Goal: Task Accomplishment & Management: Complete application form

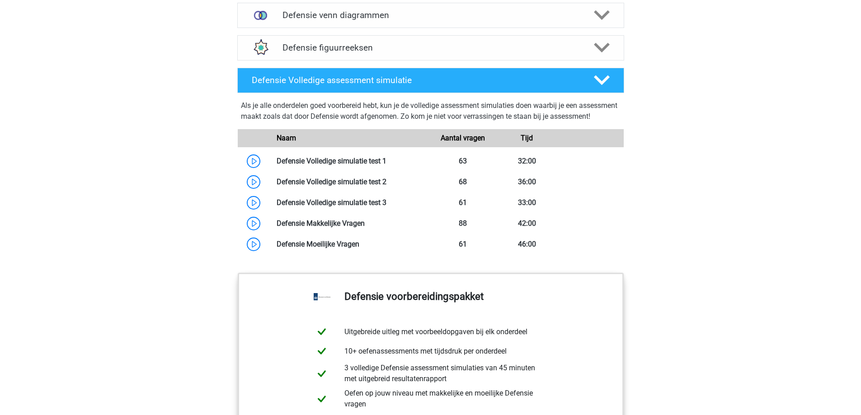
scroll to position [768, 0]
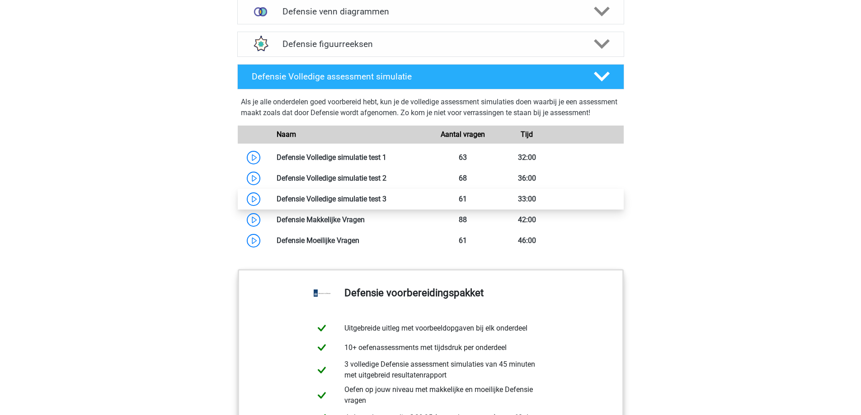
click at [386, 203] on link at bounding box center [386, 199] width 0 height 9
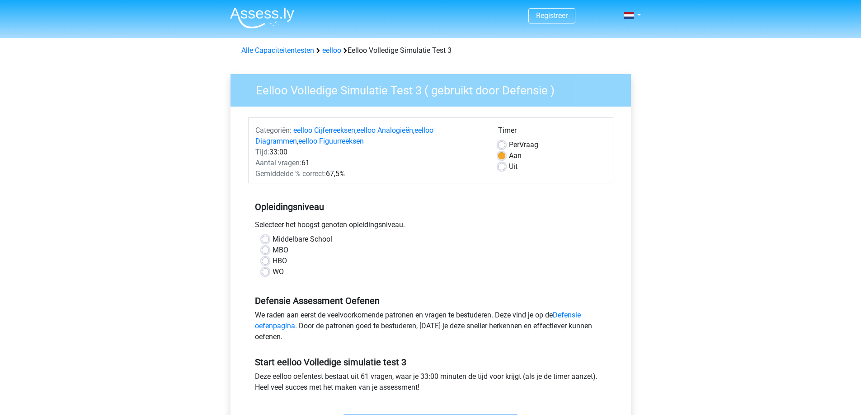
click at [272, 238] on label "Middelbare School" at bounding box center [302, 239] width 60 height 11
click at [262, 238] on input "Middelbare School" at bounding box center [265, 238] width 7 height 9
radio input "true"
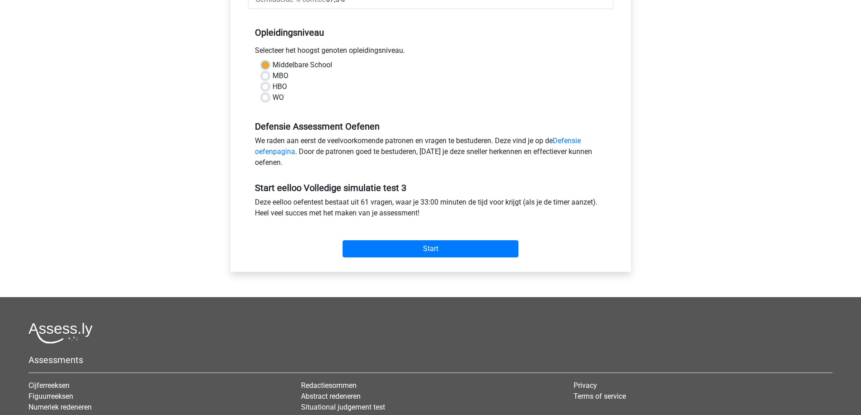
scroll to position [181, 0]
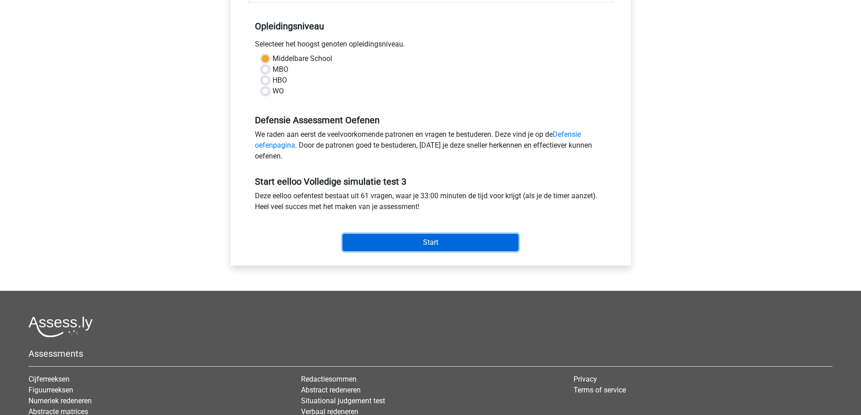
click at [360, 242] on input "Start" at bounding box center [430, 242] width 176 height 17
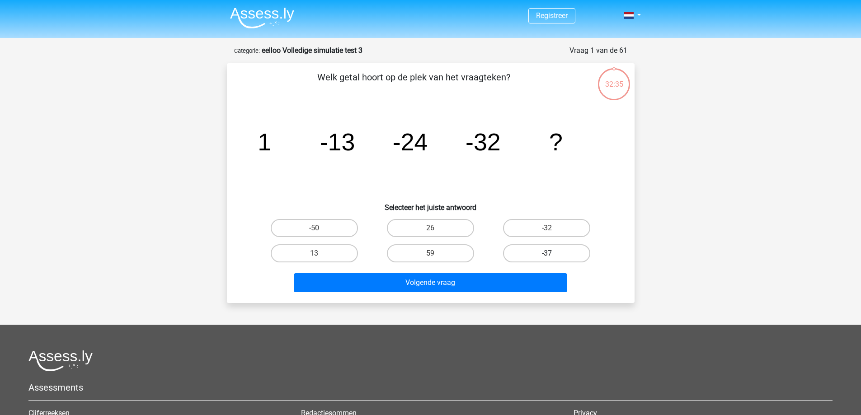
click at [527, 251] on label "-37" at bounding box center [546, 253] width 87 height 18
click at [547, 253] on input "-37" at bounding box center [550, 256] width 6 height 6
radio input "true"
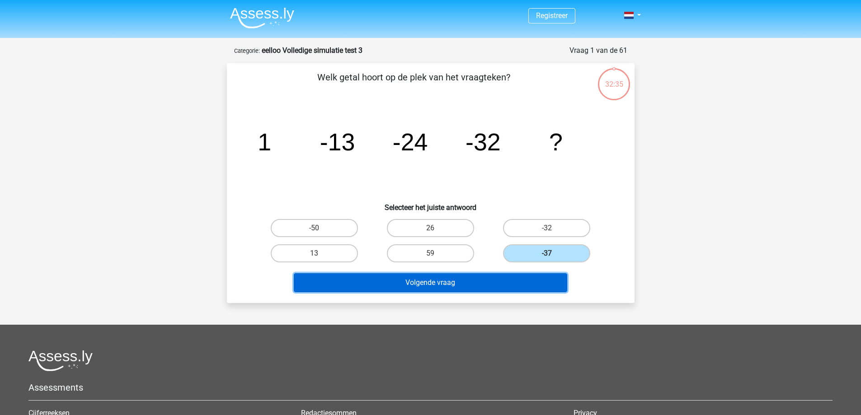
click at [503, 278] on button "Volgende vraag" at bounding box center [430, 282] width 273 height 19
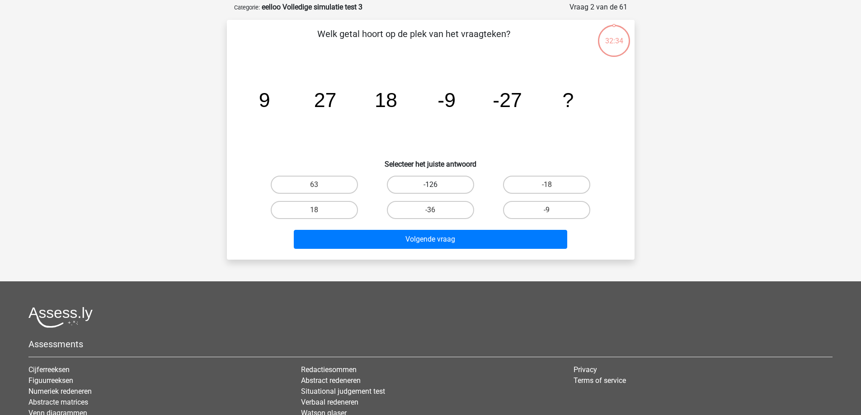
scroll to position [45, 0]
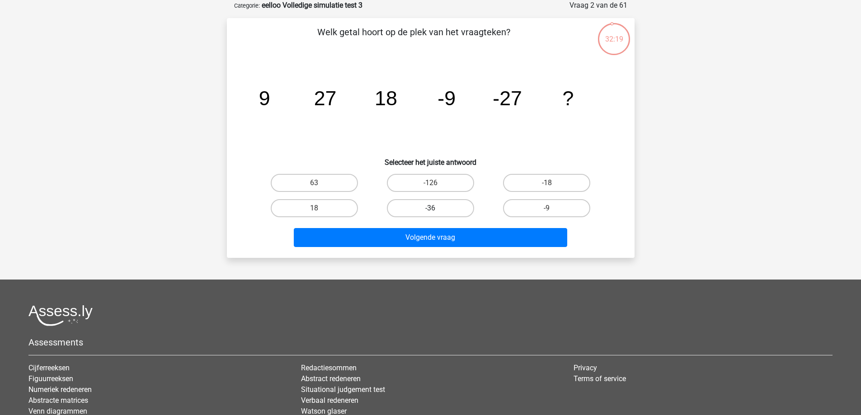
click at [413, 210] on label "-36" at bounding box center [430, 208] width 87 height 18
click at [430, 210] on input "-36" at bounding box center [433, 211] width 6 height 6
radio input "true"
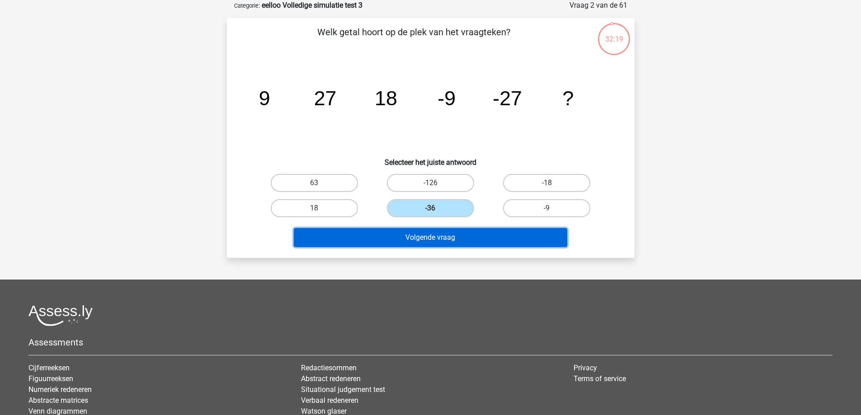
click at [411, 230] on button "Volgende vraag" at bounding box center [430, 237] width 273 height 19
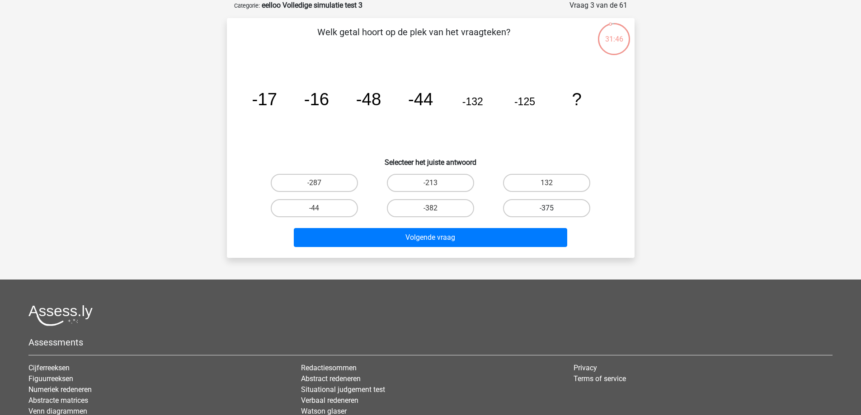
click at [534, 204] on label "-375" at bounding box center [546, 208] width 87 height 18
click at [547, 208] on input "-375" at bounding box center [550, 211] width 6 height 6
radio input "true"
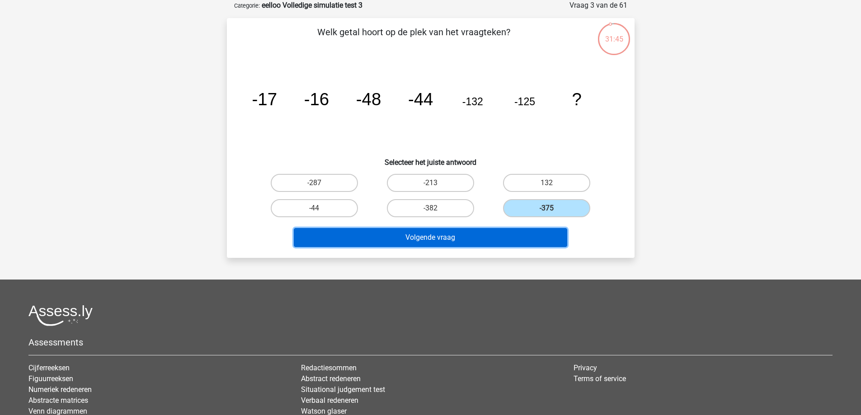
click at [499, 236] on button "Volgende vraag" at bounding box center [430, 237] width 273 height 19
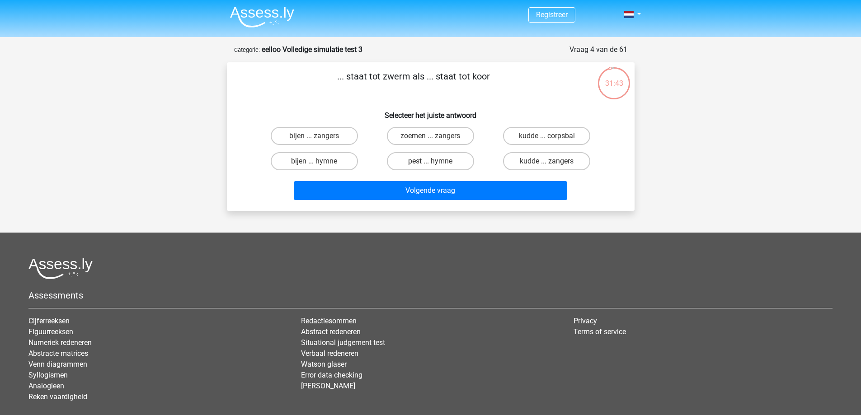
scroll to position [0, 0]
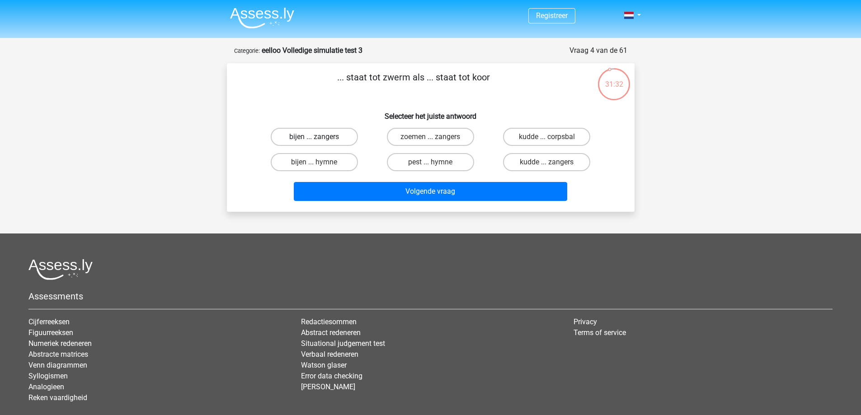
click at [329, 143] on label "bijen ... zangers" at bounding box center [314, 137] width 87 height 18
click at [320, 143] on input "bijen ... zangers" at bounding box center [317, 140] width 6 height 6
radio input "true"
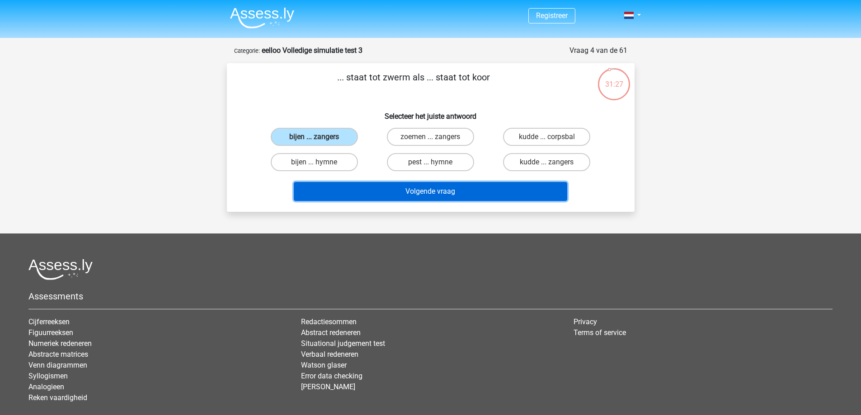
click at [423, 183] on button "Volgende vraag" at bounding box center [430, 191] width 273 height 19
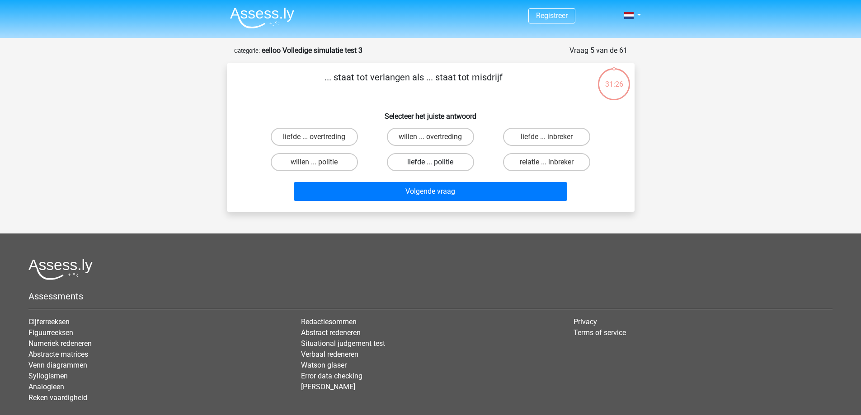
scroll to position [45, 0]
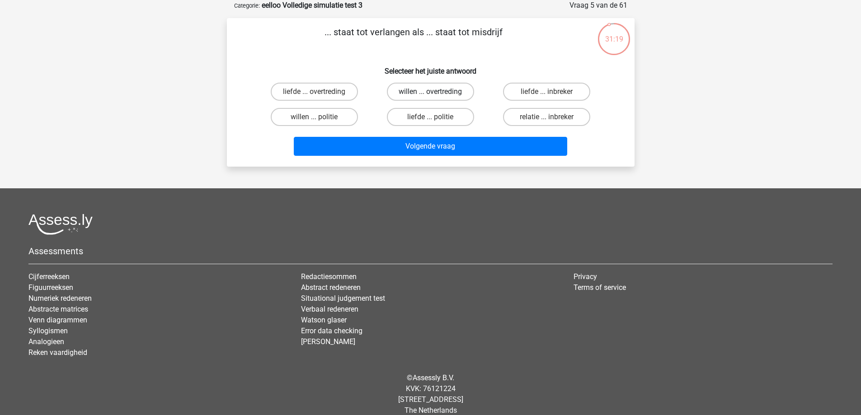
click at [420, 88] on label "willen ... overtreding" at bounding box center [430, 92] width 87 height 18
click at [430, 92] on input "willen ... overtreding" at bounding box center [433, 95] width 6 height 6
radio input "true"
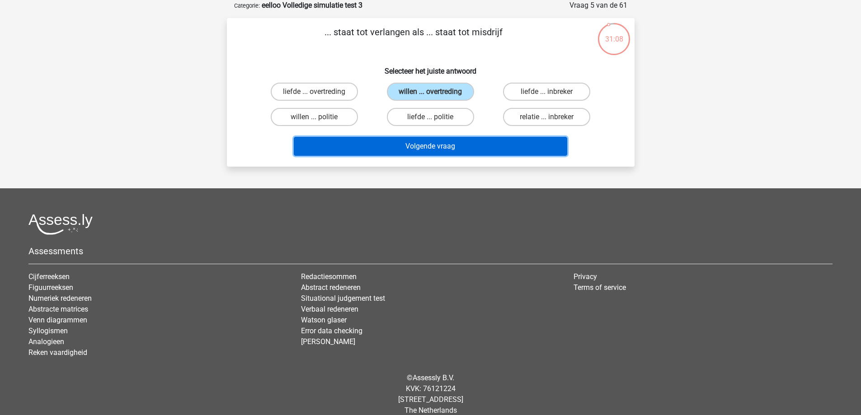
click at [430, 141] on button "Volgende vraag" at bounding box center [430, 146] width 273 height 19
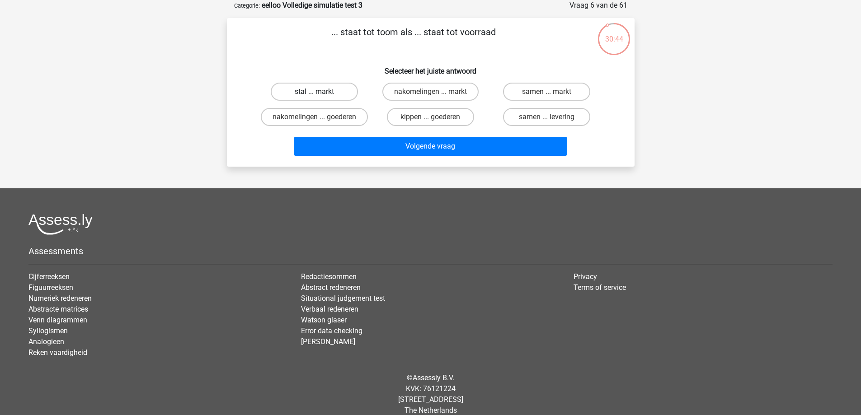
click at [304, 87] on label "stal ... markt" at bounding box center [314, 92] width 87 height 18
click at [314, 92] on input "stal ... markt" at bounding box center [317, 95] width 6 height 6
radio input "true"
click at [403, 118] on label "kippen ... goederen" at bounding box center [430, 117] width 87 height 18
click at [430, 118] on input "kippen ... goederen" at bounding box center [433, 120] width 6 height 6
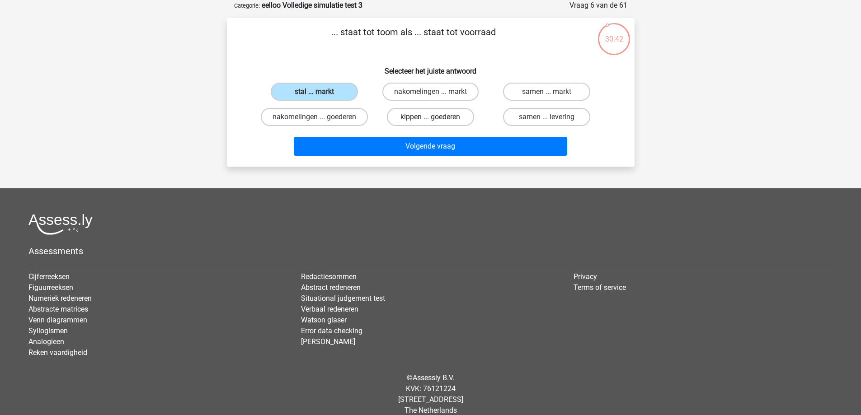
radio input "true"
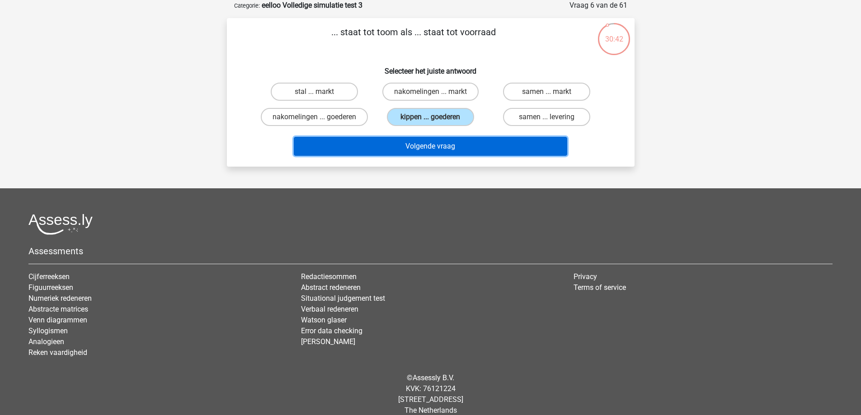
click at [400, 137] on button "Volgende vraag" at bounding box center [430, 146] width 273 height 19
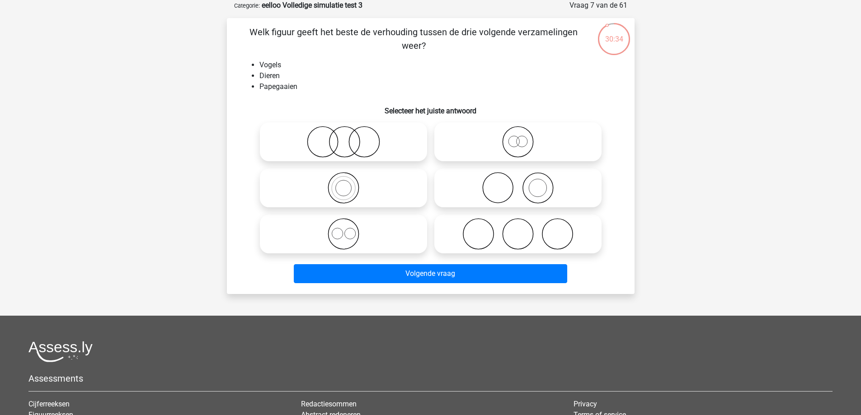
click at [343, 182] on input "radio" at bounding box center [346, 181] width 6 height 6
radio input "true"
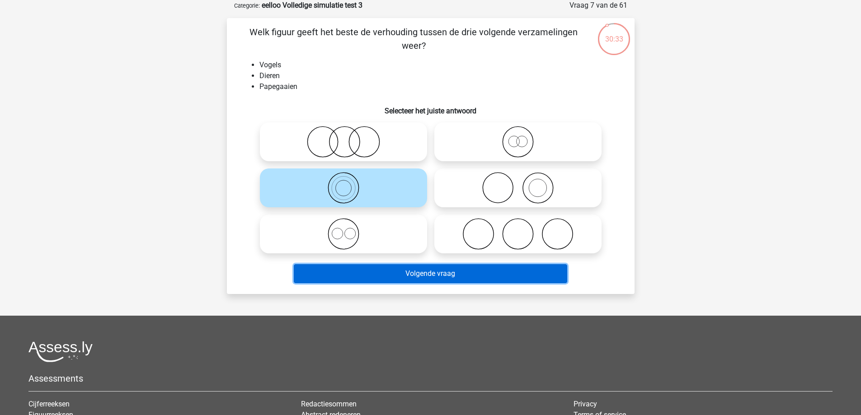
click at [375, 276] on button "Volgende vraag" at bounding box center [430, 273] width 273 height 19
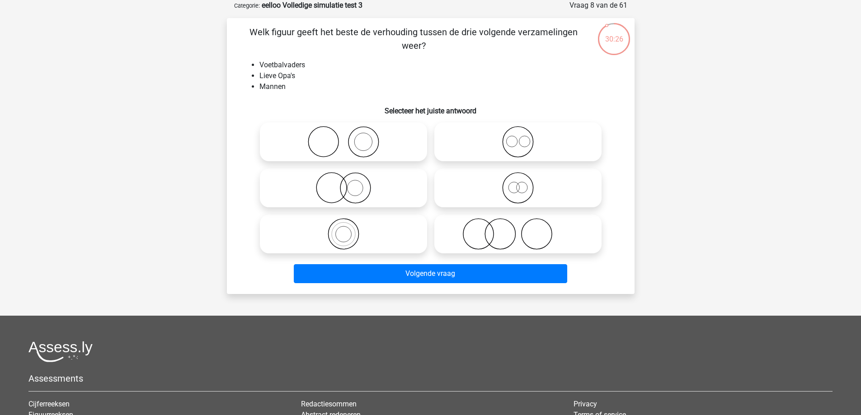
click at [514, 157] on icon at bounding box center [518, 142] width 160 height 32
click at [518, 137] on input "radio" at bounding box center [521, 134] width 6 height 6
radio input "true"
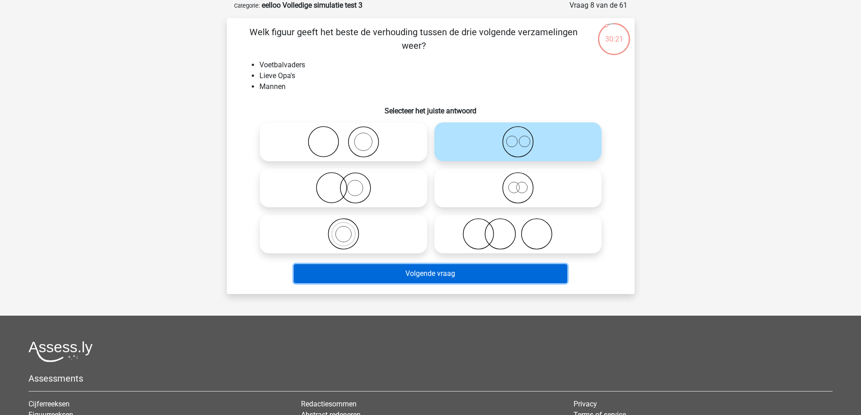
click at [342, 278] on button "Volgende vraag" at bounding box center [430, 273] width 273 height 19
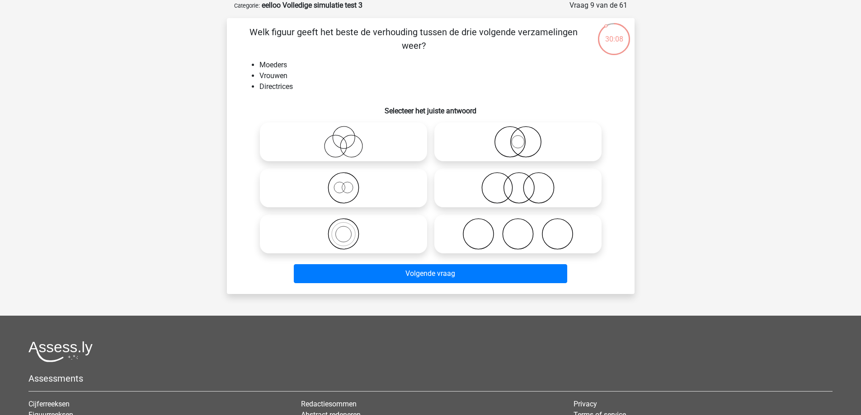
click at [496, 140] on icon at bounding box center [518, 142] width 160 height 32
click at [518, 137] on input "radio" at bounding box center [521, 134] width 6 height 6
radio input "true"
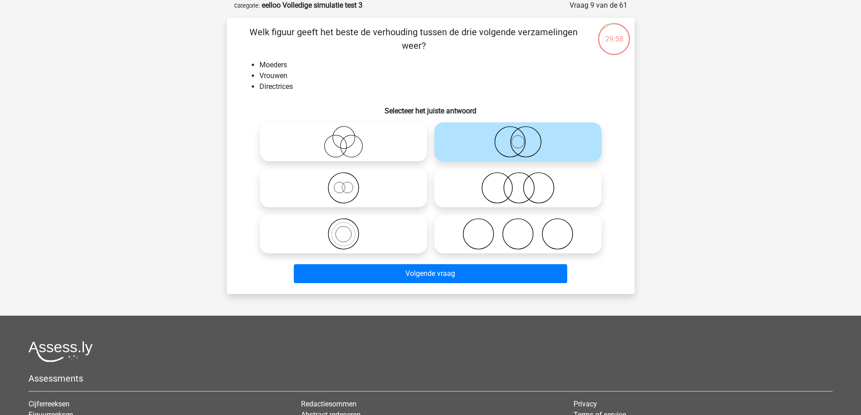
click at [357, 189] on icon at bounding box center [343, 188] width 160 height 32
click at [349, 183] on input "radio" at bounding box center [346, 181] width 6 height 6
radio input "true"
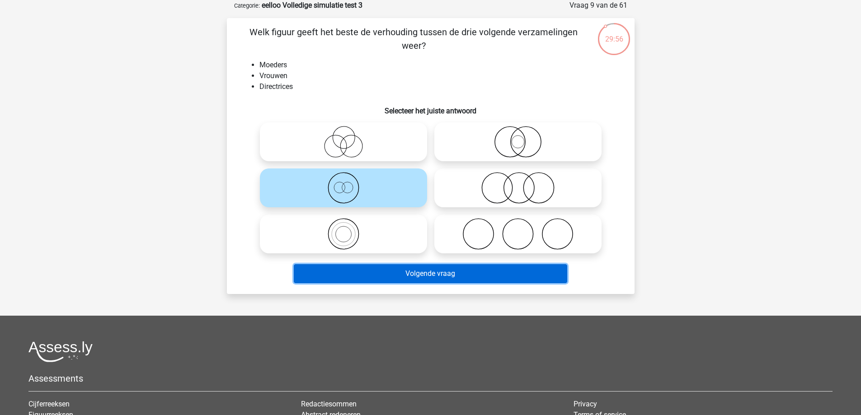
click at [365, 271] on button "Volgende vraag" at bounding box center [430, 273] width 273 height 19
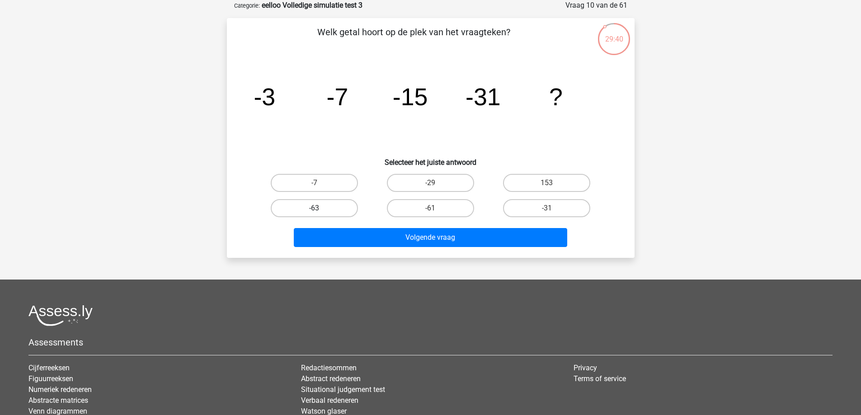
click at [340, 199] on label "-63" at bounding box center [314, 208] width 87 height 18
click at [320, 208] on input "-63" at bounding box center [317, 211] width 6 height 6
radio input "true"
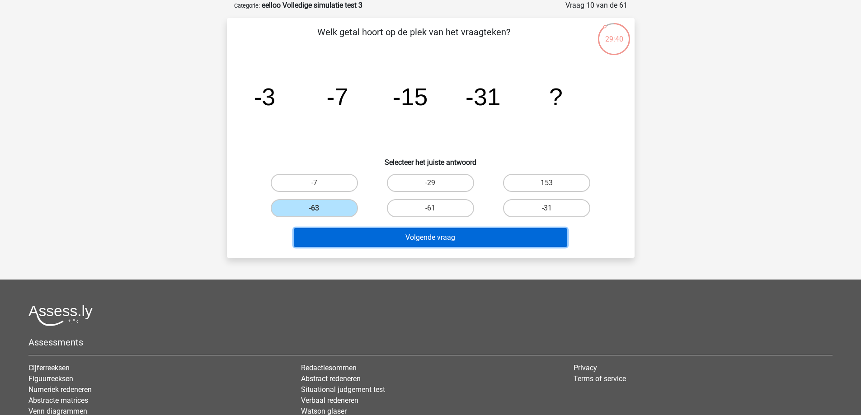
click at [372, 246] on button "Volgende vraag" at bounding box center [430, 237] width 273 height 19
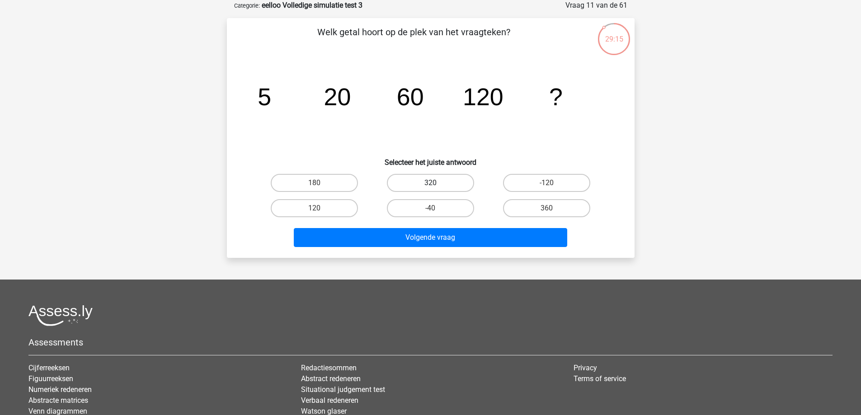
click at [445, 180] on label "320" at bounding box center [430, 183] width 87 height 18
click at [436, 183] on input "320" at bounding box center [433, 186] width 6 height 6
radio input "true"
click at [514, 211] on label "360" at bounding box center [546, 208] width 87 height 18
click at [547, 211] on input "360" at bounding box center [550, 211] width 6 height 6
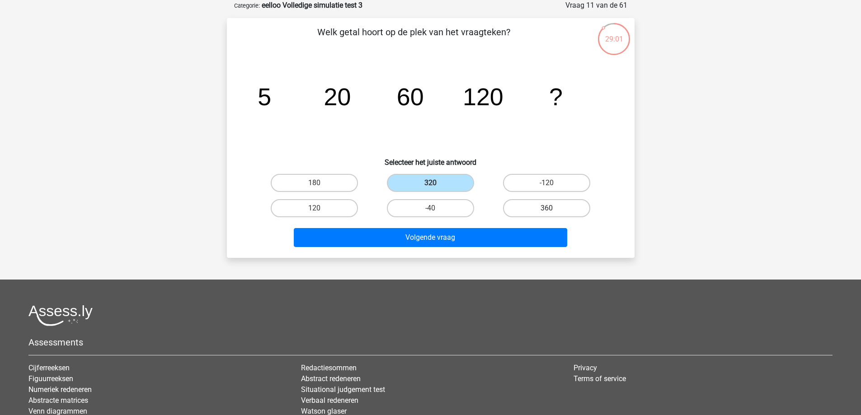
radio input "true"
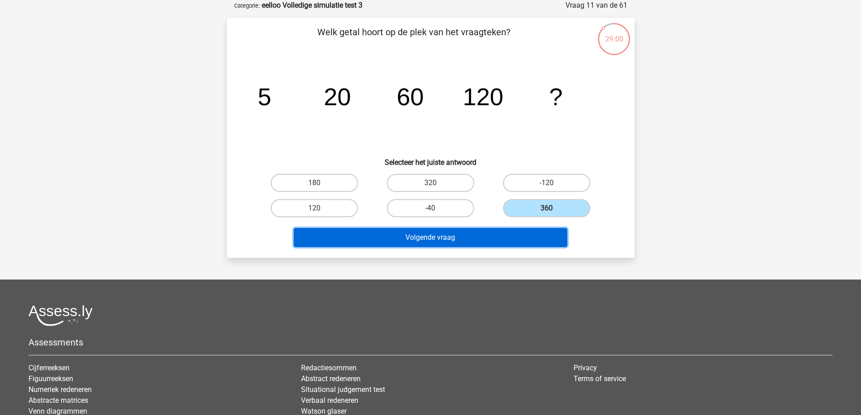
click at [473, 239] on button "Volgende vraag" at bounding box center [430, 237] width 273 height 19
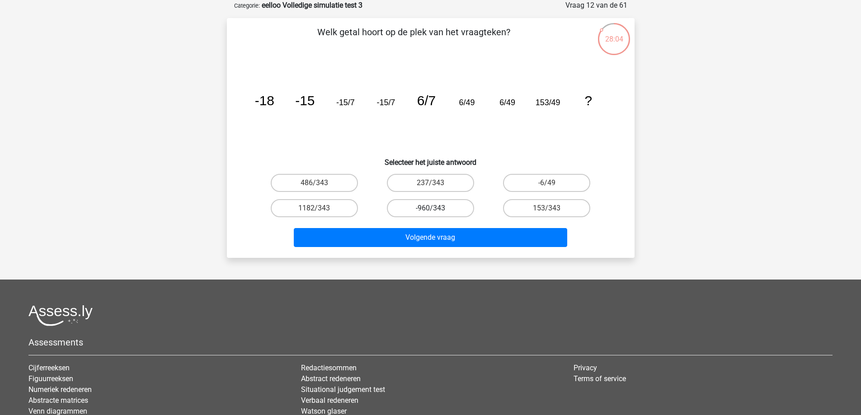
click at [414, 209] on label "-960/343" at bounding box center [430, 208] width 87 height 18
click at [430, 209] on input "-960/343" at bounding box center [433, 211] width 6 height 6
radio input "true"
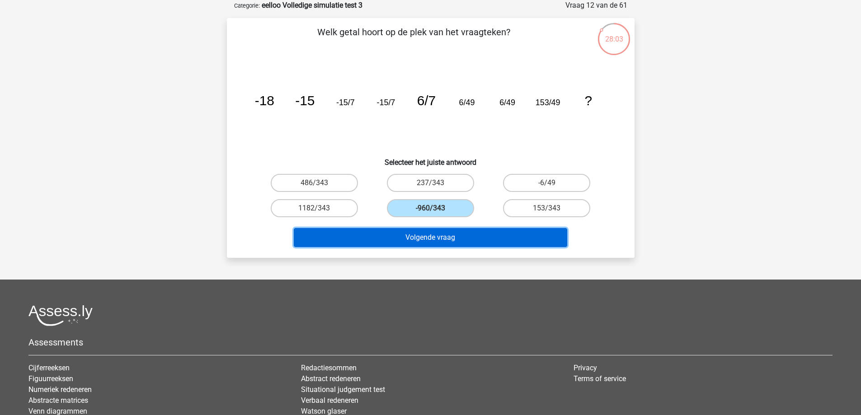
click at [427, 243] on button "Volgende vraag" at bounding box center [430, 237] width 273 height 19
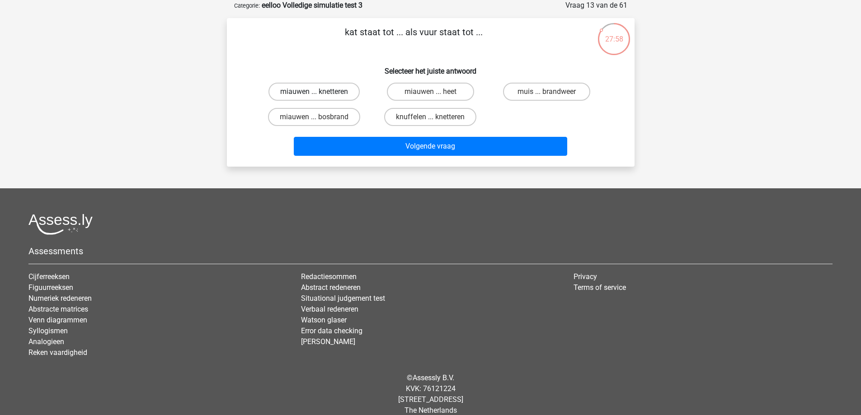
click at [336, 95] on label "miauwen ... knetteren" at bounding box center [313, 92] width 91 height 18
click at [320, 95] on input "miauwen ... knetteren" at bounding box center [317, 95] width 6 height 6
radio input "true"
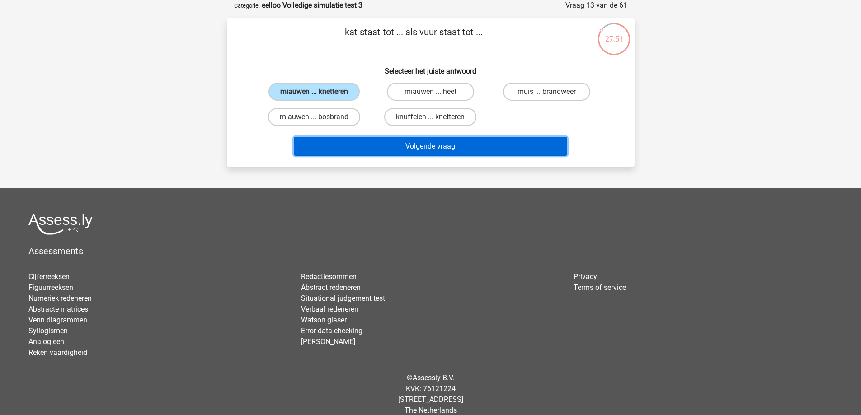
drag, startPoint x: 345, startPoint y: 149, endPoint x: 339, endPoint y: 151, distance: 6.1
click at [343, 150] on button "Volgende vraag" at bounding box center [430, 146] width 273 height 19
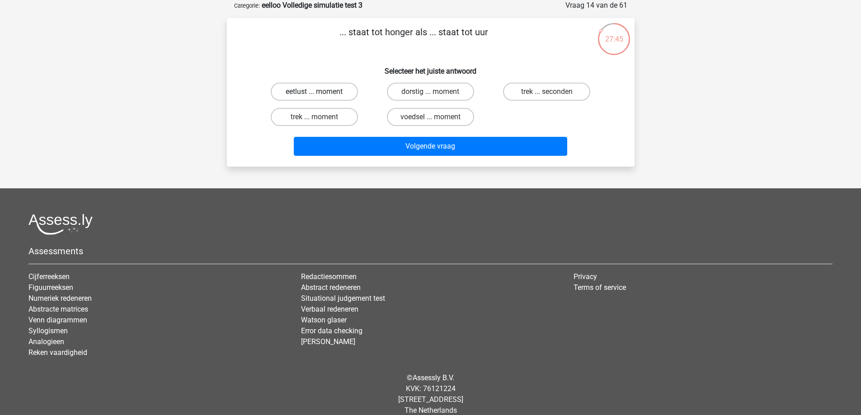
click at [326, 92] on label "eetlust ... moment" at bounding box center [314, 92] width 87 height 18
click at [320, 92] on input "eetlust ... moment" at bounding box center [317, 95] width 6 height 6
radio input "true"
click at [332, 117] on label "trek ... moment" at bounding box center [314, 117] width 87 height 18
click at [320, 117] on input "trek ... moment" at bounding box center [317, 120] width 6 height 6
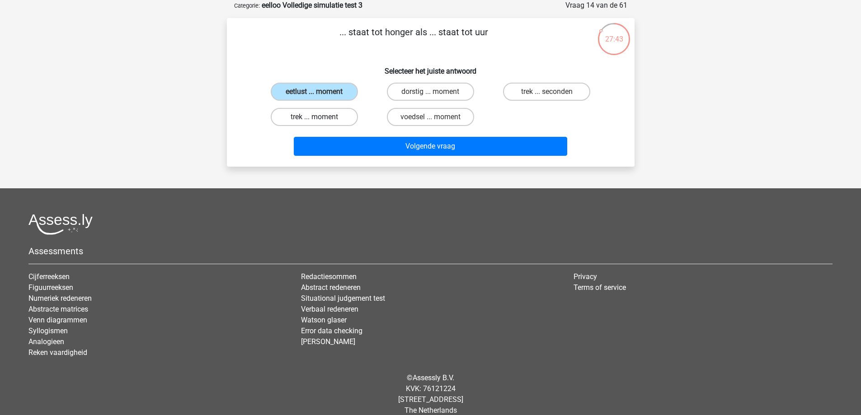
radio input "true"
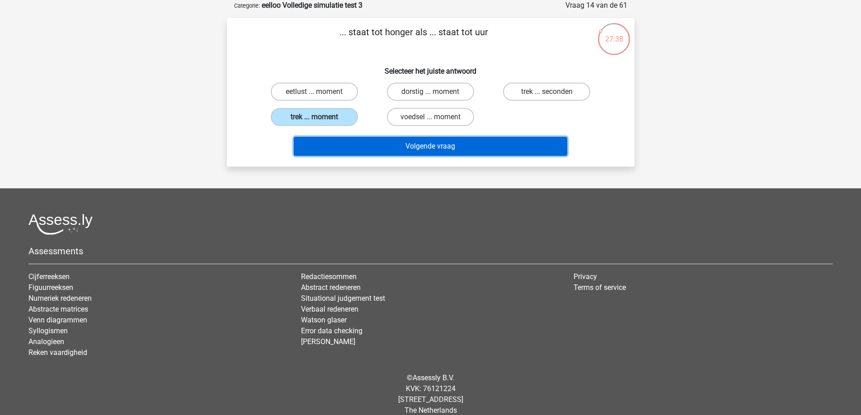
click at [449, 148] on button "Volgende vraag" at bounding box center [430, 146] width 273 height 19
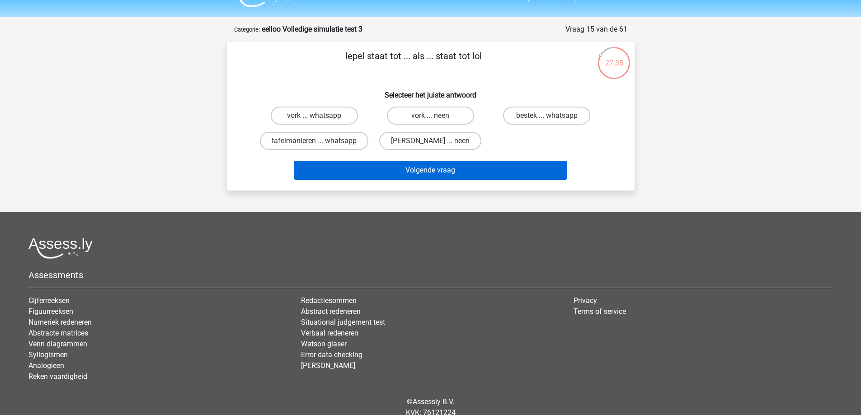
scroll to position [0, 0]
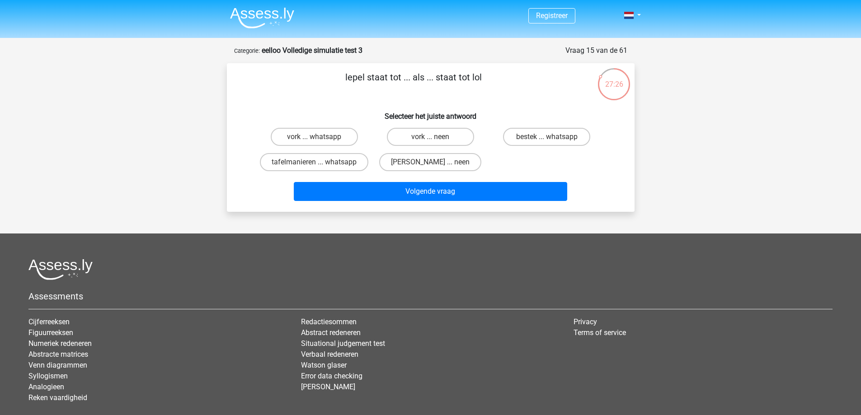
drag, startPoint x: 330, startPoint y: 140, endPoint x: 310, endPoint y: 122, distance: 27.5
click at [310, 119] on h6 "Selecteer het juiste antwoord" at bounding box center [430, 113] width 379 height 16
click at [441, 141] on label "vork ... neen" at bounding box center [430, 137] width 87 height 18
click at [436, 141] on input "vork ... neen" at bounding box center [433, 140] width 6 height 6
radio input "true"
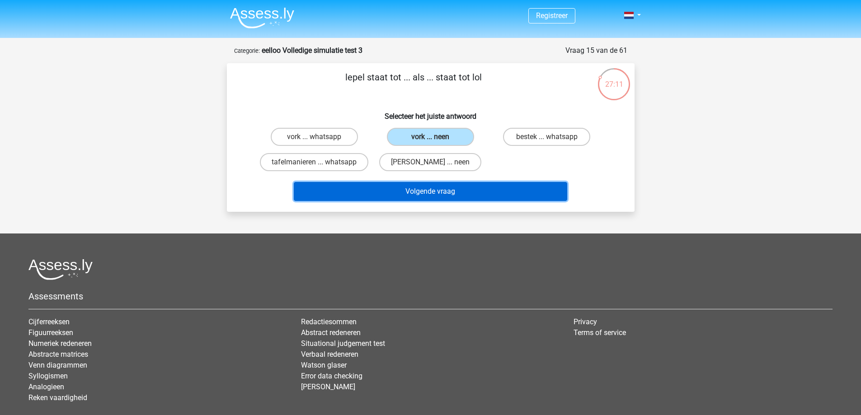
click at [441, 194] on button "Volgende vraag" at bounding box center [430, 191] width 273 height 19
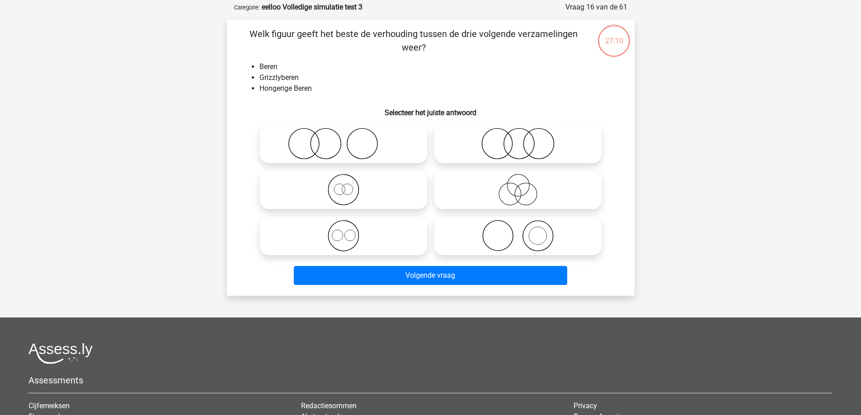
scroll to position [45, 0]
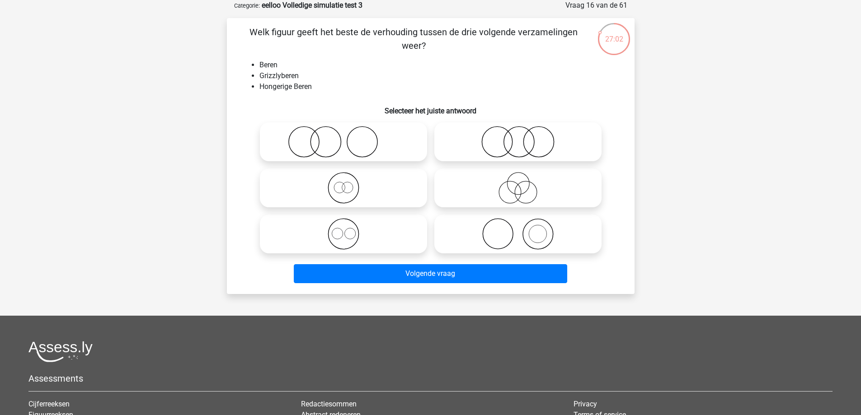
click at [346, 194] on icon at bounding box center [343, 188] width 160 height 32
click at [346, 183] on input "radio" at bounding box center [346, 181] width 6 height 6
radio input "true"
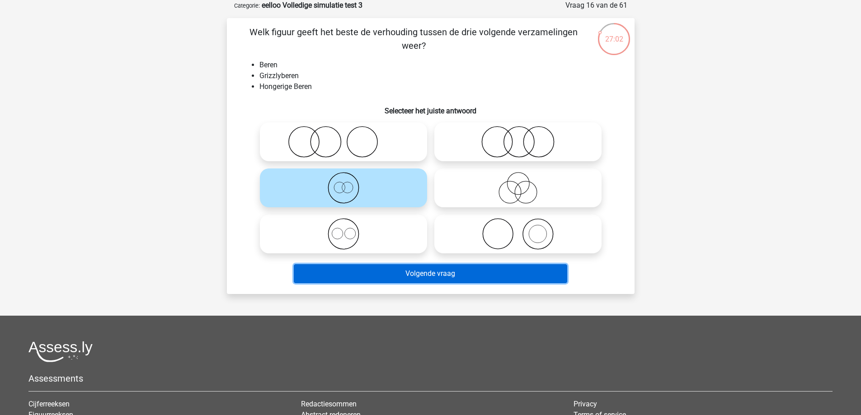
click at [349, 267] on button "Volgende vraag" at bounding box center [430, 273] width 273 height 19
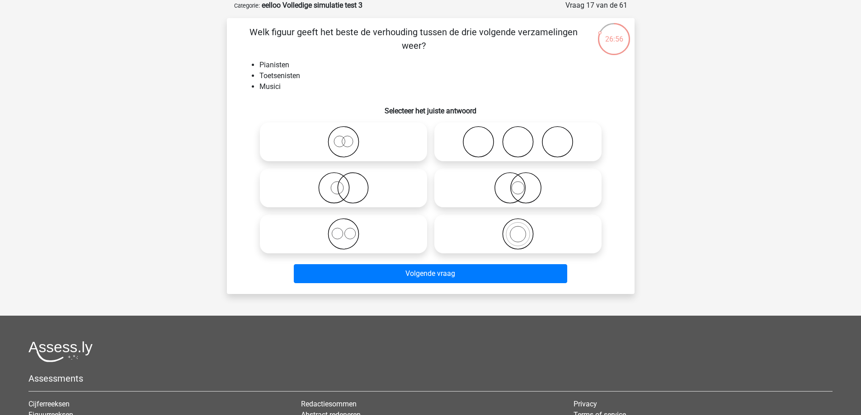
click at [345, 230] on div at bounding box center [343, 234] width 167 height 39
click at [344, 224] on input "radio" at bounding box center [346, 227] width 6 height 6
radio input "true"
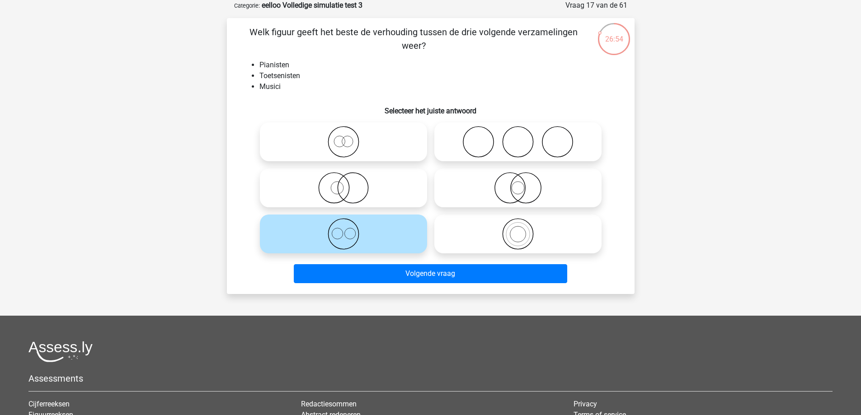
click at [360, 285] on div "Volgende vraag" at bounding box center [430, 275] width 349 height 23
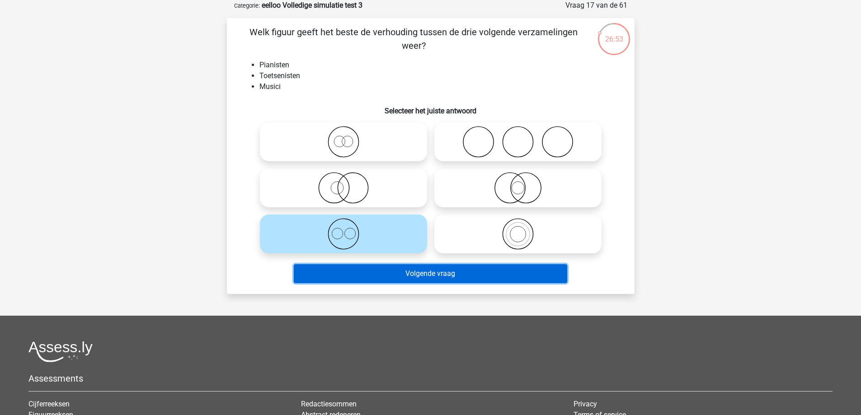
click at [360, 281] on button "Volgende vraag" at bounding box center [430, 273] width 273 height 19
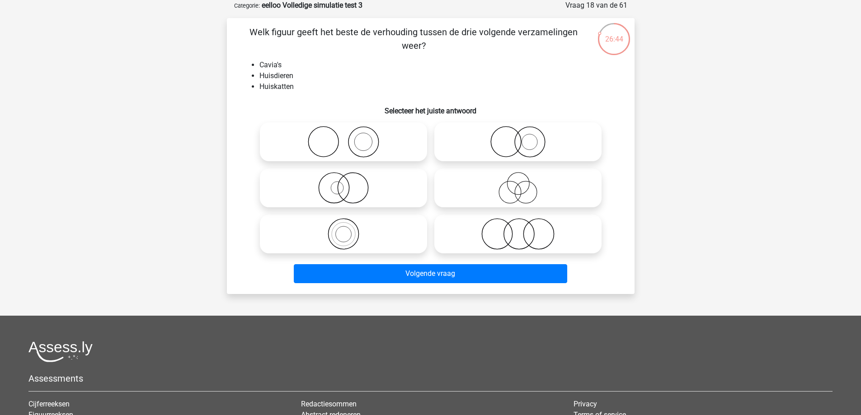
click at [327, 138] on icon at bounding box center [343, 142] width 160 height 32
click at [343, 137] on input "radio" at bounding box center [346, 134] width 6 height 6
radio input "true"
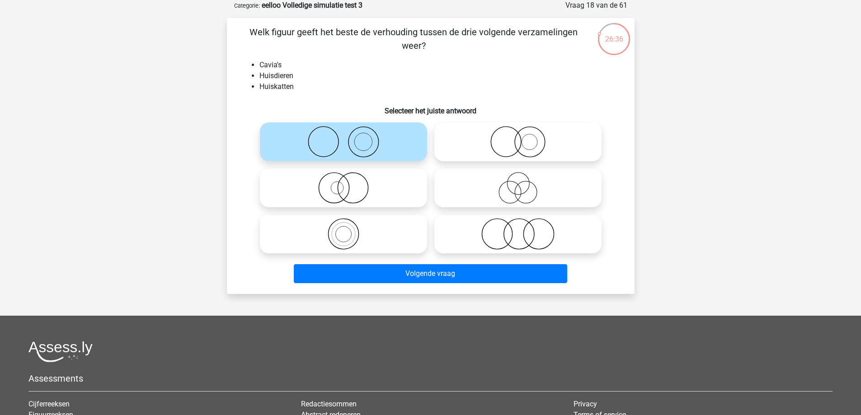
click at [334, 185] on icon at bounding box center [343, 188] width 160 height 32
click at [343, 183] on input "radio" at bounding box center [346, 181] width 6 height 6
radio input "true"
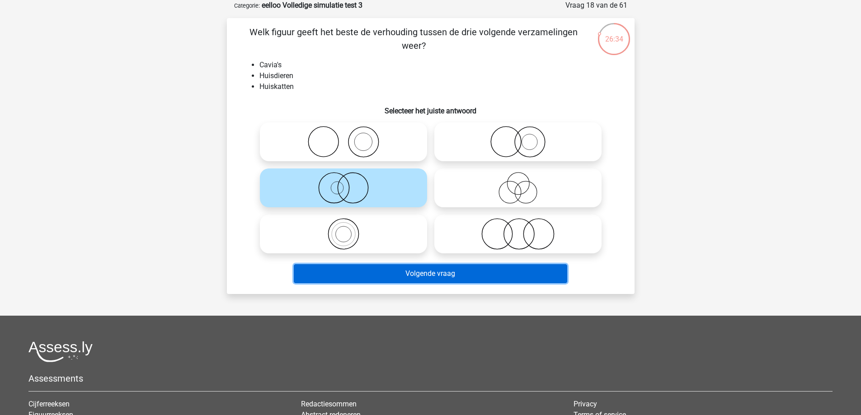
click at [330, 273] on button "Volgende vraag" at bounding box center [430, 273] width 273 height 19
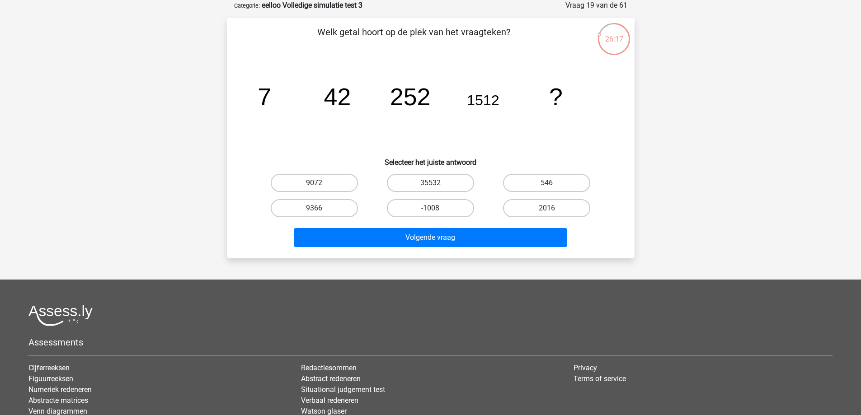
click at [353, 183] on label "9072" at bounding box center [314, 183] width 87 height 18
click at [320, 183] on input "9072" at bounding box center [317, 186] width 6 height 6
radio input "true"
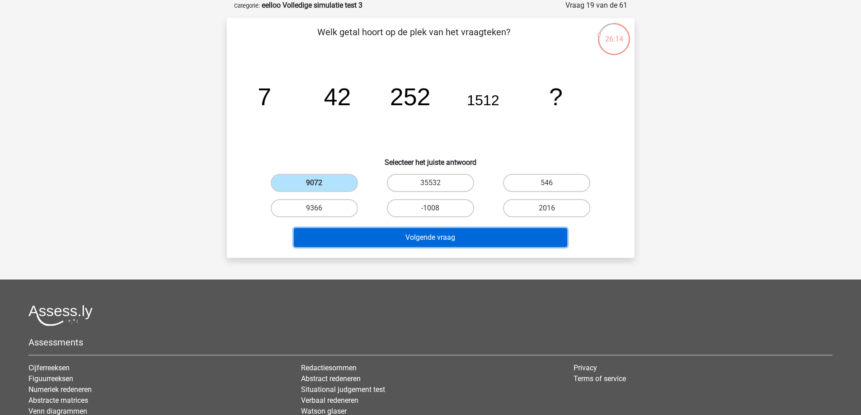
click at [394, 237] on button "Volgende vraag" at bounding box center [430, 237] width 273 height 19
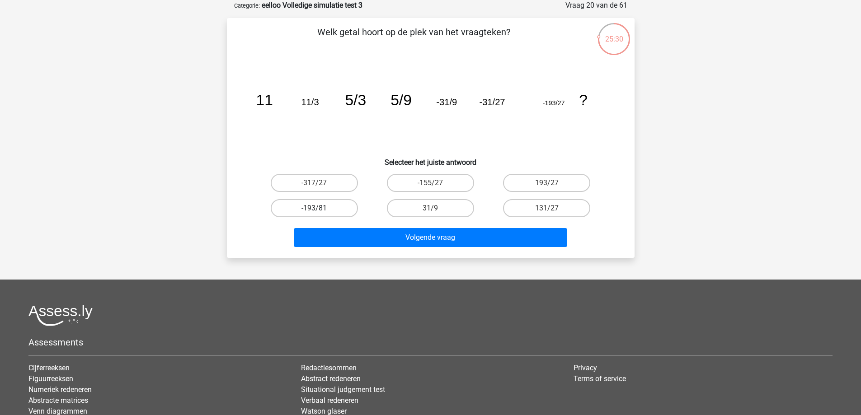
click at [329, 210] on label "-193/81" at bounding box center [314, 208] width 87 height 18
click at [320, 210] on input "-193/81" at bounding box center [317, 211] width 6 height 6
radio input "true"
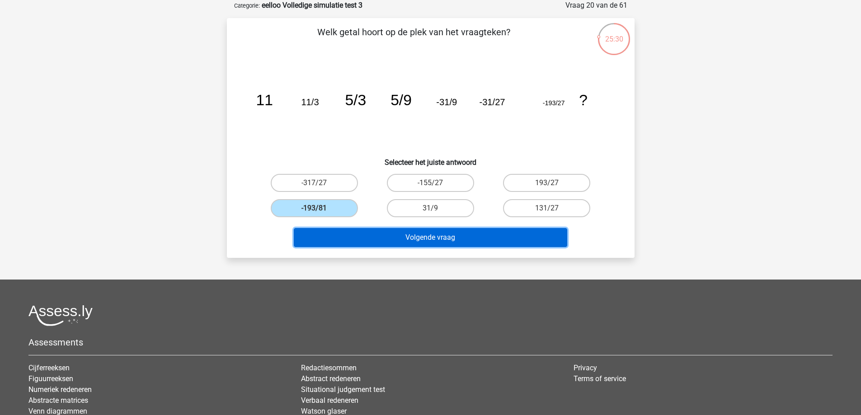
click at [344, 236] on button "Volgende vraag" at bounding box center [430, 237] width 273 height 19
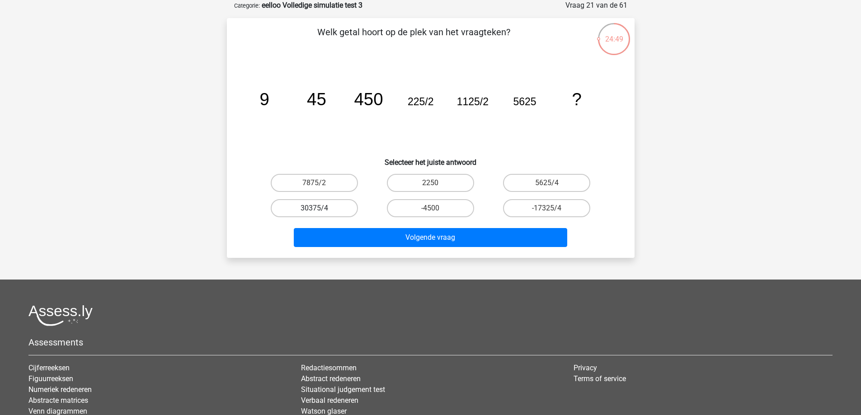
click at [332, 210] on label "30375/4" at bounding box center [314, 208] width 87 height 18
click at [320, 210] on input "30375/4" at bounding box center [317, 211] width 6 height 6
radio input "true"
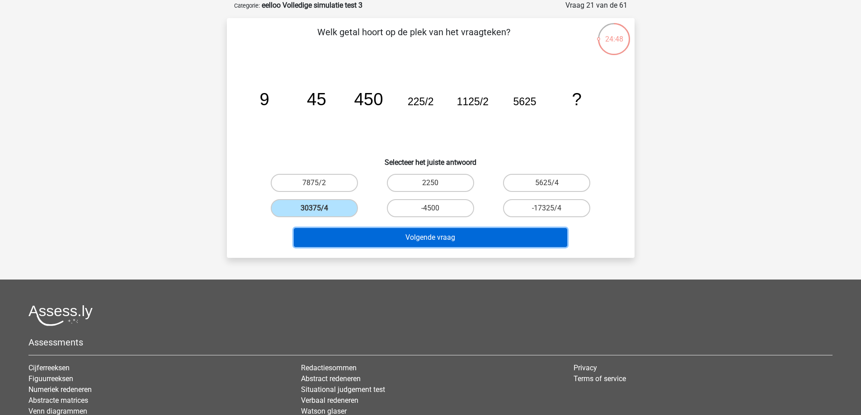
click at [372, 237] on button "Volgende vraag" at bounding box center [430, 237] width 273 height 19
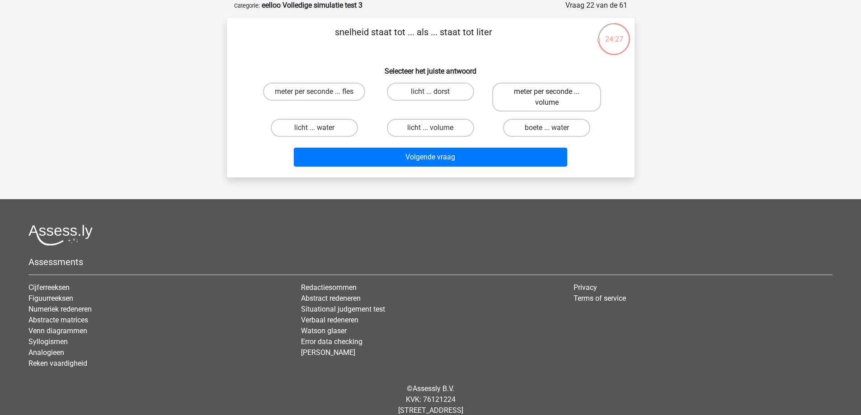
click at [515, 111] on label "meter per seconde ... volume" at bounding box center [546, 97] width 109 height 29
click at [547, 98] on input "meter per seconde ... volume" at bounding box center [550, 95] width 6 height 6
radio input "true"
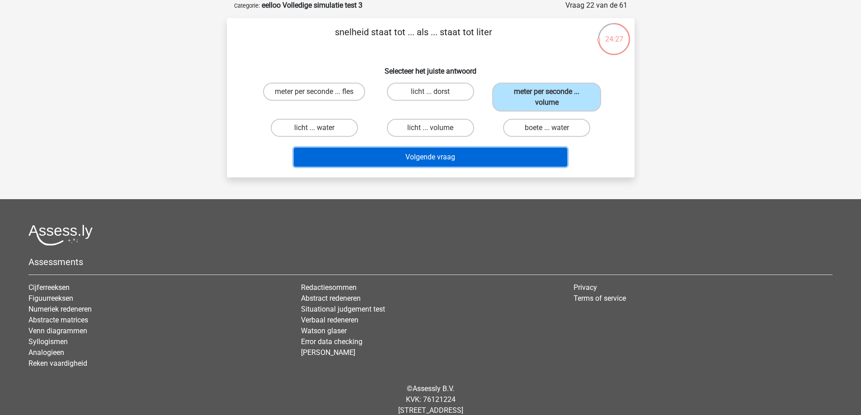
click at [459, 151] on button "Volgende vraag" at bounding box center [430, 157] width 273 height 19
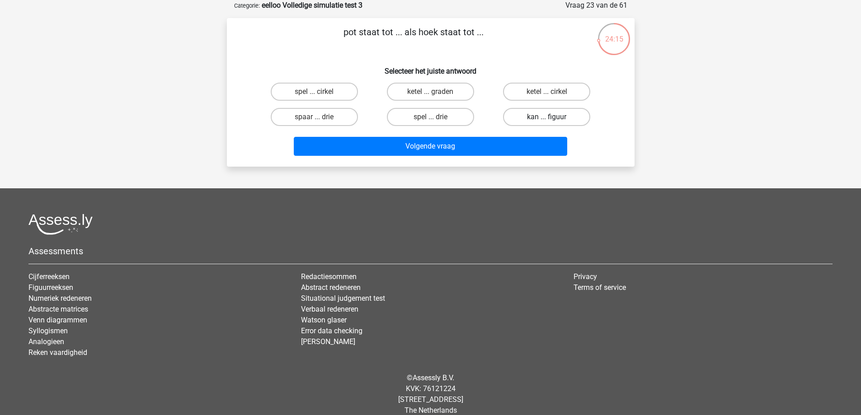
click at [510, 120] on label "kan ... figuur" at bounding box center [546, 117] width 87 height 18
click at [547, 120] on input "kan ... figuur" at bounding box center [550, 120] width 6 height 6
radio input "true"
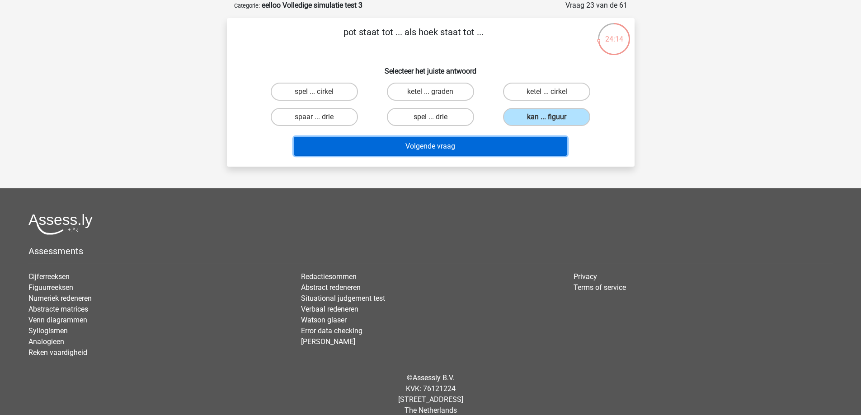
click at [481, 145] on button "Volgende vraag" at bounding box center [430, 146] width 273 height 19
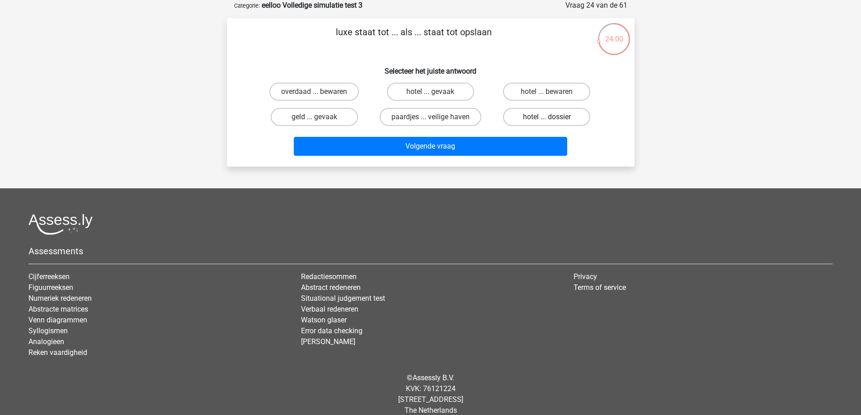
click at [524, 118] on label "hotel ... dossier" at bounding box center [546, 117] width 87 height 18
click at [547, 118] on input "hotel ... dossier" at bounding box center [550, 120] width 6 height 6
radio input "true"
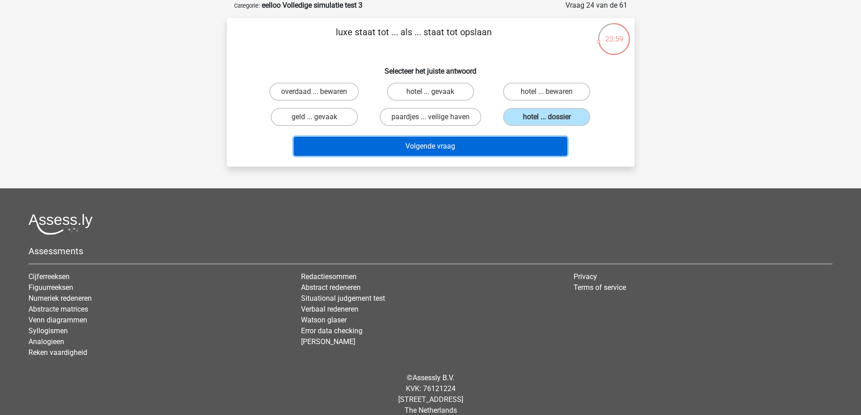
click at [497, 143] on button "Volgende vraag" at bounding box center [430, 146] width 273 height 19
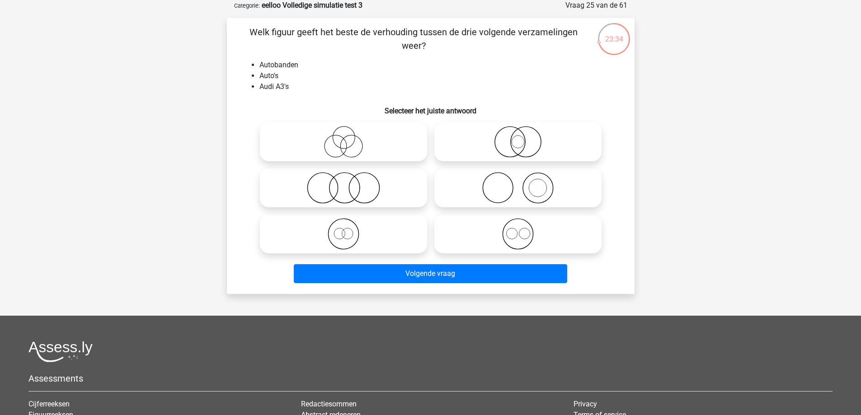
click at [510, 204] on label at bounding box center [517, 187] width 167 height 39
click at [518, 183] on input "radio" at bounding box center [521, 181] width 6 height 6
radio input "true"
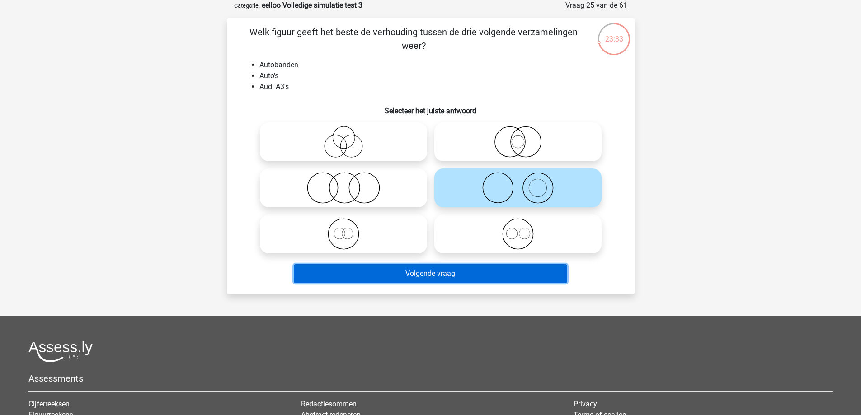
click at [470, 272] on button "Volgende vraag" at bounding box center [430, 273] width 273 height 19
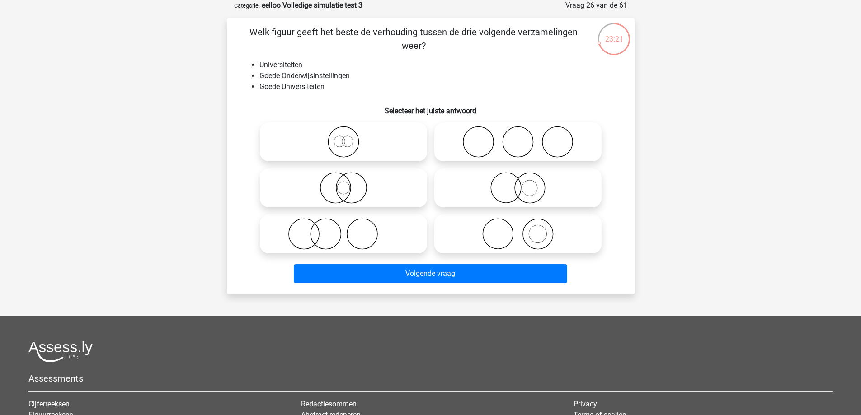
click at [343, 192] on icon at bounding box center [343, 188] width 160 height 32
click at [343, 183] on input "radio" at bounding box center [346, 181] width 6 height 6
radio input "true"
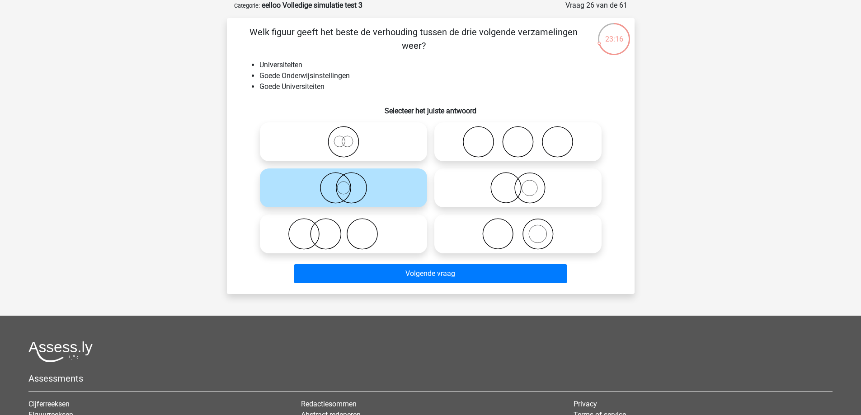
drag, startPoint x: 352, startPoint y: 268, endPoint x: 255, endPoint y: 256, distance: 97.9
click at [255, 256] on div at bounding box center [430, 188] width 379 height 138
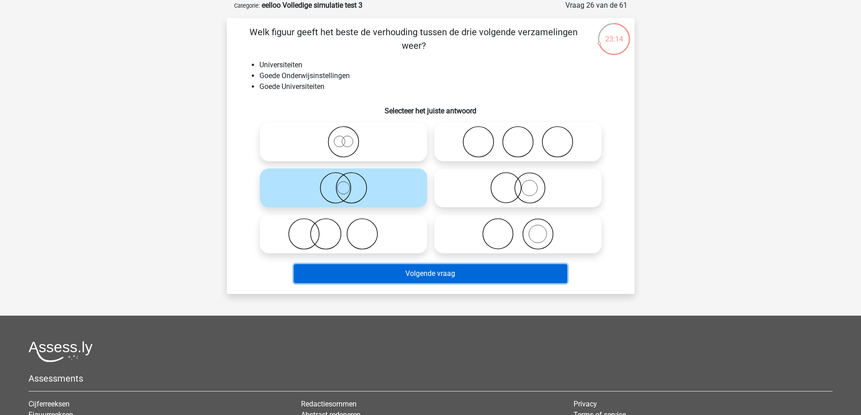
click at [342, 273] on button "Volgende vraag" at bounding box center [430, 273] width 273 height 19
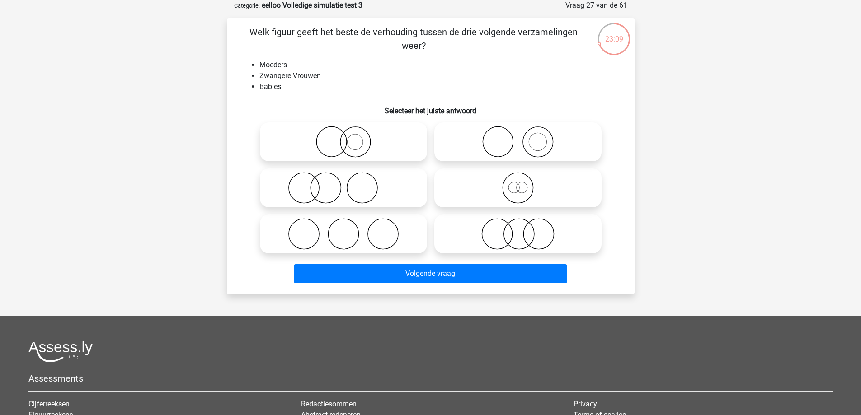
click at [403, 235] on icon at bounding box center [343, 234] width 160 height 32
click at [349, 229] on input "radio" at bounding box center [346, 227] width 6 height 6
radio input "true"
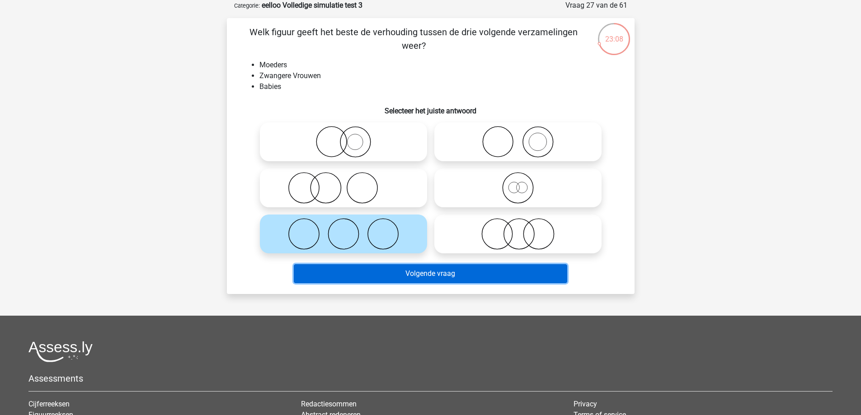
click at [413, 283] on button "Volgende vraag" at bounding box center [430, 273] width 273 height 19
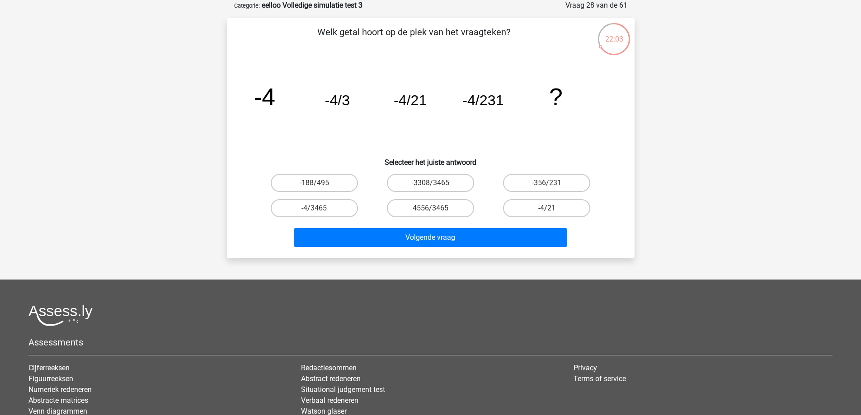
click at [520, 202] on label "-4/21" at bounding box center [546, 208] width 87 height 18
click at [547, 208] on input "-4/21" at bounding box center [550, 211] width 6 height 6
radio input "true"
click at [346, 208] on label "-4/3465" at bounding box center [314, 208] width 87 height 18
click at [320, 208] on input "-4/3465" at bounding box center [317, 211] width 6 height 6
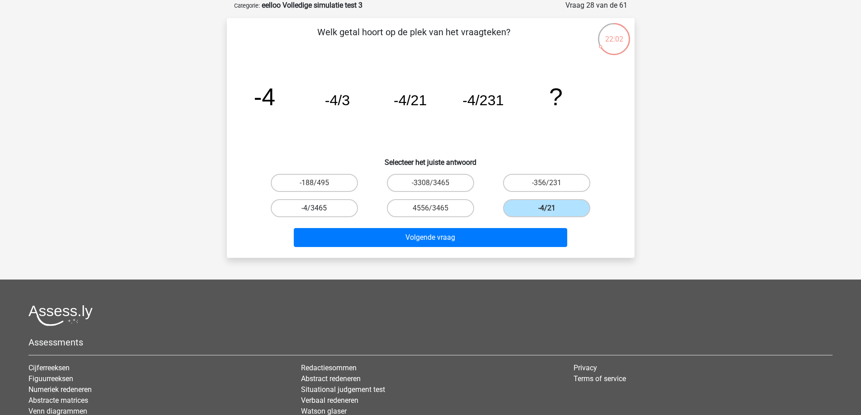
radio input "true"
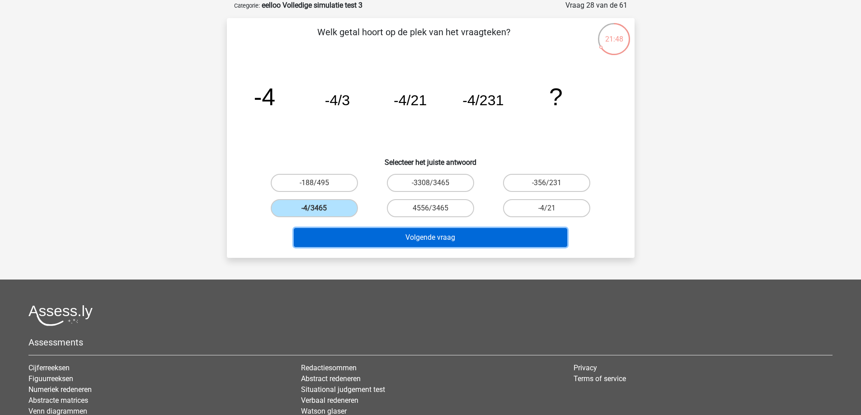
click at [494, 241] on button "Volgende vraag" at bounding box center [430, 237] width 273 height 19
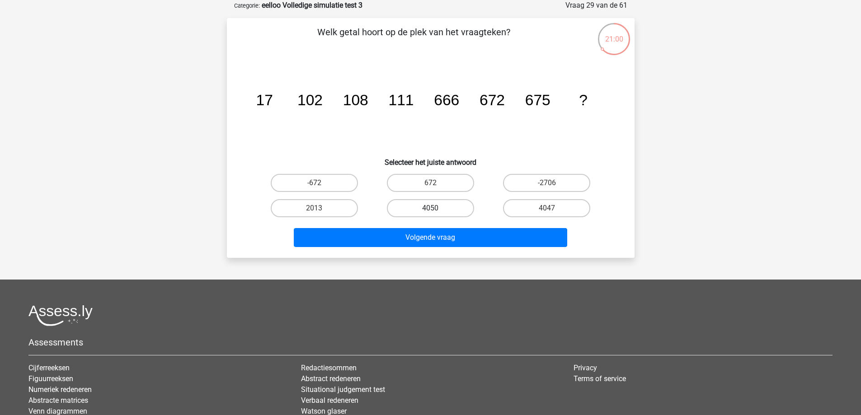
click at [446, 202] on label "4050" at bounding box center [430, 208] width 87 height 18
click at [436, 208] on input "4050" at bounding box center [433, 211] width 6 height 6
radio input "true"
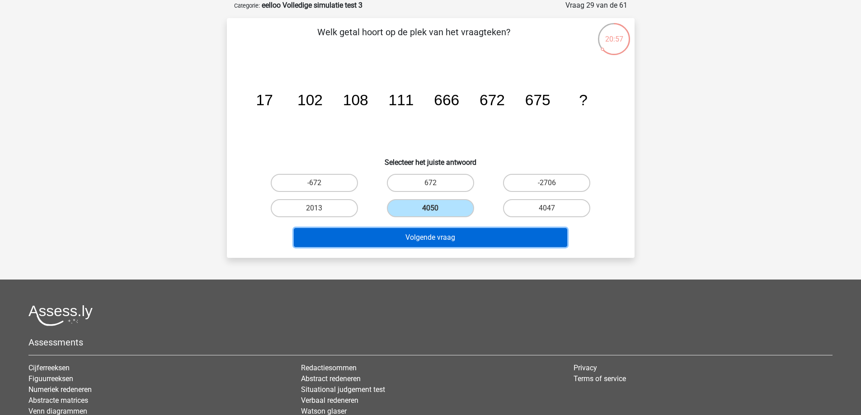
click at [464, 234] on button "Volgende vraag" at bounding box center [430, 237] width 273 height 19
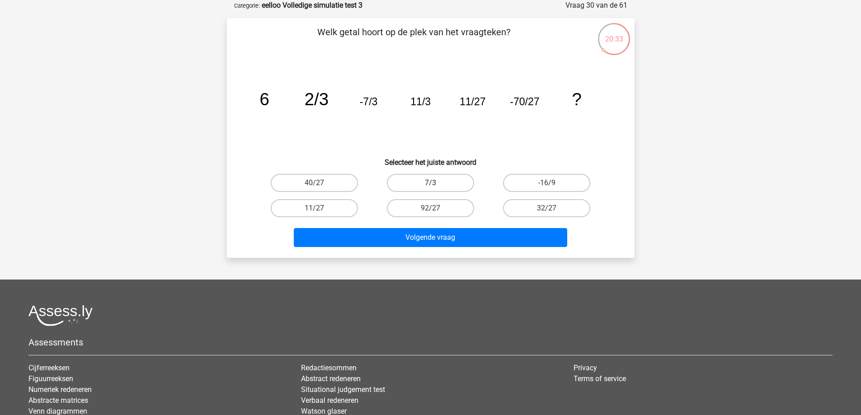
click at [409, 187] on label "7/3" at bounding box center [430, 183] width 87 height 18
click at [430, 187] on input "7/3" at bounding box center [433, 186] width 6 height 6
radio input "true"
click at [528, 181] on label "-16/9" at bounding box center [546, 183] width 87 height 18
click at [547, 183] on input "-16/9" at bounding box center [550, 186] width 6 height 6
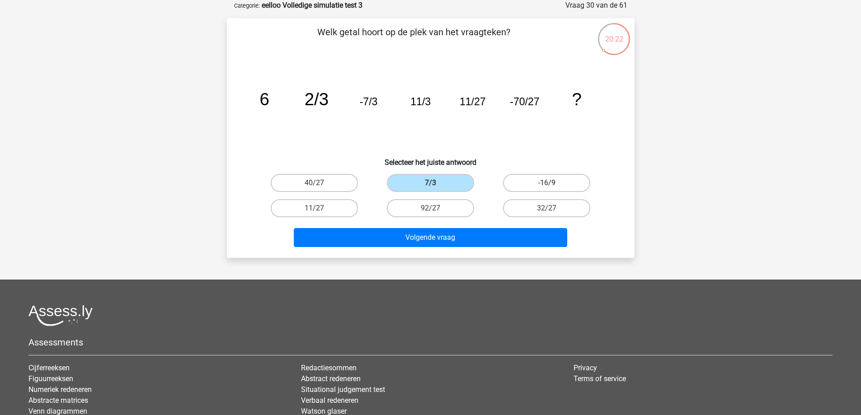
radio input "true"
click at [350, 185] on label "40/27" at bounding box center [314, 183] width 87 height 18
click at [320, 185] on input "40/27" at bounding box center [317, 186] width 6 height 6
radio input "true"
click at [337, 210] on label "11/27" at bounding box center [314, 208] width 87 height 18
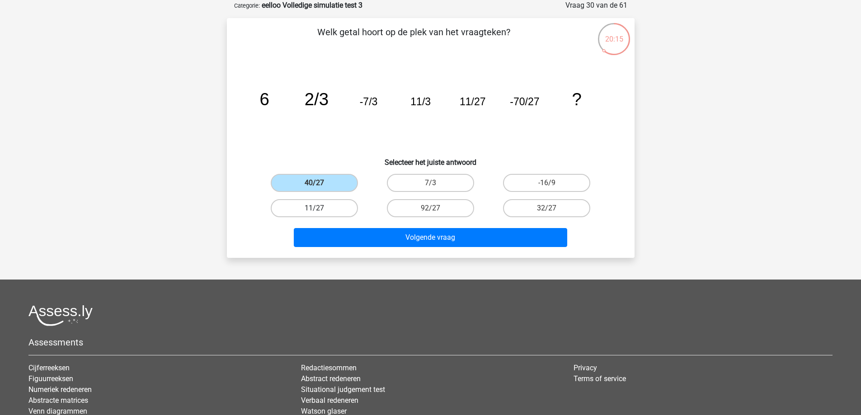
click at [320, 210] on input "11/27" at bounding box center [317, 211] width 6 height 6
radio input "true"
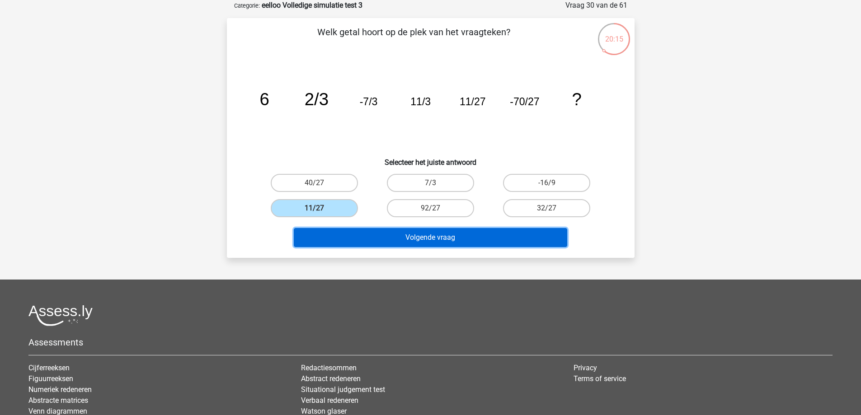
click at [379, 235] on button "Volgende vraag" at bounding box center [430, 237] width 273 height 19
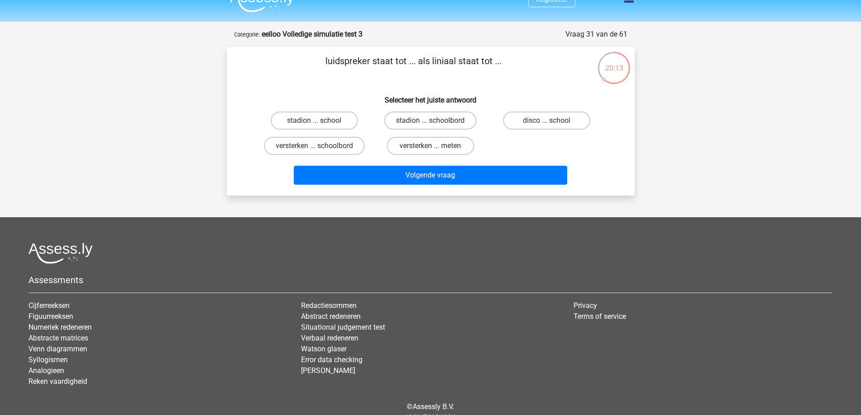
scroll to position [0, 0]
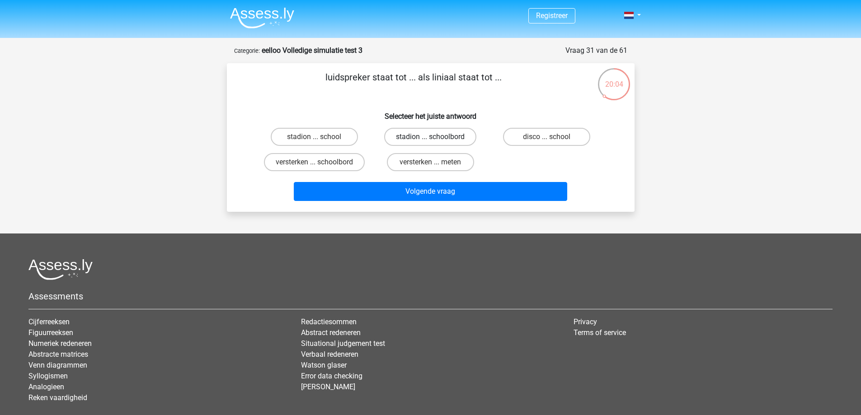
click at [415, 145] on label "stadion ... schoolbord" at bounding box center [430, 137] width 92 height 18
click at [430, 143] on input "stadion ... schoolbord" at bounding box center [433, 140] width 6 height 6
radio input "true"
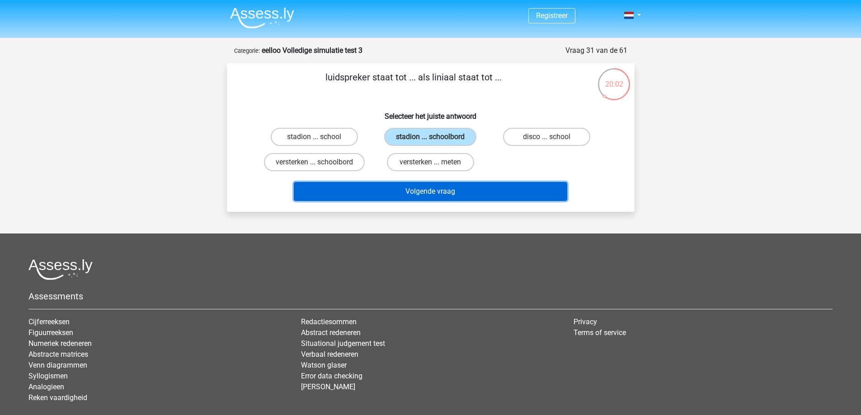
click at [425, 190] on button "Volgende vraag" at bounding box center [430, 191] width 273 height 19
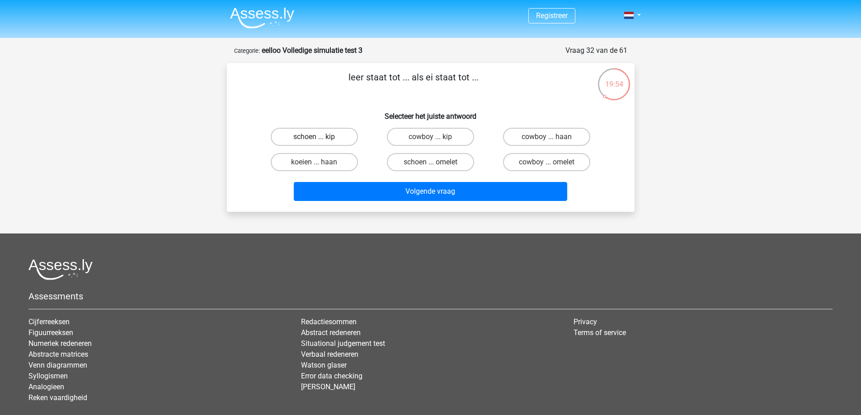
click at [342, 134] on label "schoen ... kip" at bounding box center [314, 137] width 87 height 18
click at [320, 137] on input "schoen ... kip" at bounding box center [317, 140] width 6 height 6
radio input "true"
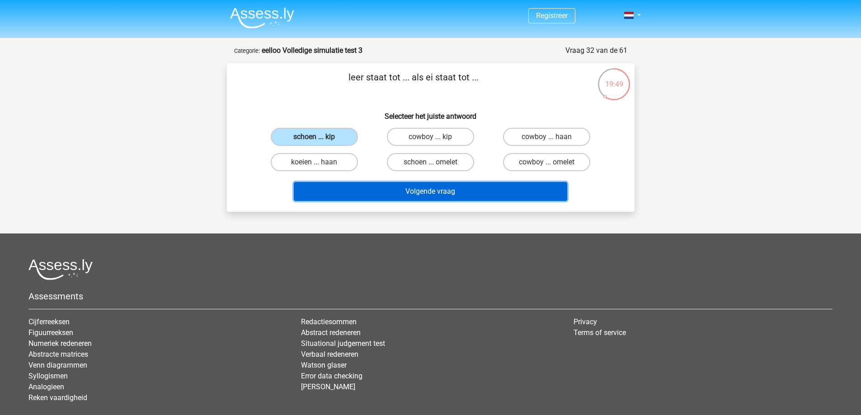
click at [425, 186] on button "Volgende vraag" at bounding box center [430, 191] width 273 height 19
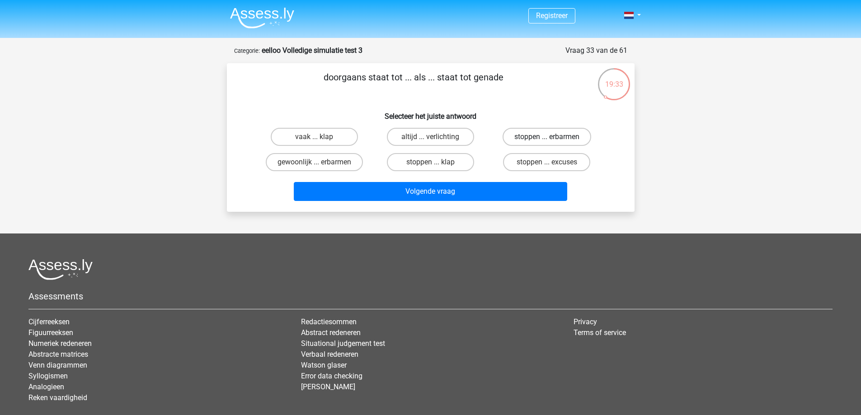
click at [523, 139] on label "stoppen ... erbarmen" at bounding box center [546, 137] width 89 height 18
click at [547, 139] on input "stoppen ... erbarmen" at bounding box center [550, 140] width 6 height 6
radio input "true"
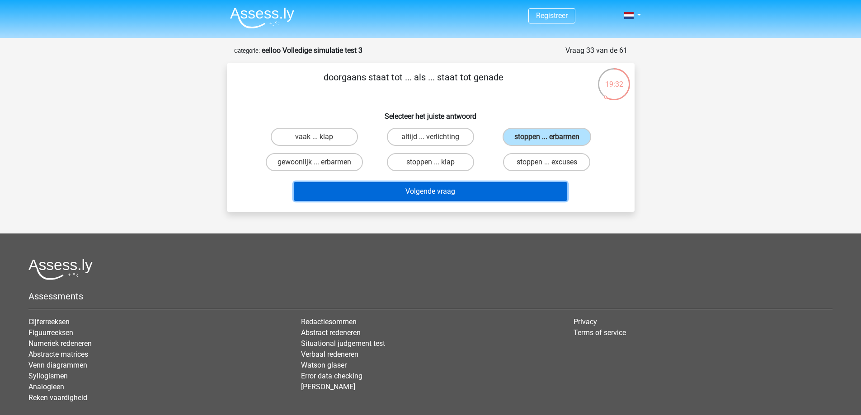
click at [487, 190] on button "Volgende vraag" at bounding box center [430, 191] width 273 height 19
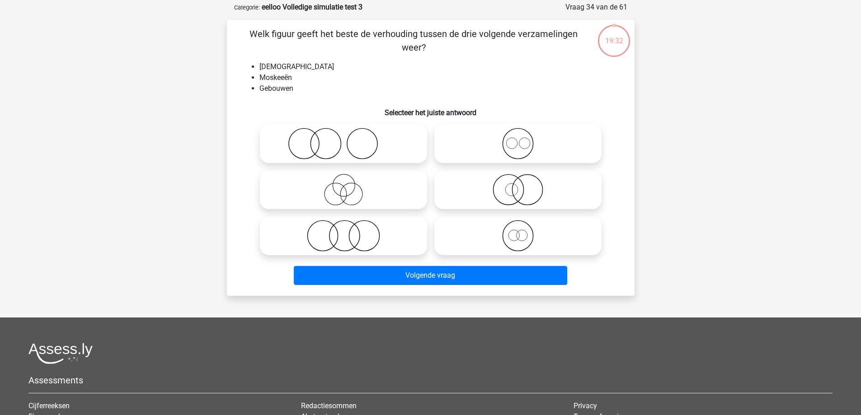
scroll to position [45, 0]
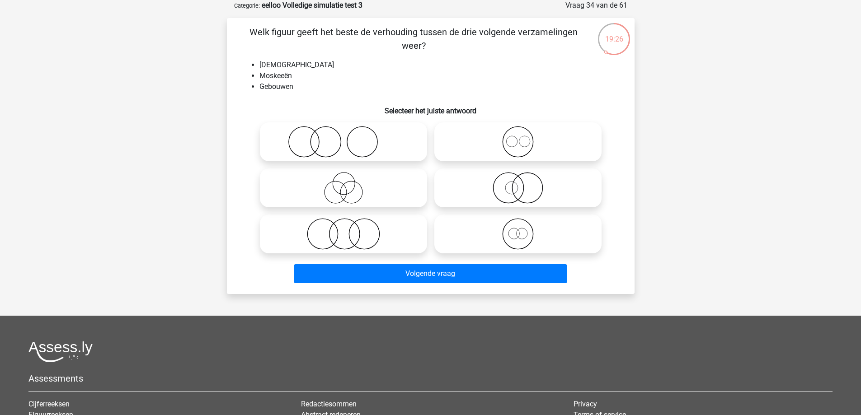
click at [496, 192] on icon at bounding box center [518, 188] width 160 height 32
click at [518, 183] on input "radio" at bounding box center [521, 181] width 6 height 6
radio input "true"
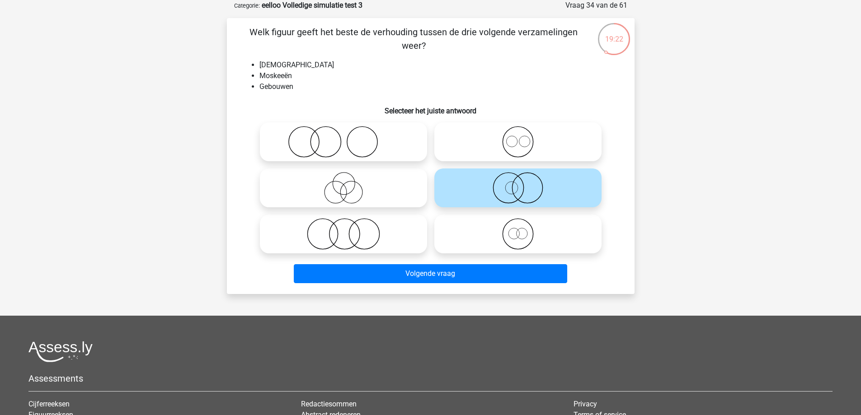
click at [379, 192] on icon at bounding box center [343, 188] width 160 height 32
click at [349, 183] on input "radio" at bounding box center [346, 181] width 6 height 6
radio input "true"
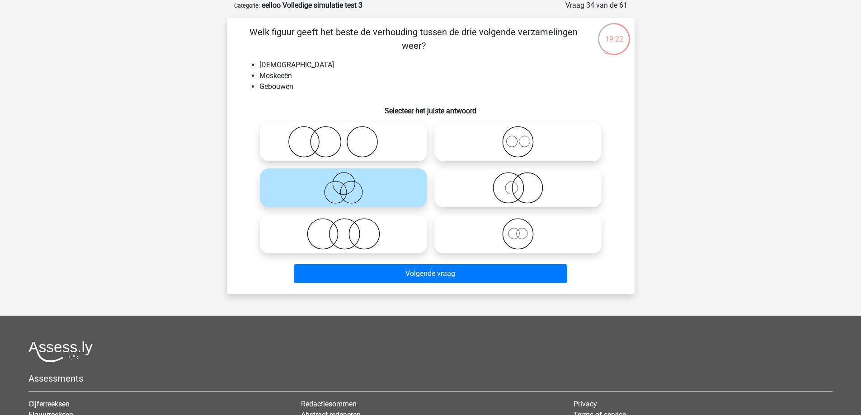
click at [489, 196] on icon at bounding box center [518, 188] width 160 height 32
click at [518, 183] on input "radio" at bounding box center [521, 181] width 6 height 6
radio input "true"
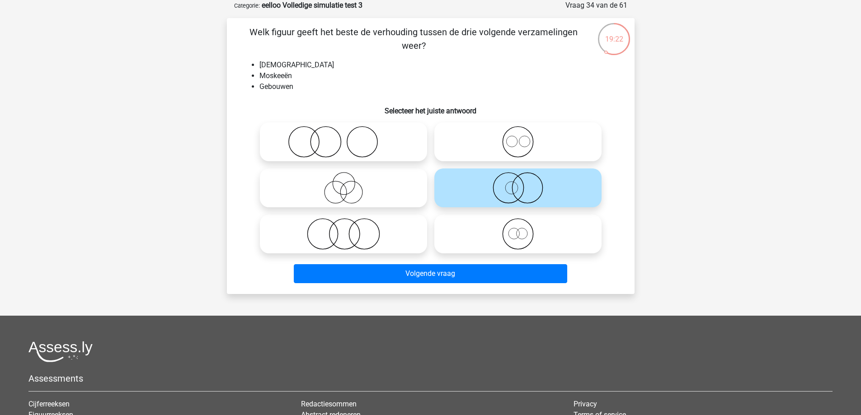
click at [331, 147] on icon at bounding box center [343, 142] width 160 height 32
click at [343, 137] on input "radio" at bounding box center [346, 134] width 6 height 6
radio input "true"
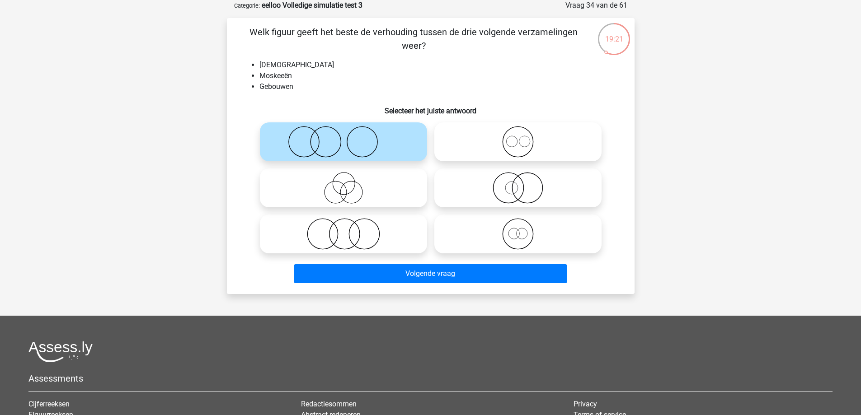
click at [346, 199] on icon at bounding box center [343, 188] width 160 height 32
click at [346, 183] on input "radio" at bounding box center [346, 181] width 6 height 6
radio input "true"
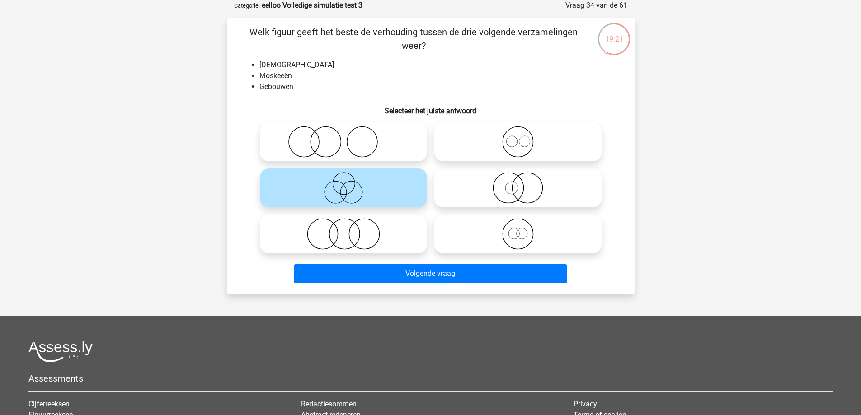
drag, startPoint x: 362, startPoint y: 231, endPoint x: 426, endPoint y: 214, distance: 65.4
click at [362, 232] on icon at bounding box center [343, 234] width 160 height 32
click at [349, 229] on input "radio" at bounding box center [346, 227] width 6 height 6
radio input "true"
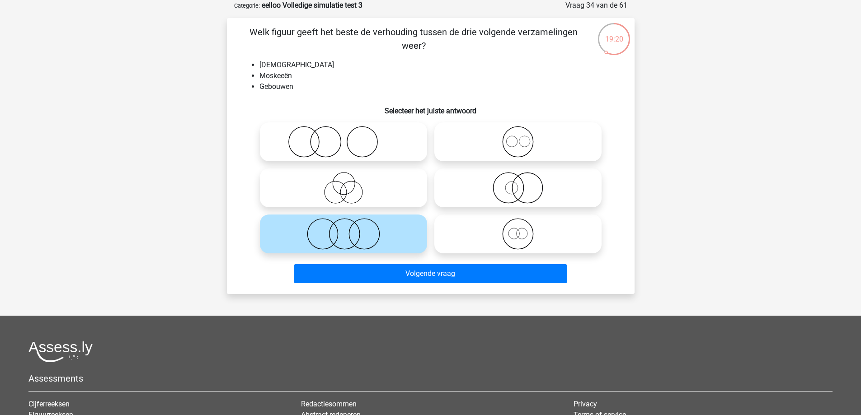
click at [512, 170] on label at bounding box center [517, 187] width 167 height 39
click at [518, 178] on input "radio" at bounding box center [521, 181] width 6 height 6
radio input "true"
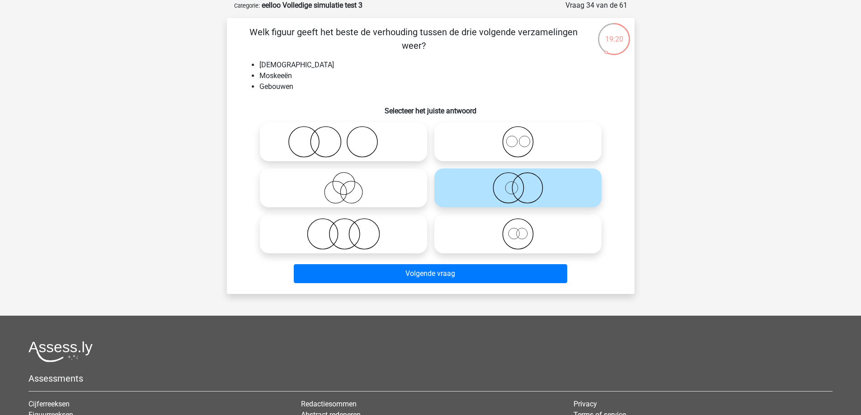
click at [455, 140] on icon at bounding box center [518, 142] width 160 height 32
click at [518, 137] on input "radio" at bounding box center [521, 134] width 6 height 6
radio input "true"
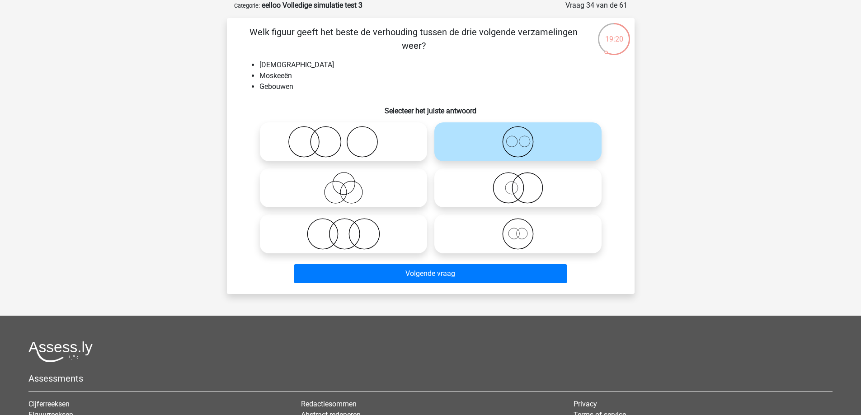
click at [396, 145] on icon at bounding box center [343, 142] width 160 height 32
click at [349, 137] on input "radio" at bounding box center [346, 134] width 6 height 6
radio input "true"
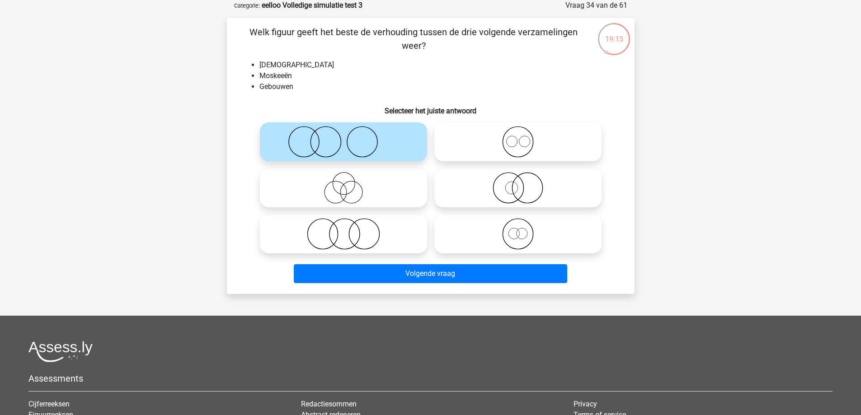
click at [517, 154] on icon at bounding box center [518, 142] width 160 height 32
click at [518, 137] on input "radio" at bounding box center [521, 134] width 6 height 6
radio input "true"
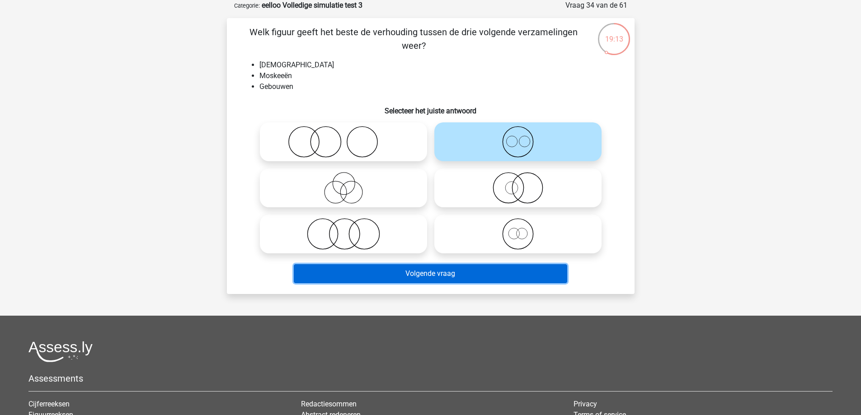
click at [480, 268] on button "Volgende vraag" at bounding box center [430, 273] width 273 height 19
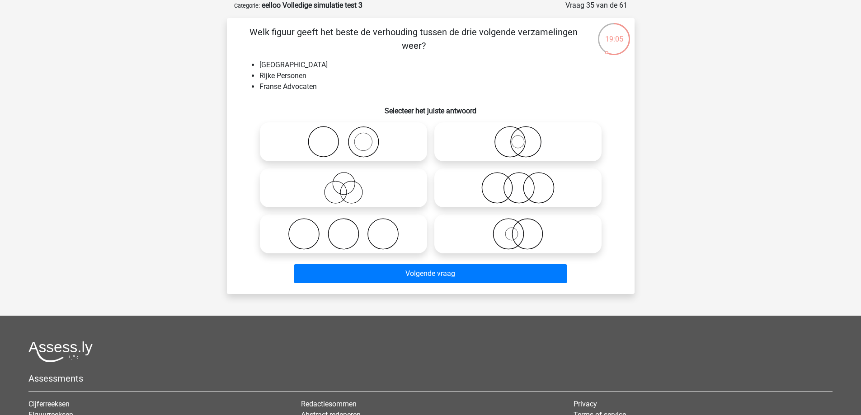
click at [361, 238] on icon at bounding box center [343, 234] width 160 height 32
click at [349, 229] on input "radio" at bounding box center [346, 227] width 6 height 6
radio input "true"
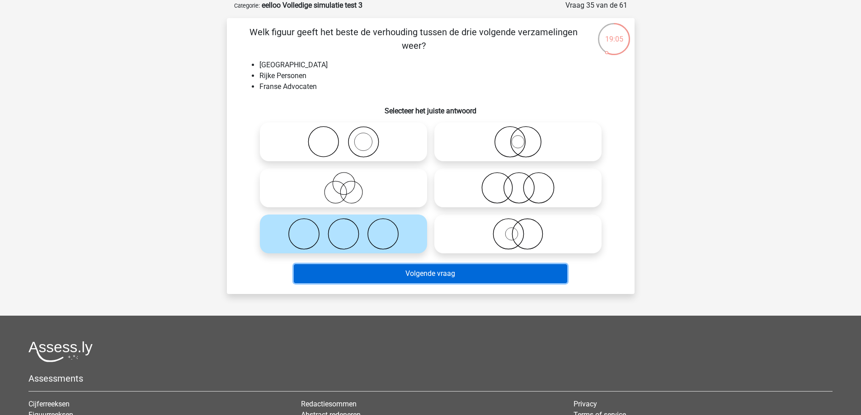
click at [395, 270] on button "Volgende vraag" at bounding box center [430, 273] width 273 height 19
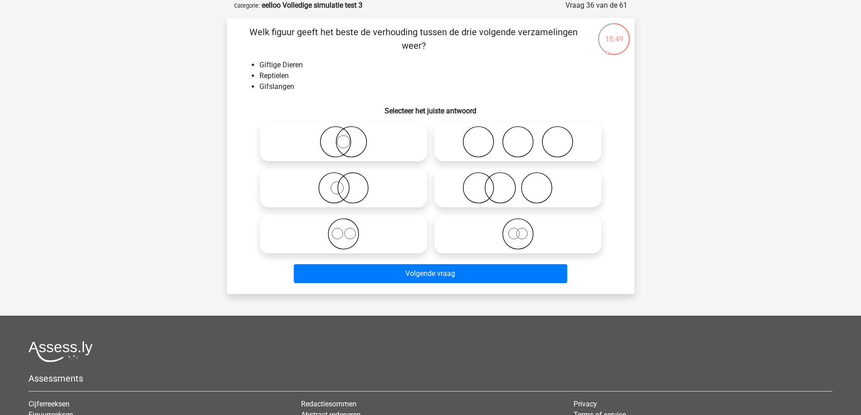
click at [352, 189] on icon at bounding box center [343, 188] width 160 height 32
click at [349, 183] on input "radio" at bounding box center [346, 181] width 6 height 6
radio input "true"
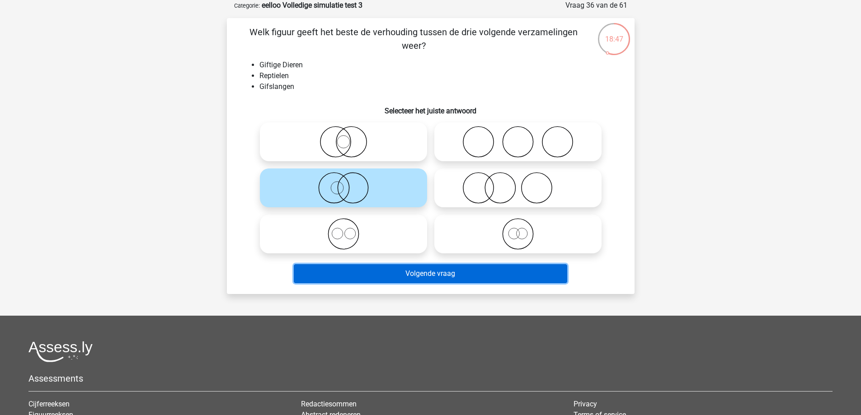
click at [371, 281] on button "Volgende vraag" at bounding box center [430, 273] width 273 height 19
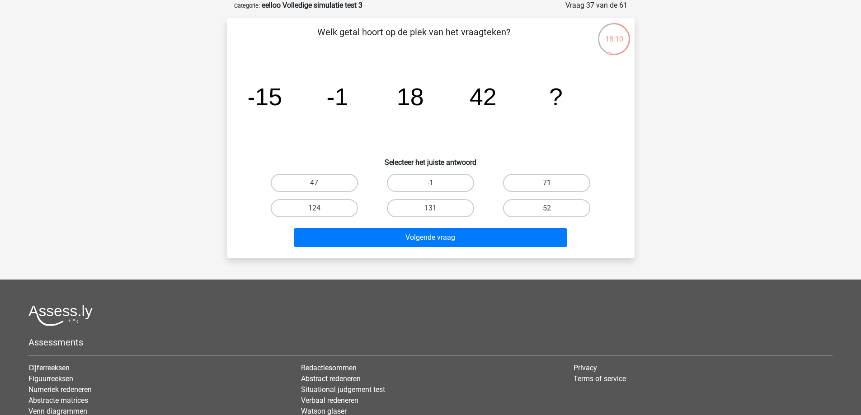
drag, startPoint x: 514, startPoint y: 182, endPoint x: 478, endPoint y: 208, distance: 44.5
click at [514, 182] on label "71" at bounding box center [546, 183] width 87 height 18
click at [547, 183] on input "71" at bounding box center [550, 186] width 6 height 6
radio input "true"
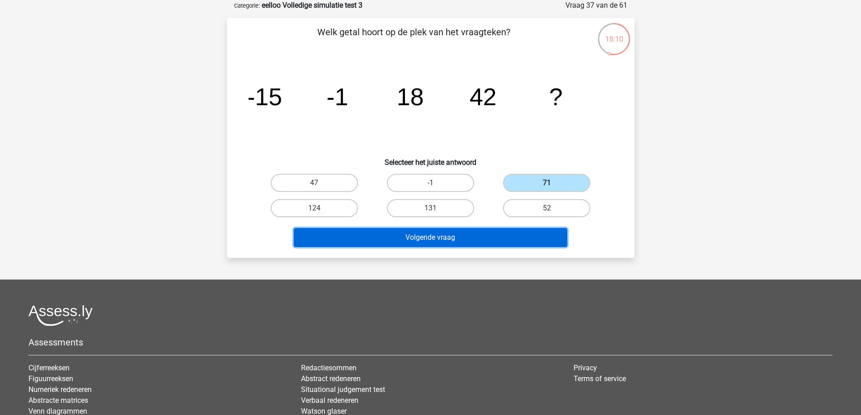
click at [473, 243] on button "Volgende vraag" at bounding box center [430, 237] width 273 height 19
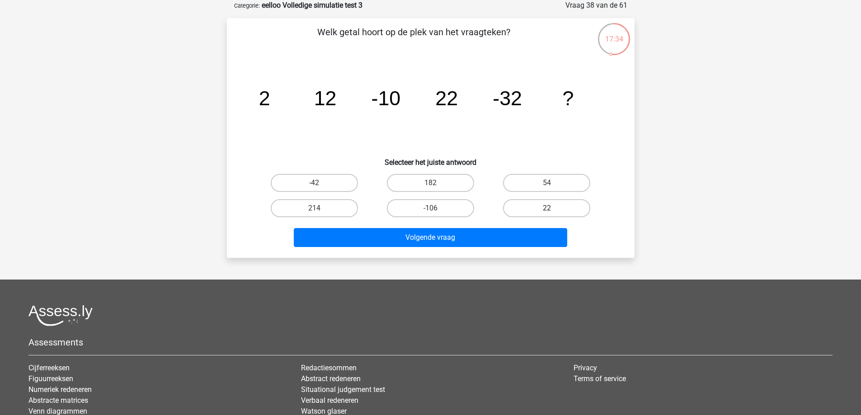
click at [528, 202] on label "22" at bounding box center [546, 208] width 87 height 18
click at [547, 208] on input "22" at bounding box center [550, 211] width 6 height 6
radio input "true"
click at [502, 194] on div "54" at bounding box center [546, 182] width 116 height 25
click at [516, 185] on label "54" at bounding box center [546, 183] width 87 height 18
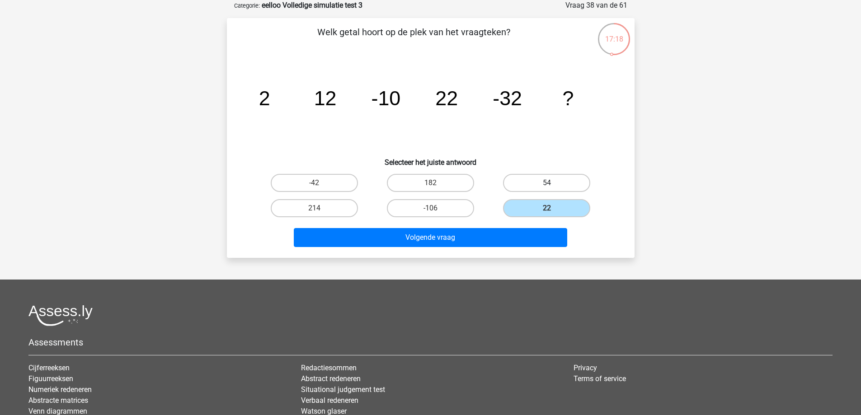
click at [547, 185] on input "54" at bounding box center [550, 186] width 6 height 6
radio input "true"
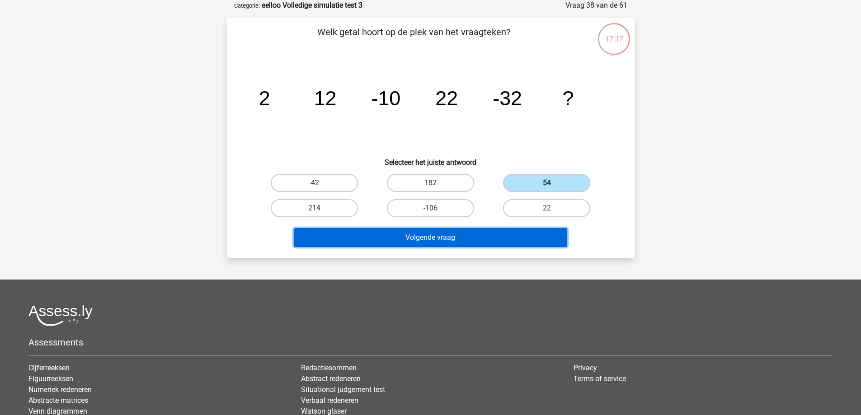
drag, startPoint x: 463, startPoint y: 239, endPoint x: 454, endPoint y: 233, distance: 10.4
click at [461, 239] on button "Volgende vraag" at bounding box center [430, 237] width 273 height 19
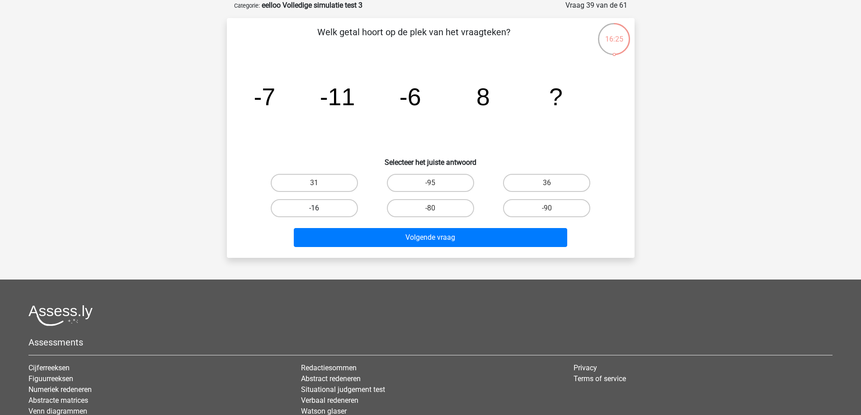
click at [343, 213] on label "-16" at bounding box center [314, 208] width 87 height 18
click at [320, 213] on input "-16" at bounding box center [317, 211] width 6 height 6
radio input "true"
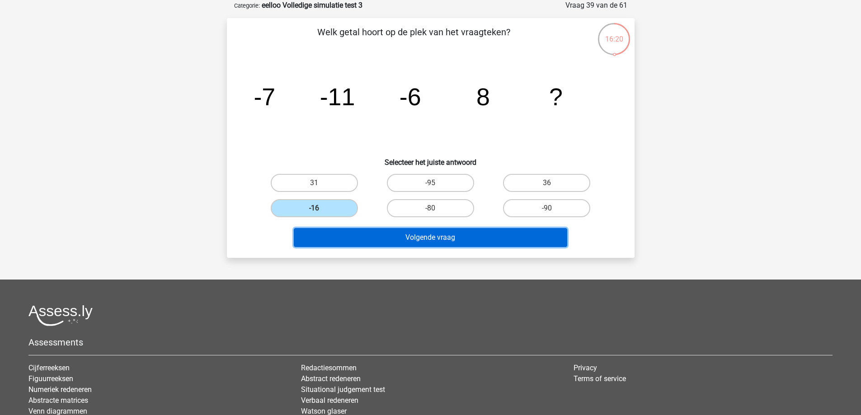
click at [427, 234] on button "Volgende vraag" at bounding box center [430, 237] width 273 height 19
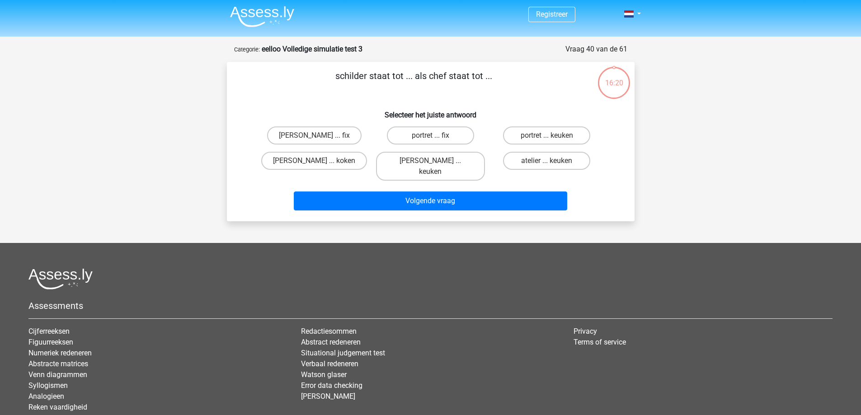
scroll to position [0, 0]
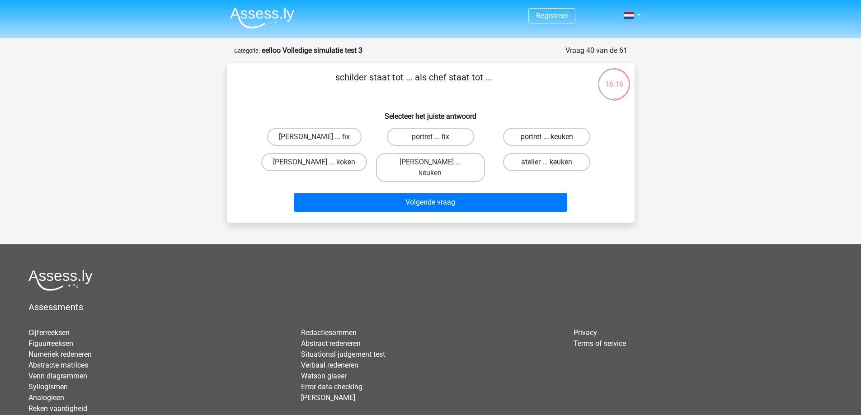
click at [511, 134] on label "portret ... keuken" at bounding box center [546, 137] width 87 height 18
click at [547, 137] on input "portret ... keuken" at bounding box center [550, 140] width 6 height 6
radio input "true"
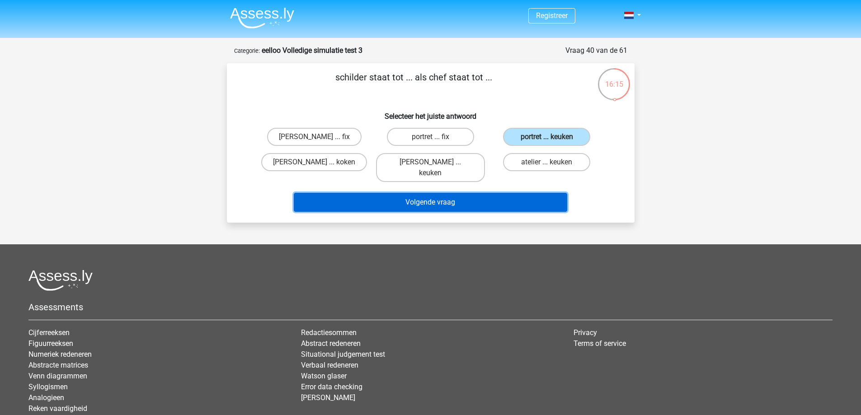
click at [496, 193] on button "Volgende vraag" at bounding box center [430, 202] width 273 height 19
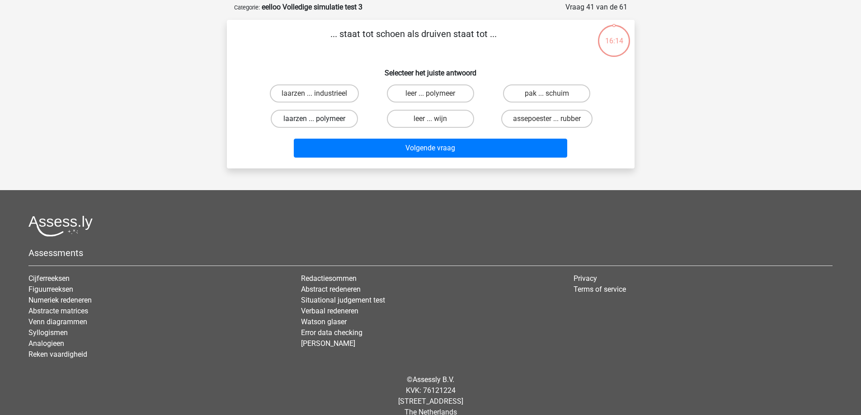
scroll to position [45, 0]
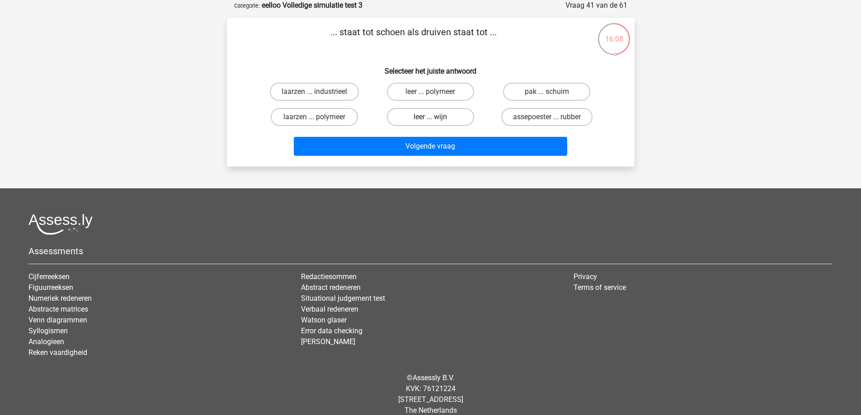
click at [439, 116] on label "leer ... wijn" at bounding box center [430, 117] width 87 height 18
click at [436, 117] on input "leer ... wijn" at bounding box center [433, 120] width 6 height 6
radio input "true"
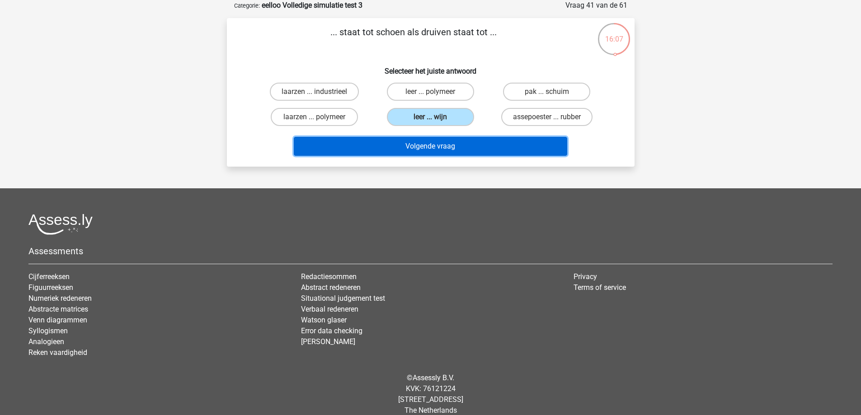
click at [441, 146] on button "Volgende vraag" at bounding box center [430, 146] width 273 height 19
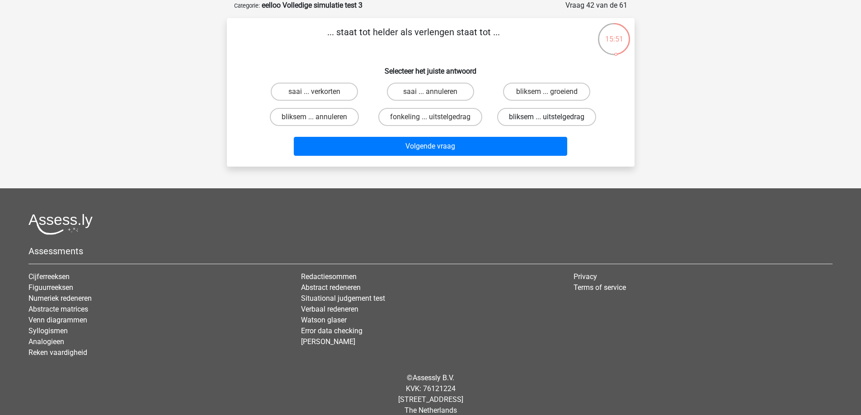
click at [538, 118] on label "bliksem ... uitstelgedrag" at bounding box center [546, 117] width 99 height 18
click at [547, 118] on input "bliksem ... uitstelgedrag" at bounding box center [550, 120] width 6 height 6
radio input "true"
click at [331, 114] on label "bliksem ... annuleren" at bounding box center [314, 117] width 89 height 18
click at [320, 117] on input "bliksem ... annuleren" at bounding box center [317, 120] width 6 height 6
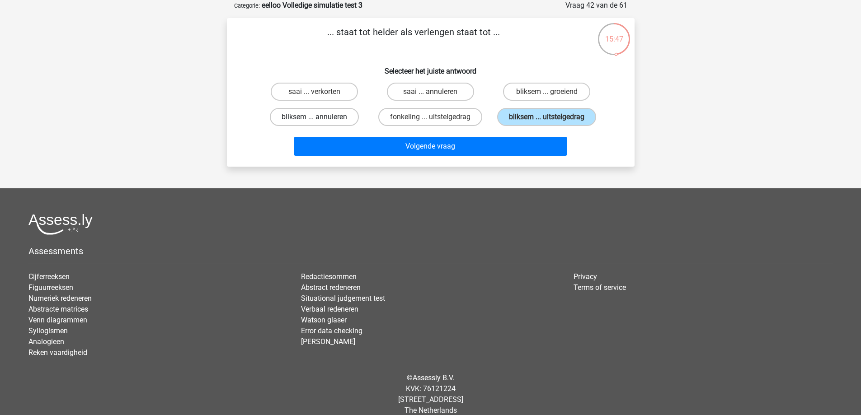
radio input "true"
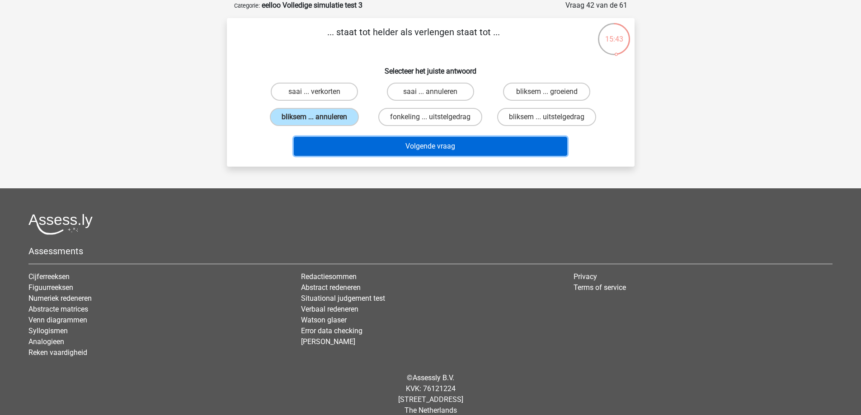
click at [424, 147] on button "Volgende vraag" at bounding box center [430, 146] width 273 height 19
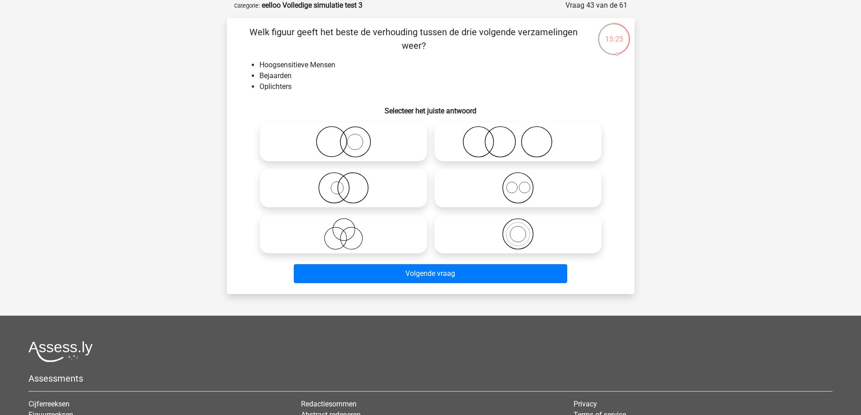
click at [360, 151] on icon at bounding box center [343, 142] width 160 height 32
click at [349, 137] on input "radio" at bounding box center [346, 134] width 6 height 6
radio input "true"
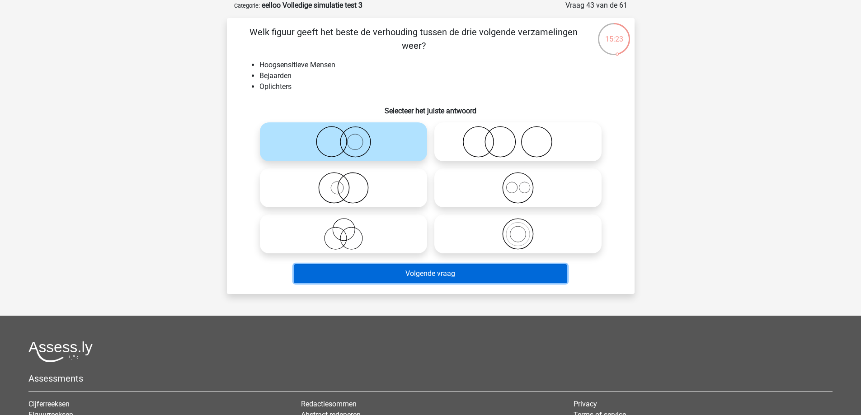
click at [350, 265] on button "Volgende vraag" at bounding box center [430, 273] width 273 height 19
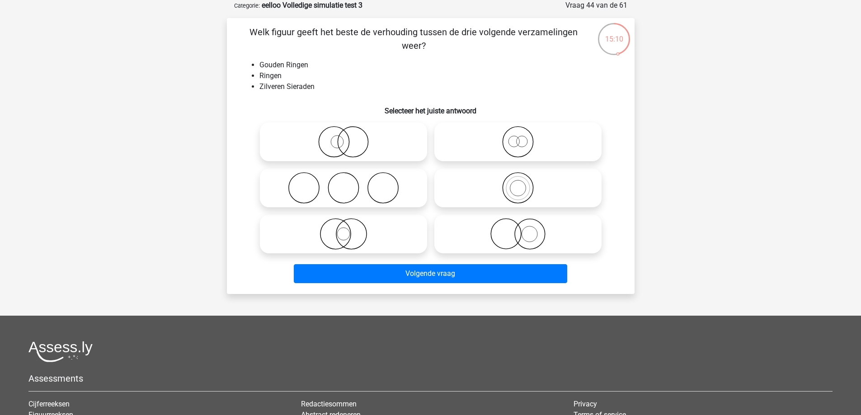
click at [327, 147] on icon at bounding box center [343, 142] width 160 height 32
click at [343, 137] on input "radio" at bounding box center [346, 134] width 6 height 6
radio input "true"
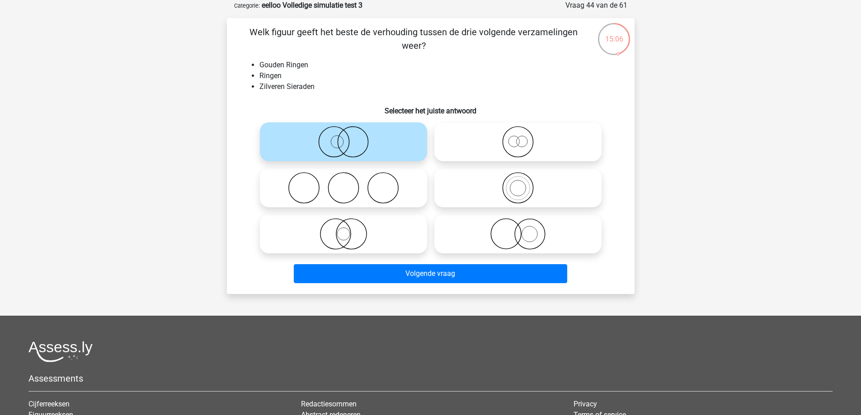
click at [364, 189] on icon at bounding box center [343, 188] width 160 height 32
click at [349, 183] on input "radio" at bounding box center [346, 181] width 6 height 6
radio input "true"
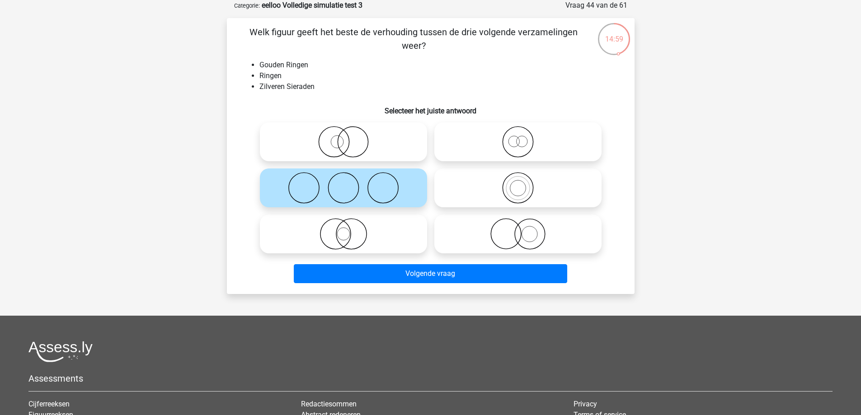
click at [366, 229] on icon at bounding box center [343, 234] width 160 height 32
click at [349, 229] on input "radio" at bounding box center [346, 227] width 6 height 6
radio input "true"
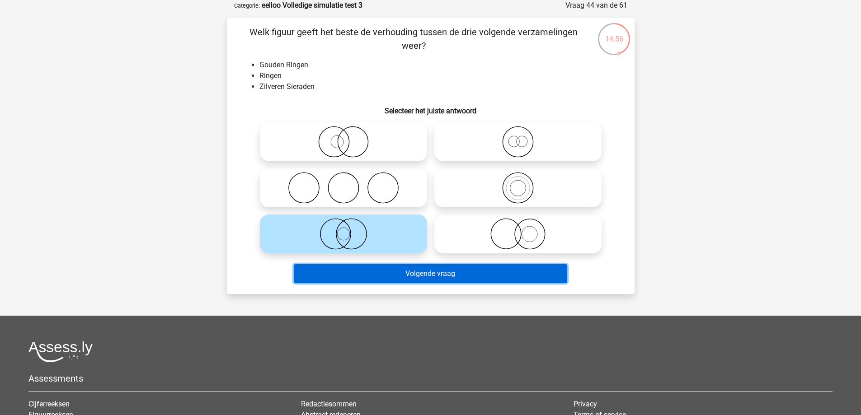
click at [378, 272] on button "Volgende vraag" at bounding box center [430, 273] width 273 height 19
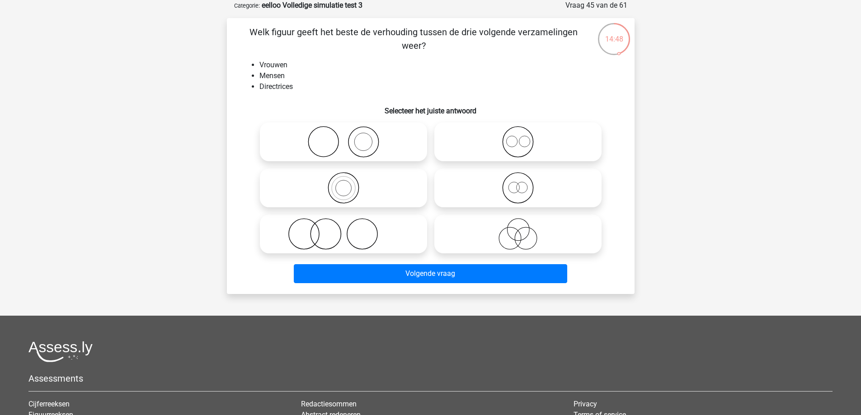
click at [339, 188] on icon at bounding box center [343, 188] width 160 height 32
click at [343, 183] on input "radio" at bounding box center [346, 181] width 6 height 6
radio input "true"
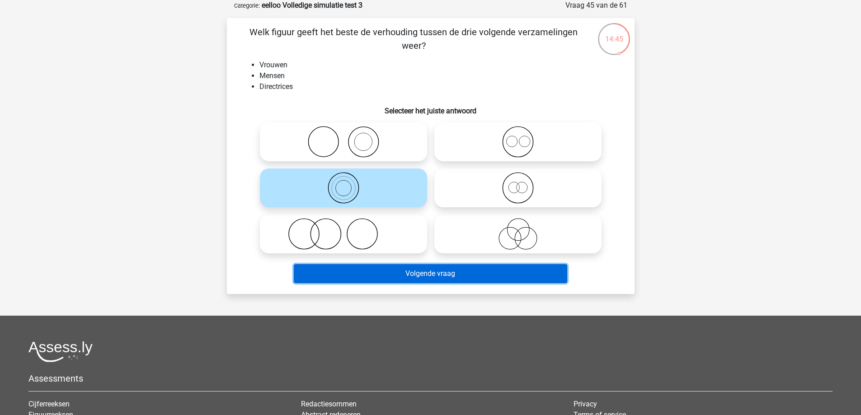
click at [333, 266] on button "Volgende vraag" at bounding box center [430, 273] width 273 height 19
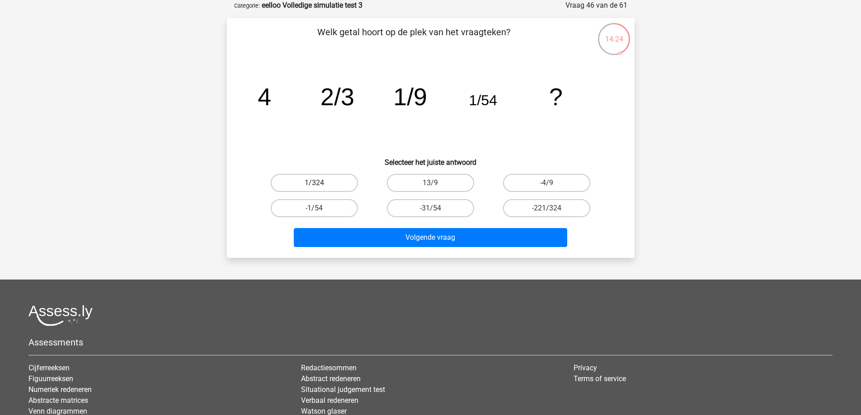
click at [343, 185] on label "1/324" at bounding box center [314, 183] width 87 height 18
click at [320, 185] on input "1/324" at bounding box center [317, 186] width 6 height 6
radio input "true"
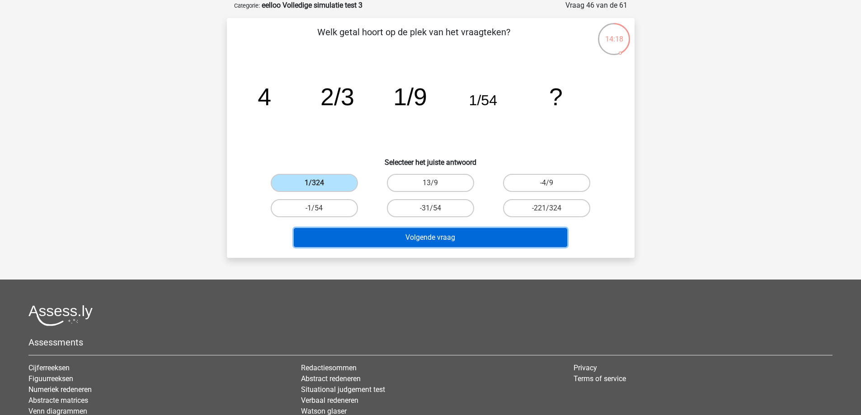
click at [439, 238] on button "Volgende vraag" at bounding box center [430, 237] width 273 height 19
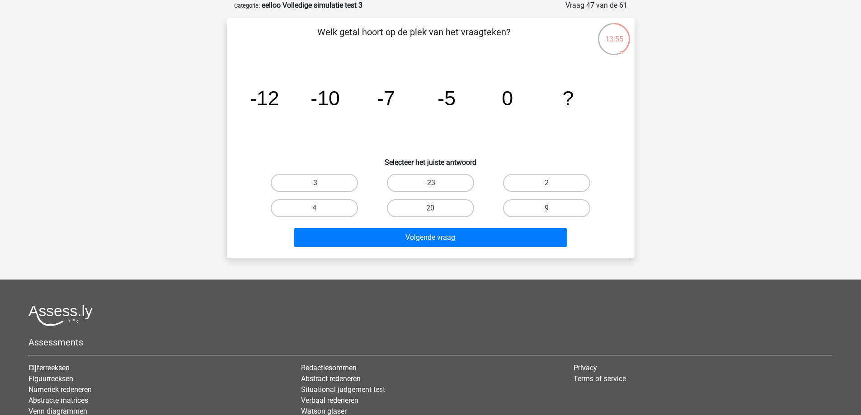
click at [558, 171] on div "2" at bounding box center [546, 182] width 116 height 25
click at [558, 173] on div "2" at bounding box center [546, 182] width 116 height 25
click at [553, 175] on label "2" at bounding box center [546, 183] width 87 height 18
click at [552, 183] on input "2" at bounding box center [550, 186] width 6 height 6
radio input "true"
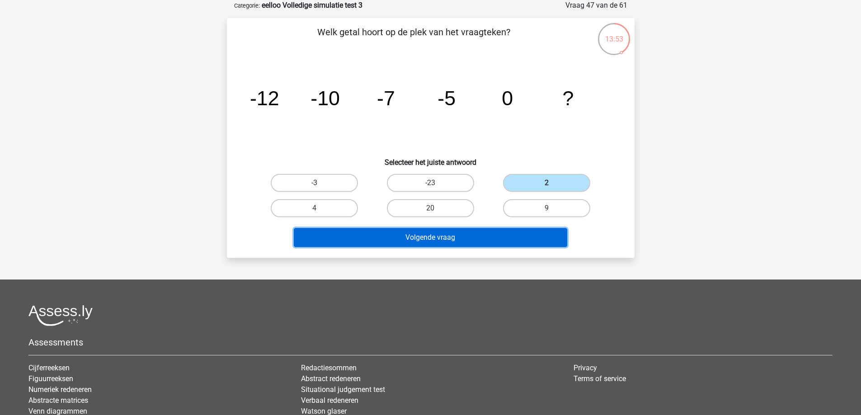
click at [431, 241] on button "Volgende vraag" at bounding box center [430, 237] width 273 height 19
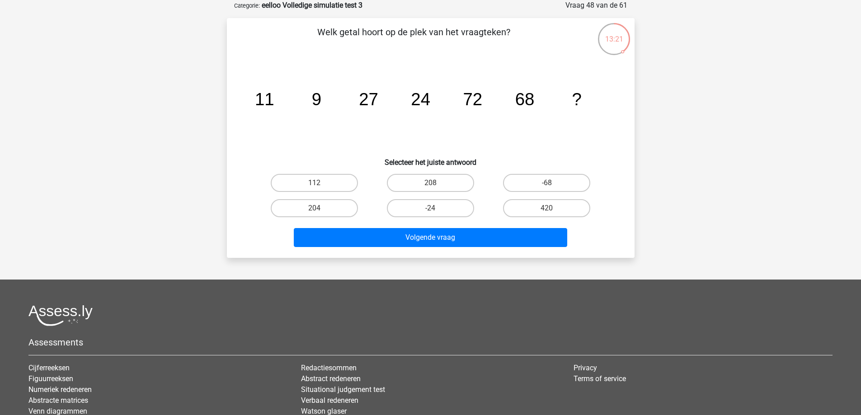
drag, startPoint x: 448, startPoint y: 127, endPoint x: 401, endPoint y: 138, distance: 48.2
click at [401, 138] on icon "image/svg+xml 11 9 27 24 72 68 ?" at bounding box center [430, 105] width 364 height 91
drag, startPoint x: 524, startPoint y: 105, endPoint x: 511, endPoint y: 112, distance: 14.5
click at [511, 112] on icon "image/svg+xml 11 9 27 24 72 68 ?" at bounding box center [430, 105] width 364 height 91
click at [343, 209] on label "204" at bounding box center [314, 208] width 87 height 18
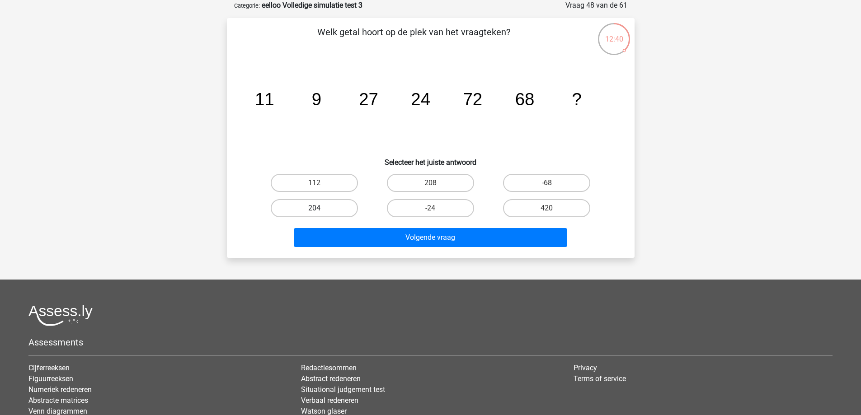
click at [320, 209] on input "204" at bounding box center [317, 211] width 6 height 6
radio input "true"
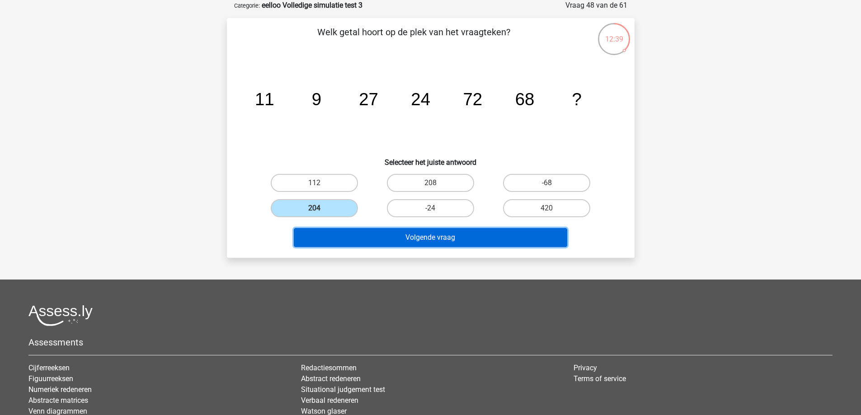
click at [380, 232] on button "Volgende vraag" at bounding box center [430, 237] width 273 height 19
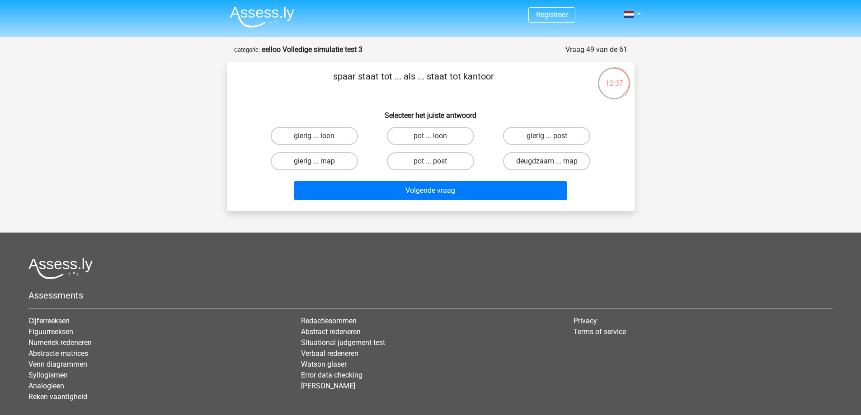
scroll to position [0, 0]
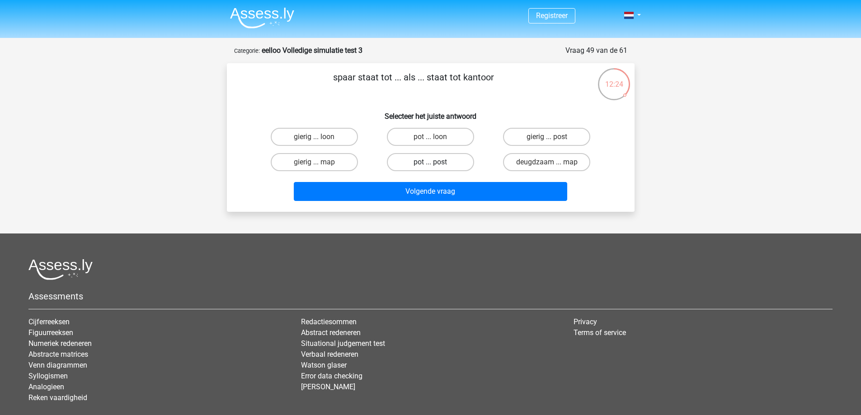
click at [445, 162] on label "pot ... post" at bounding box center [430, 162] width 87 height 18
click at [436, 162] on input "pot ... post" at bounding box center [433, 165] width 6 height 6
radio input "true"
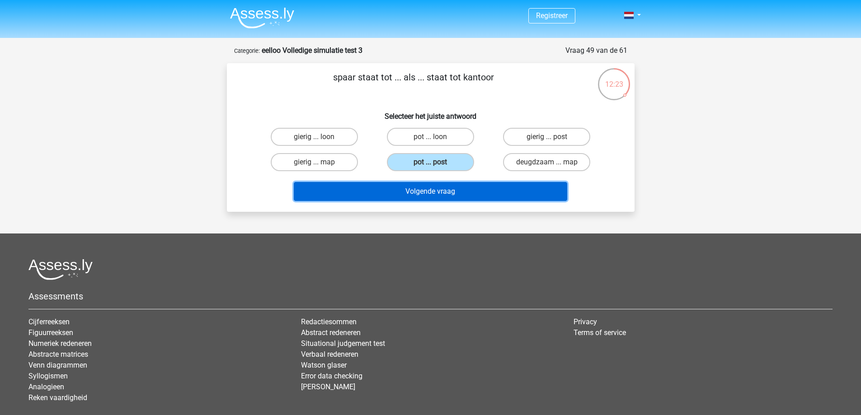
click at [439, 189] on button "Volgende vraag" at bounding box center [430, 191] width 273 height 19
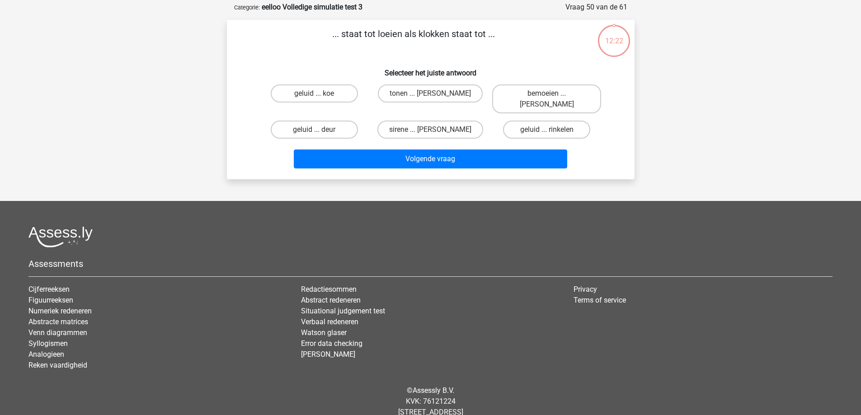
scroll to position [45, 0]
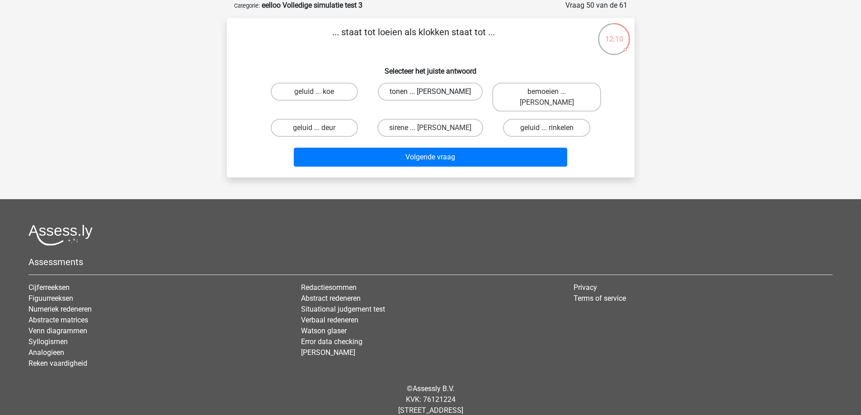
click at [468, 94] on label "tonen ... luiden" at bounding box center [430, 92] width 105 height 18
click at [436, 94] on input "tonen ... luiden" at bounding box center [433, 95] width 6 height 6
radio input "true"
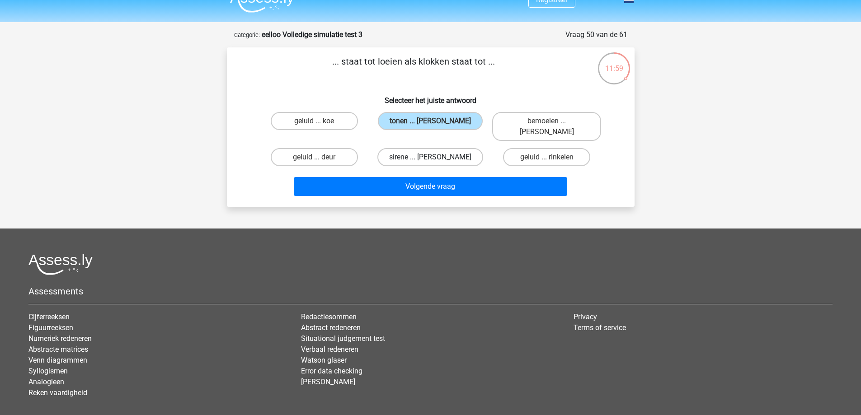
scroll to position [0, 0]
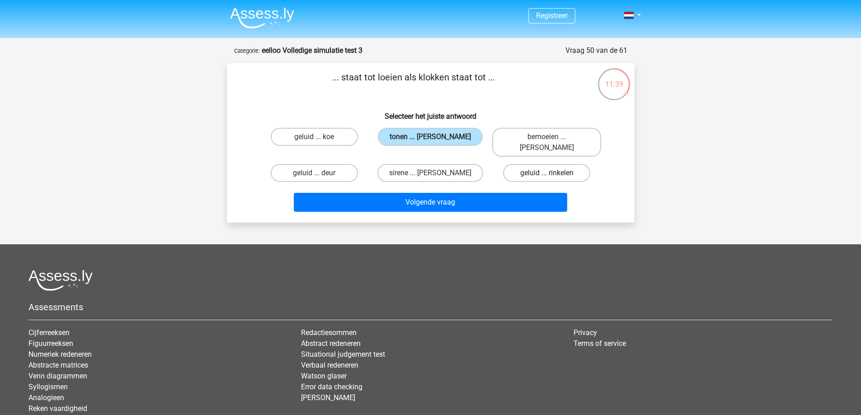
click at [514, 164] on label "geluid ... rinkelen" at bounding box center [546, 173] width 87 height 18
click at [547, 173] on input "geluid ... rinkelen" at bounding box center [550, 176] width 6 height 6
radio input "true"
click at [416, 136] on label "tonen ... luiden" at bounding box center [430, 137] width 105 height 18
click at [430, 137] on input "tonen ... luiden" at bounding box center [433, 140] width 6 height 6
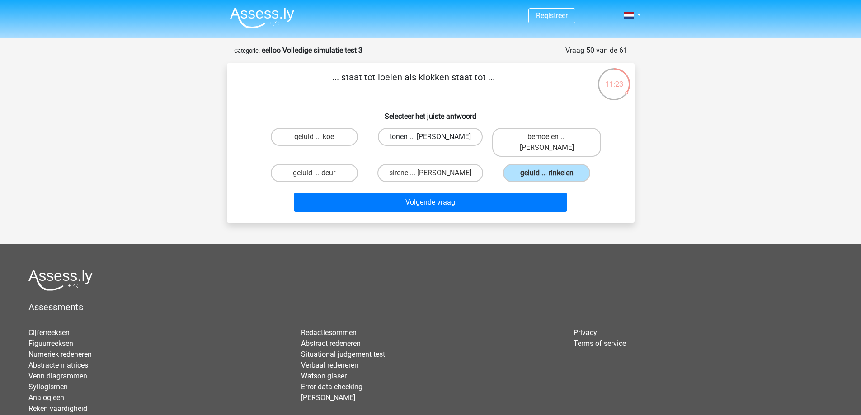
radio input "true"
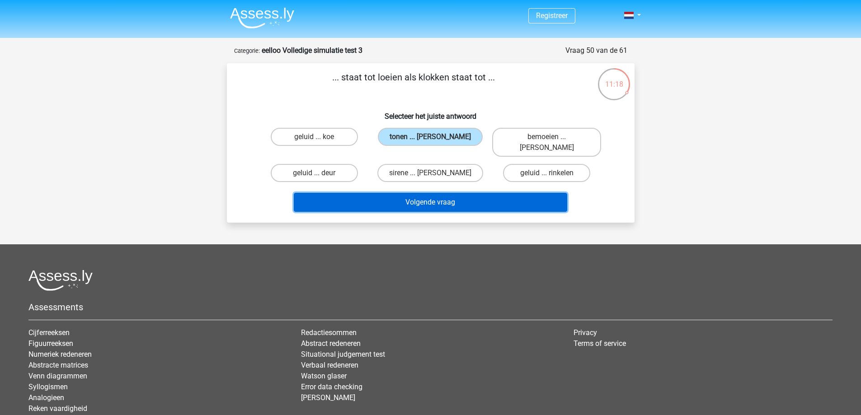
click at [456, 193] on button "Volgende vraag" at bounding box center [430, 202] width 273 height 19
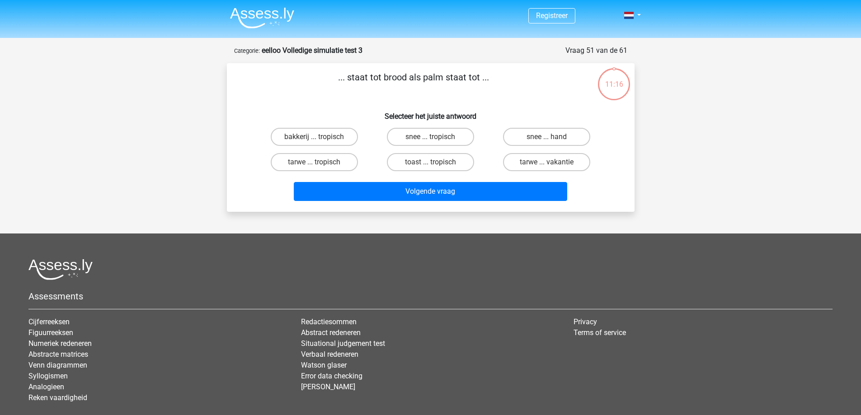
scroll to position [45, 0]
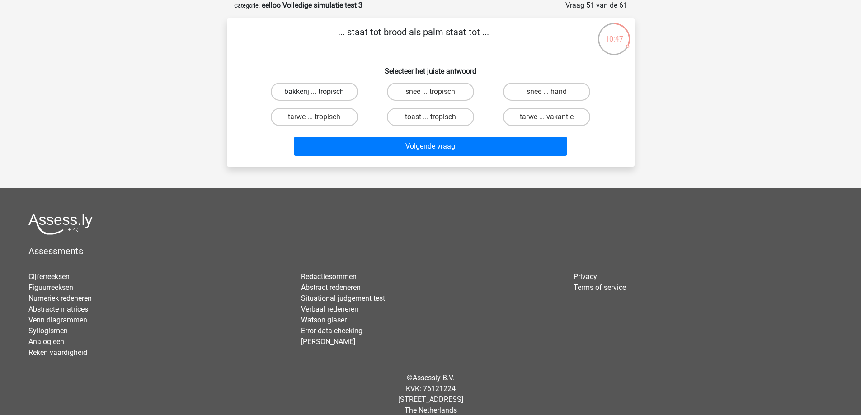
click at [320, 98] on label "bakkerij ... tropisch" at bounding box center [314, 92] width 87 height 18
click at [320, 98] on input "bakkerij ... tropisch" at bounding box center [317, 95] width 6 height 6
radio input "true"
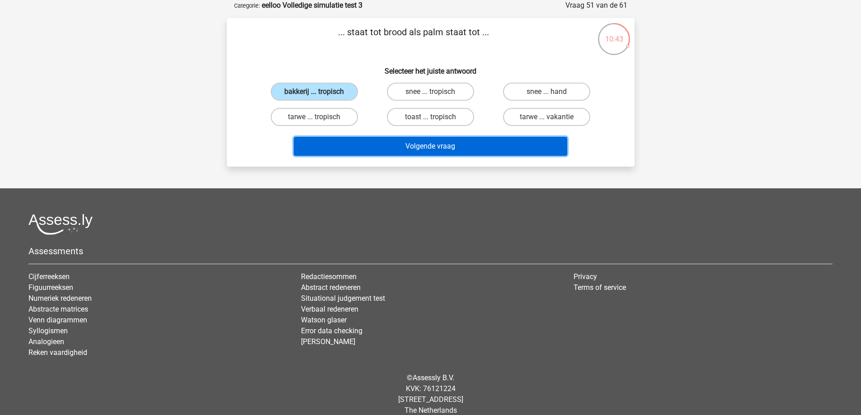
click at [406, 150] on button "Volgende vraag" at bounding box center [430, 146] width 273 height 19
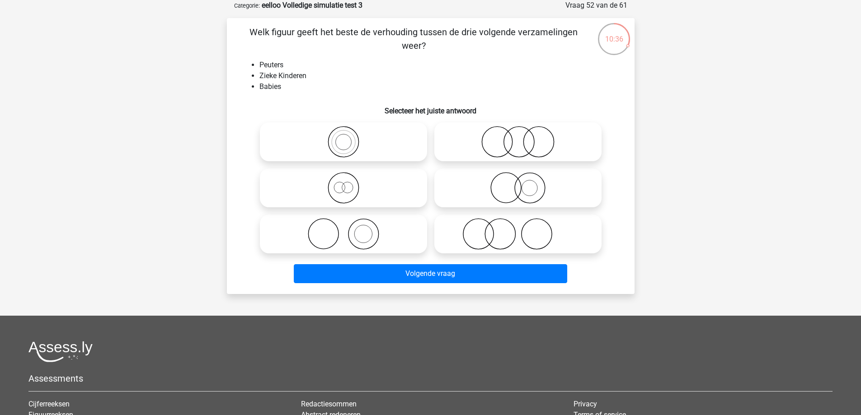
click at [363, 224] on icon at bounding box center [343, 234] width 160 height 32
click at [349, 224] on input "radio" at bounding box center [346, 227] width 6 height 6
radio input "true"
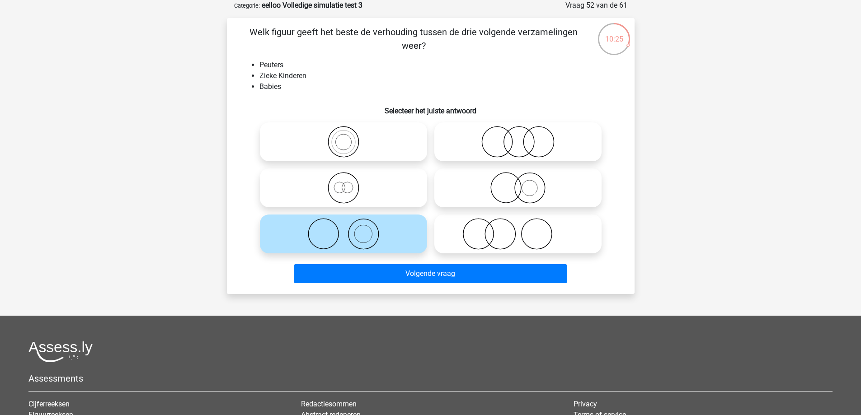
click at [502, 145] on icon at bounding box center [518, 142] width 160 height 32
click at [518, 137] on input "radio" at bounding box center [521, 134] width 6 height 6
radio input "true"
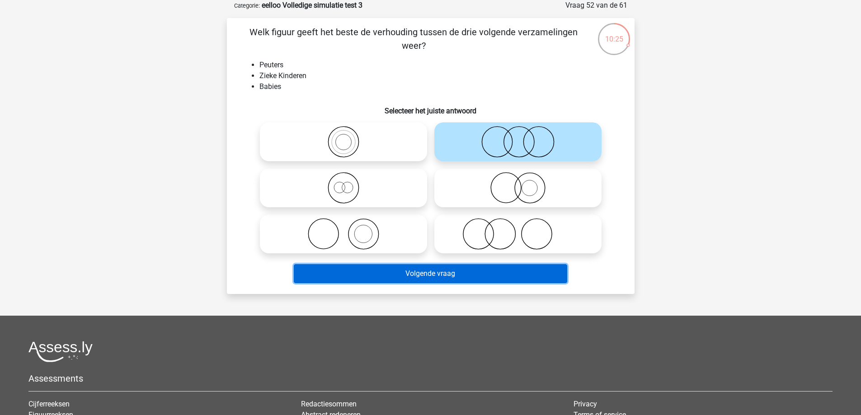
click at [497, 275] on button "Volgende vraag" at bounding box center [430, 273] width 273 height 19
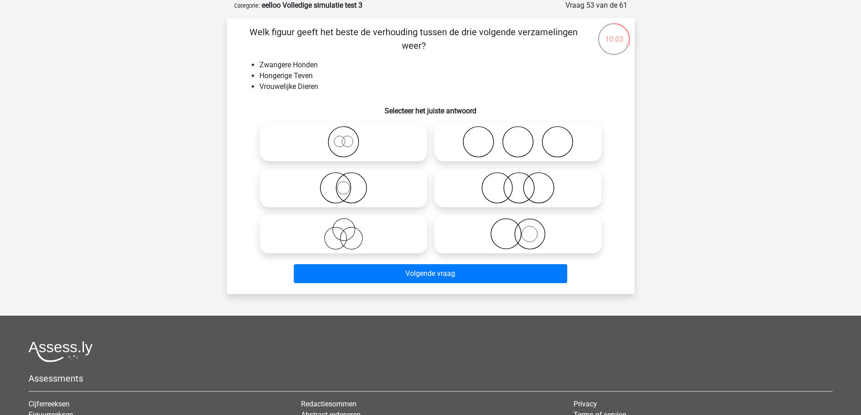
click at [502, 205] on label at bounding box center [517, 187] width 167 height 39
click at [518, 183] on input "radio" at bounding box center [521, 181] width 6 height 6
radio input "true"
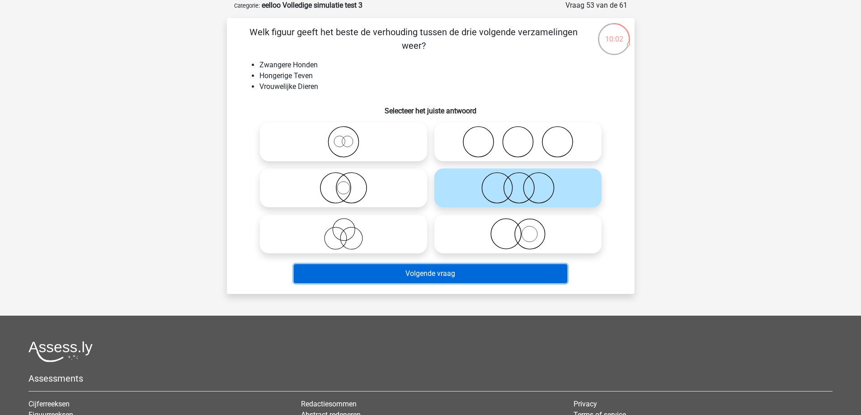
click at [481, 269] on button "Volgende vraag" at bounding box center [430, 273] width 273 height 19
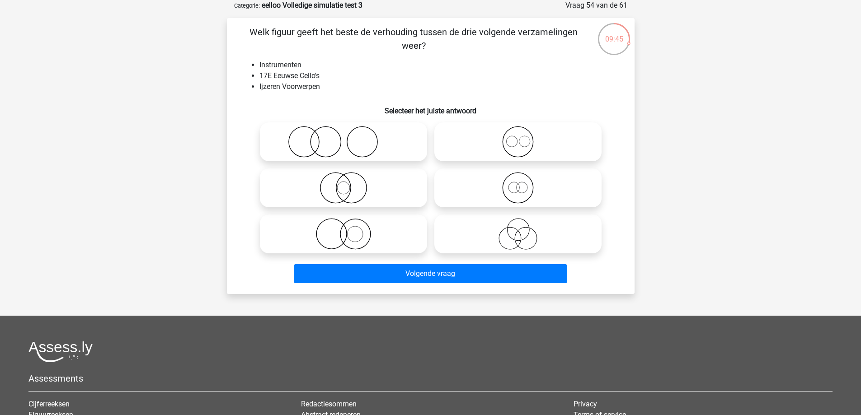
click at [372, 197] on icon at bounding box center [343, 188] width 160 height 32
click at [349, 183] on input "radio" at bounding box center [346, 181] width 6 height 6
radio input "true"
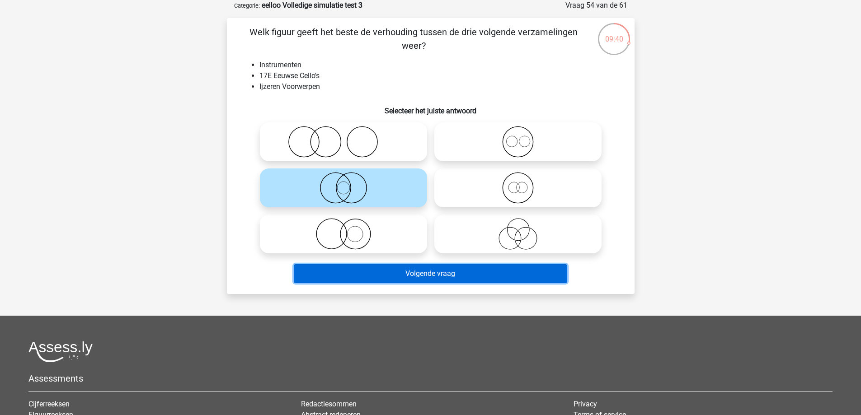
drag, startPoint x: 377, startPoint y: 275, endPoint x: 240, endPoint y: 286, distance: 137.7
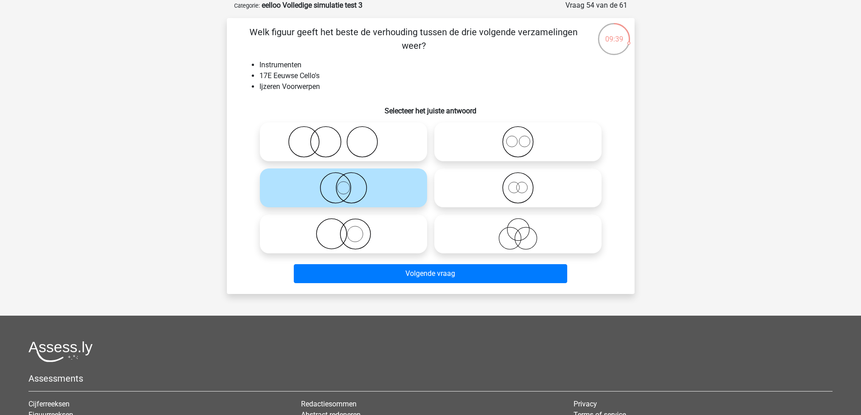
drag, startPoint x: 240, startPoint y: 286, endPoint x: 214, endPoint y: 277, distance: 27.7
click at [213, 284] on div "Registreer" at bounding box center [430, 254] width 861 height 599
click at [360, 231] on icon at bounding box center [343, 234] width 160 height 32
click at [349, 229] on input "radio" at bounding box center [346, 227] width 6 height 6
radio input "true"
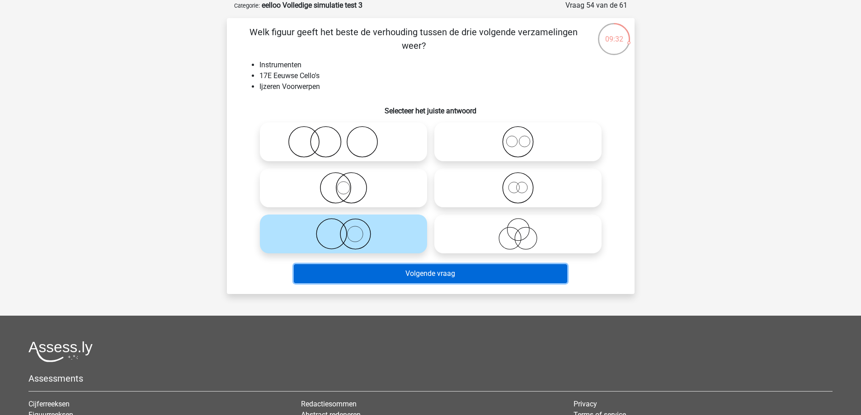
click at [365, 270] on button "Volgende vraag" at bounding box center [430, 273] width 273 height 19
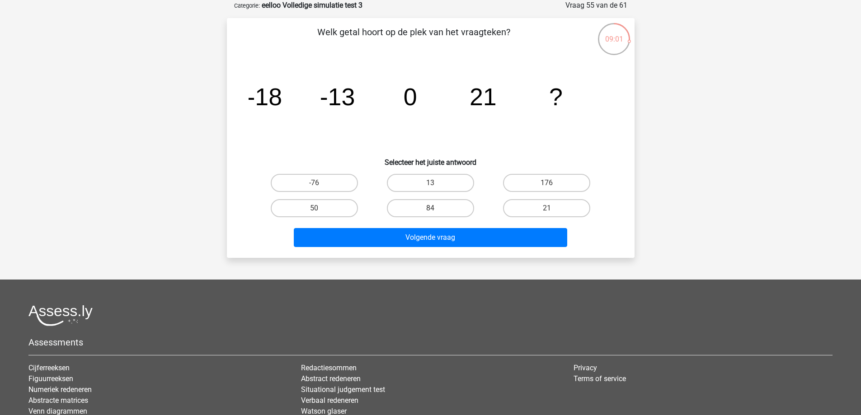
drag, startPoint x: 446, startPoint y: 179, endPoint x: 338, endPoint y: 165, distance: 108.8
click at [338, 165] on h6 "Selecteer het juiste antwoord" at bounding box center [430, 159] width 379 height 16
click at [418, 188] on label "13" at bounding box center [430, 183] width 87 height 18
click at [430, 188] on input "13" at bounding box center [433, 186] width 6 height 6
radio input "true"
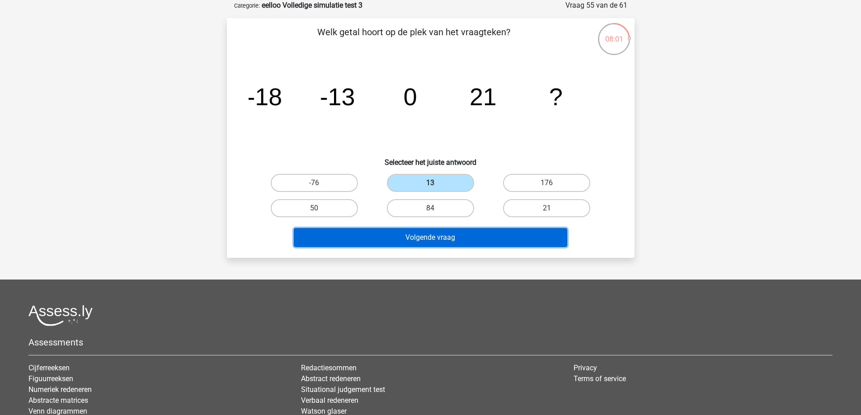
click at [400, 238] on button "Volgende vraag" at bounding box center [430, 237] width 273 height 19
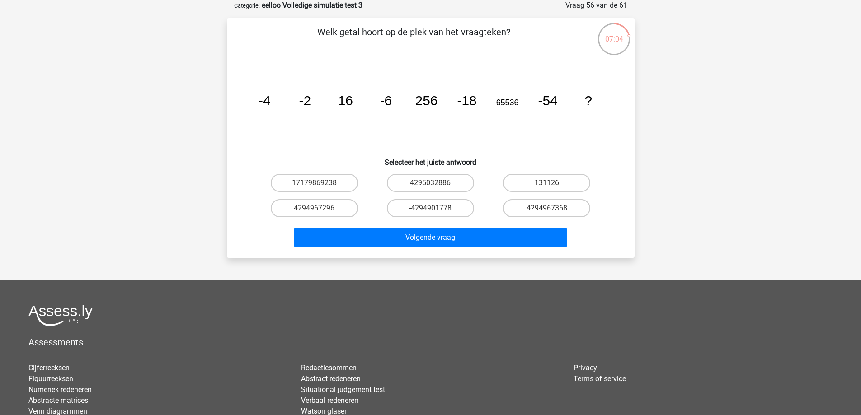
click at [315, 211] on input "4294967296" at bounding box center [317, 211] width 6 height 6
radio input "true"
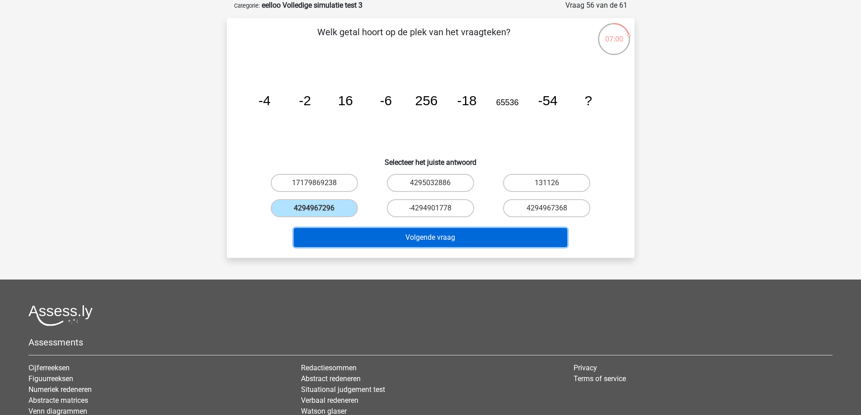
click at [391, 235] on button "Volgende vraag" at bounding box center [430, 237] width 273 height 19
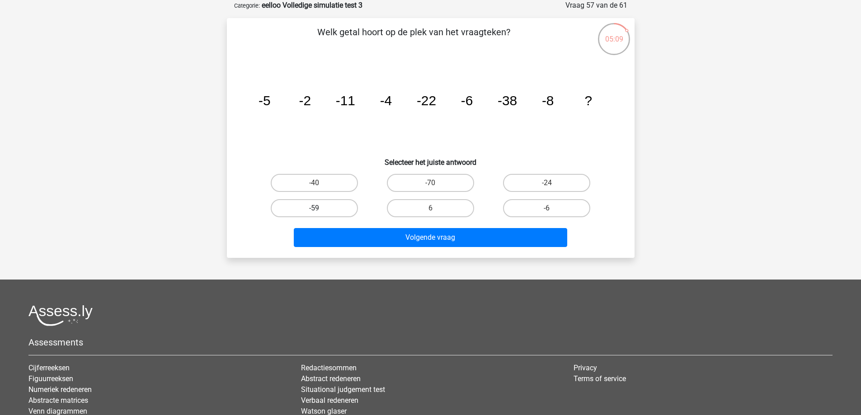
click at [324, 205] on label "-59" at bounding box center [314, 208] width 87 height 18
click at [320, 208] on input "-59" at bounding box center [317, 211] width 6 height 6
radio input "true"
click at [456, 189] on label "-70" at bounding box center [430, 183] width 87 height 18
click at [436, 189] on input "-70" at bounding box center [433, 186] width 6 height 6
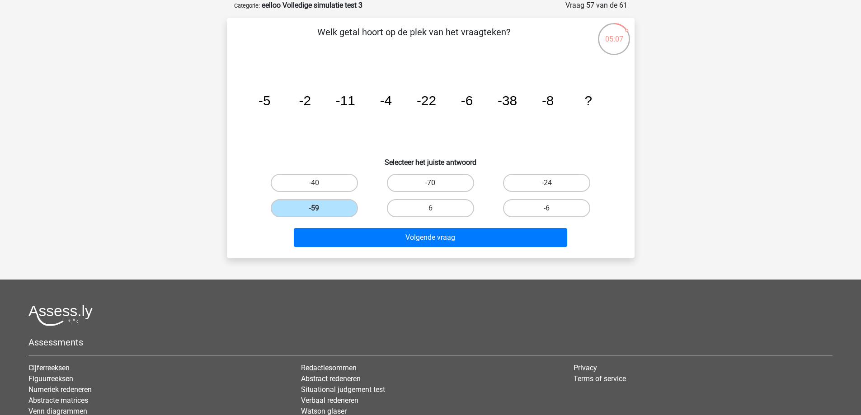
radio input "true"
click at [326, 210] on label "-59" at bounding box center [314, 208] width 87 height 18
click at [320, 210] on input "-59" at bounding box center [317, 211] width 6 height 6
radio input "true"
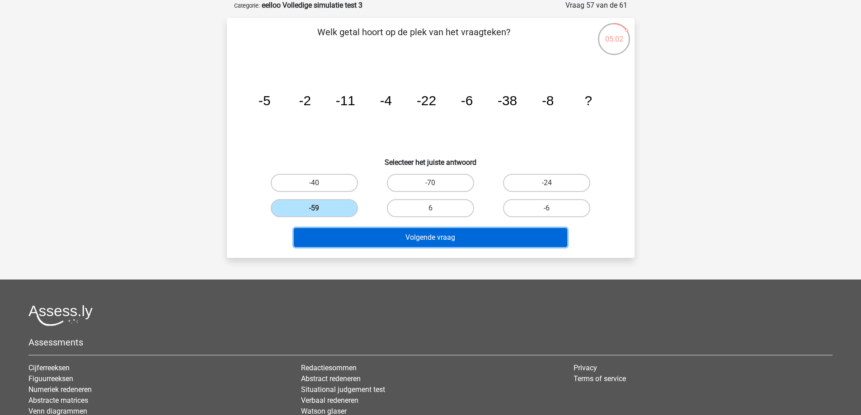
click at [384, 231] on button "Volgende vraag" at bounding box center [430, 237] width 273 height 19
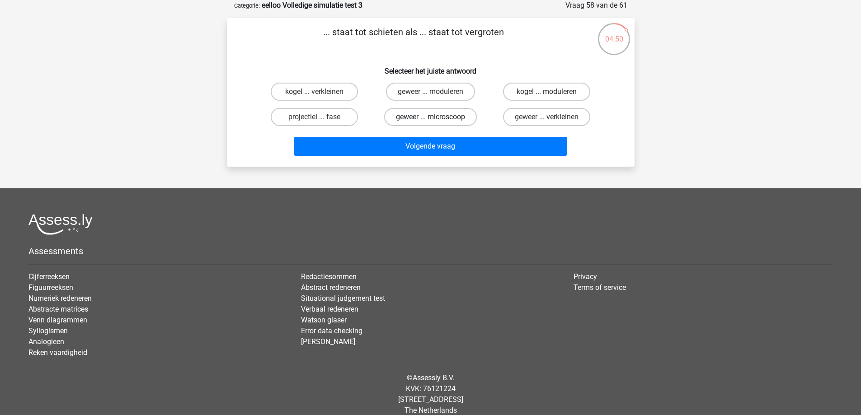
click at [446, 119] on label "geweer ... microscoop" at bounding box center [430, 117] width 93 height 18
click at [436, 119] on input "geweer ... microscoop" at bounding box center [433, 120] width 6 height 6
radio input "true"
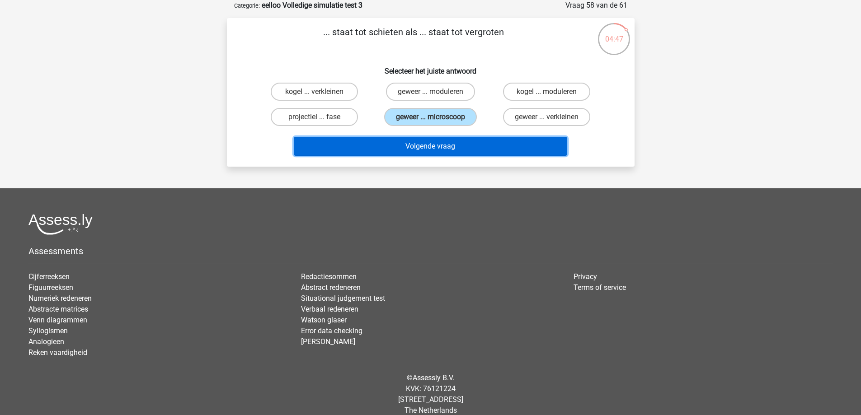
click at [432, 140] on button "Volgende vraag" at bounding box center [430, 146] width 273 height 19
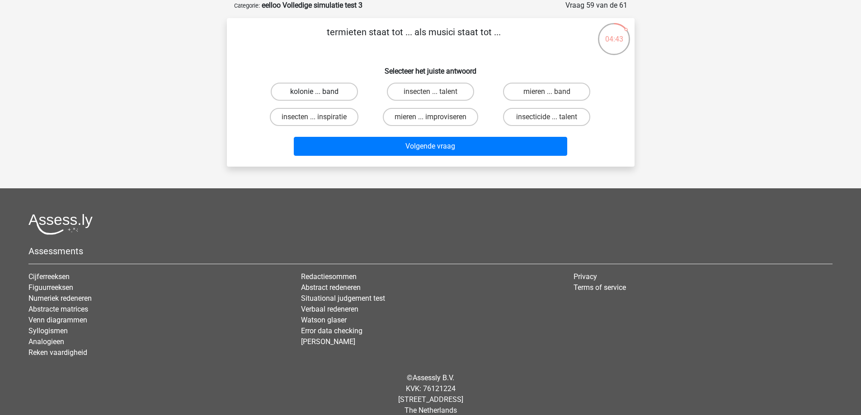
click at [336, 98] on label "kolonie ... band" at bounding box center [314, 92] width 87 height 18
click at [320, 98] on input "kolonie ... band" at bounding box center [317, 95] width 6 height 6
radio input "true"
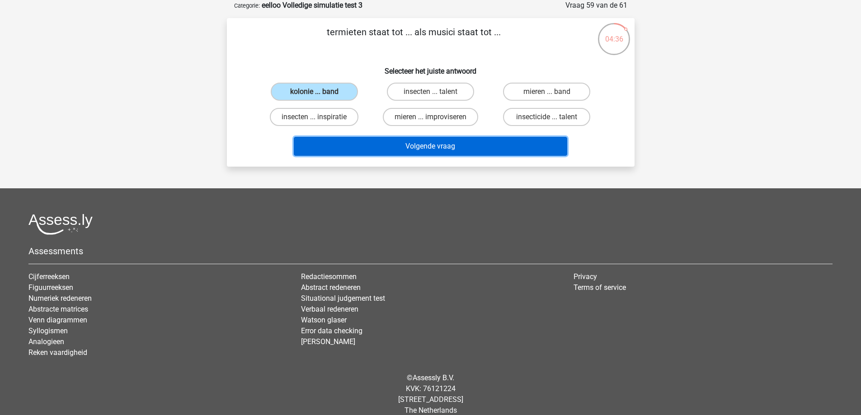
click at [417, 147] on button "Volgende vraag" at bounding box center [430, 146] width 273 height 19
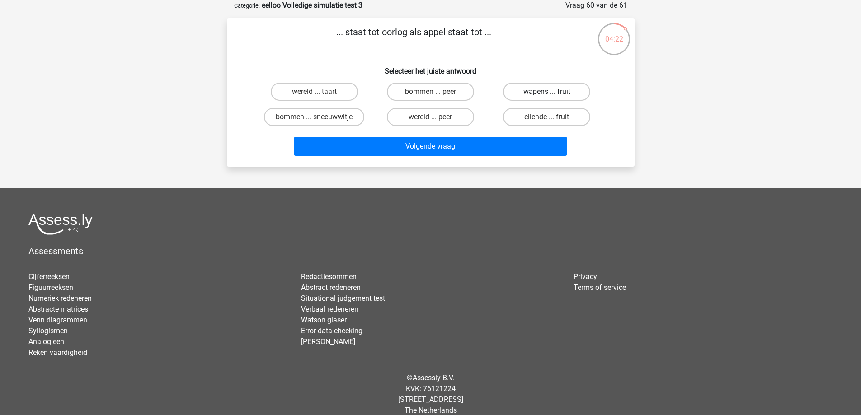
click at [530, 95] on label "wapens ... fruit" at bounding box center [546, 92] width 87 height 18
click at [547, 95] on input "wapens ... fruit" at bounding box center [550, 95] width 6 height 6
radio input "true"
click at [545, 118] on label "ellende ... fruit" at bounding box center [546, 117] width 87 height 18
click at [547, 118] on input "ellende ... fruit" at bounding box center [550, 120] width 6 height 6
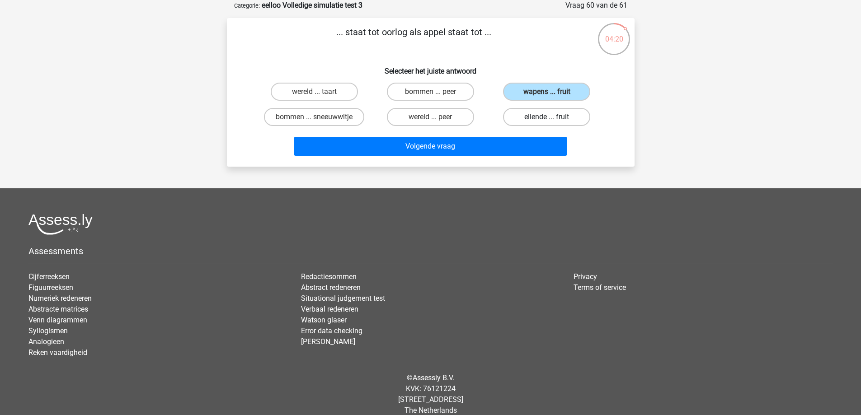
radio input "true"
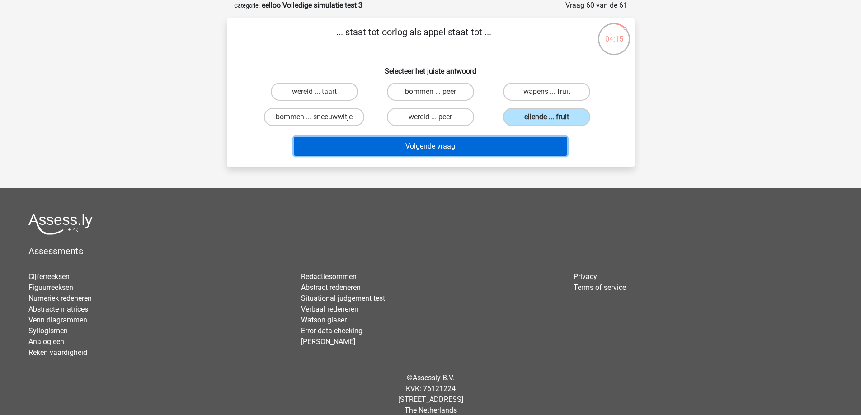
click at [401, 140] on button "Volgende vraag" at bounding box center [430, 146] width 273 height 19
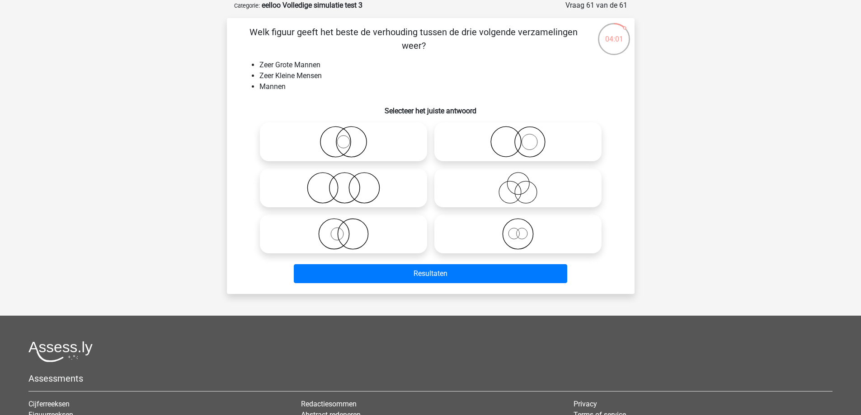
click at [497, 153] on icon at bounding box center [518, 142] width 160 height 32
click at [518, 137] on input "radio" at bounding box center [521, 134] width 6 height 6
radio input "true"
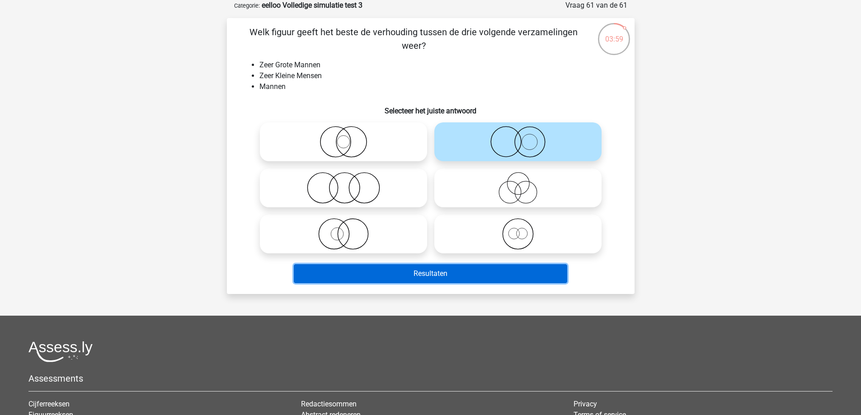
click at [464, 268] on button "Resultaten" at bounding box center [430, 273] width 273 height 19
click at [368, 271] on button "Resultaten" at bounding box center [430, 273] width 273 height 19
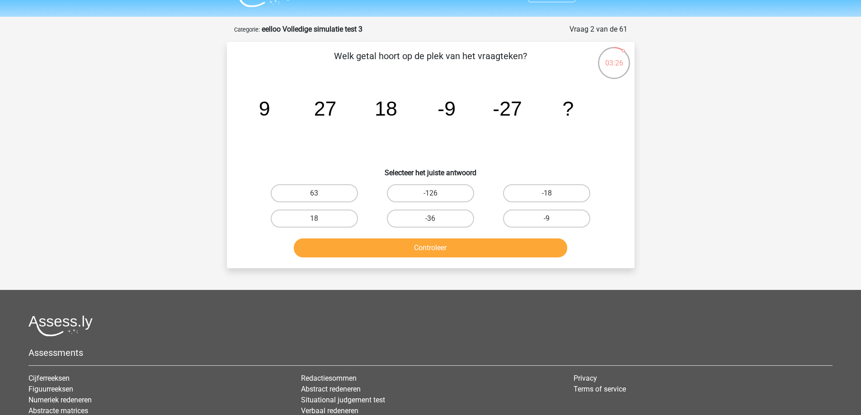
scroll to position [0, 0]
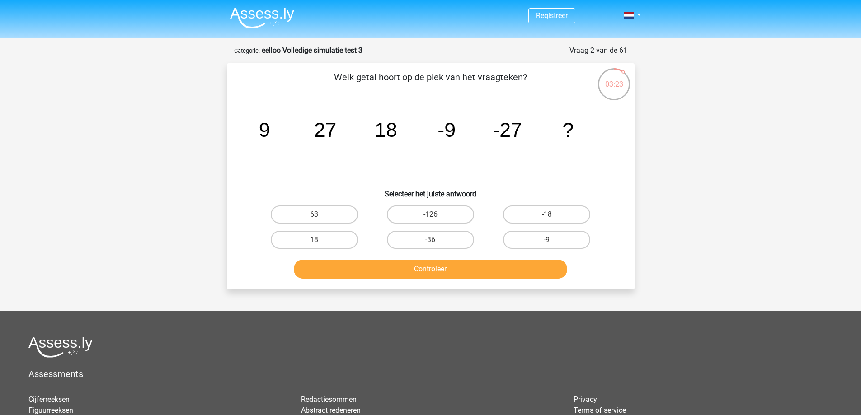
click at [557, 14] on link "Registreer" at bounding box center [552, 15] width 32 height 9
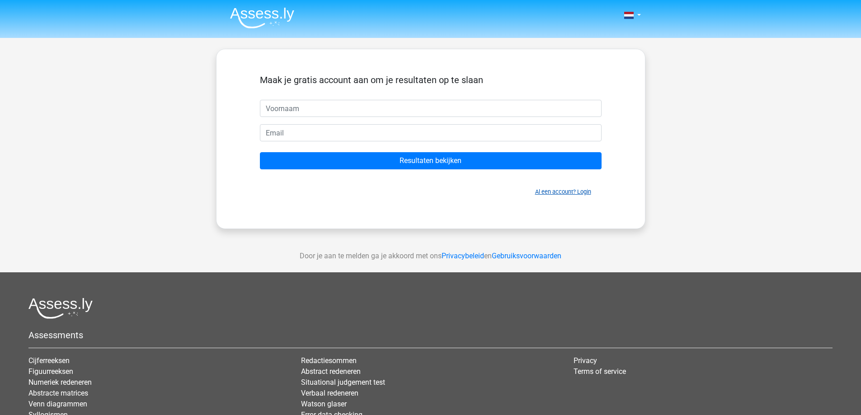
click at [553, 194] on link "Al een account? Login" at bounding box center [563, 191] width 56 height 7
click at [304, 108] on input "text" at bounding box center [430, 108] width 341 height 17
type input "jonah"
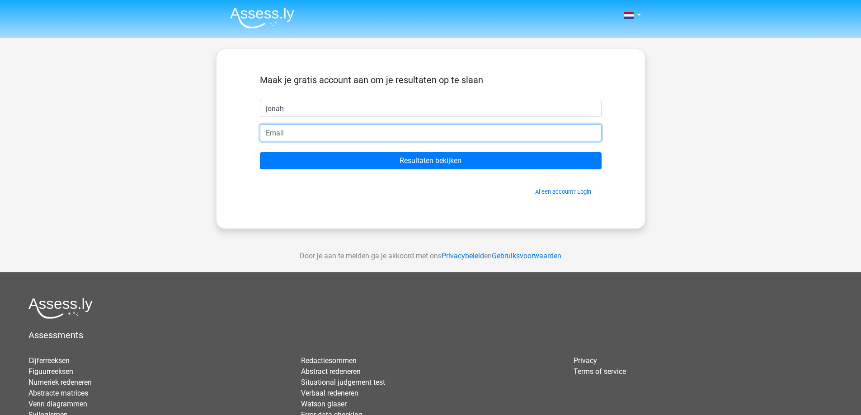
click at [288, 132] on input "email" at bounding box center [430, 132] width 341 height 17
type input "deechtejonah852@gmail.com"
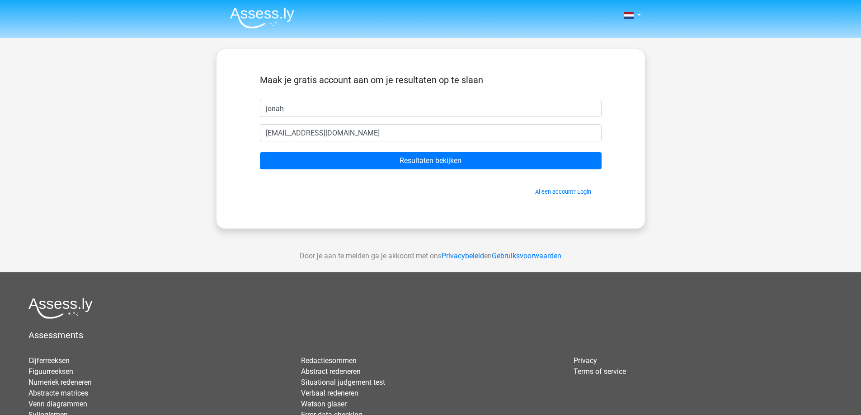
click at [410, 149] on form "Maak je gratis account aan om je resultaten op te slaan jonah deechtejonah852@g…" at bounding box center [430, 136] width 341 height 122
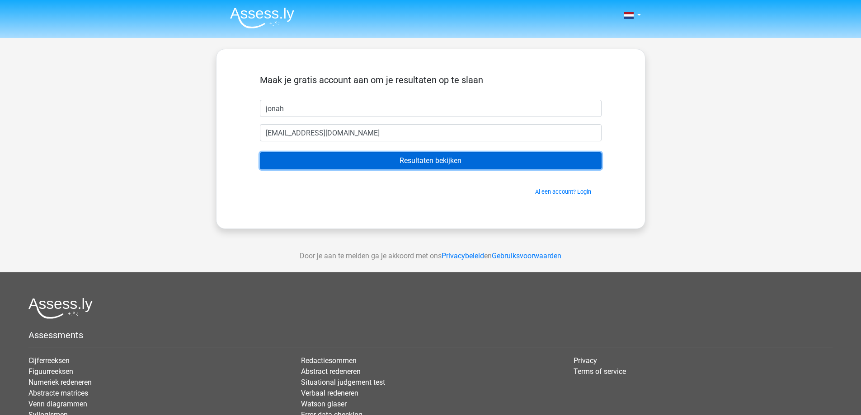
click at [408, 158] on input "Resultaten bekijken" at bounding box center [430, 160] width 341 height 17
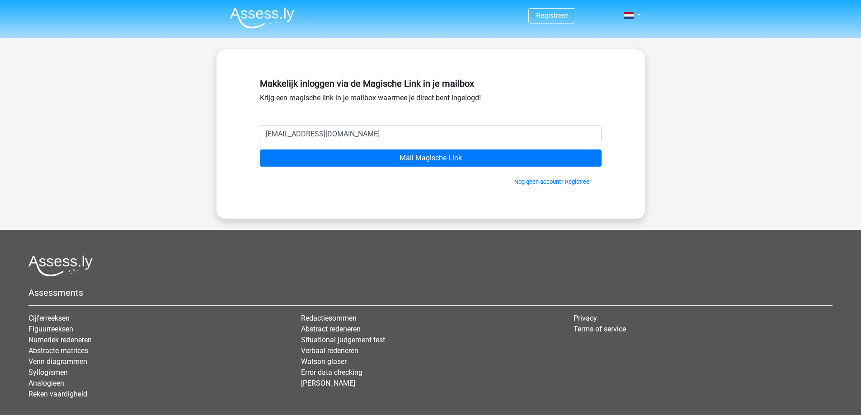
type input "[EMAIL_ADDRESS][DOMAIN_NAME]"
click at [260, 150] on input "Mail Magische Link" at bounding box center [430, 158] width 341 height 17
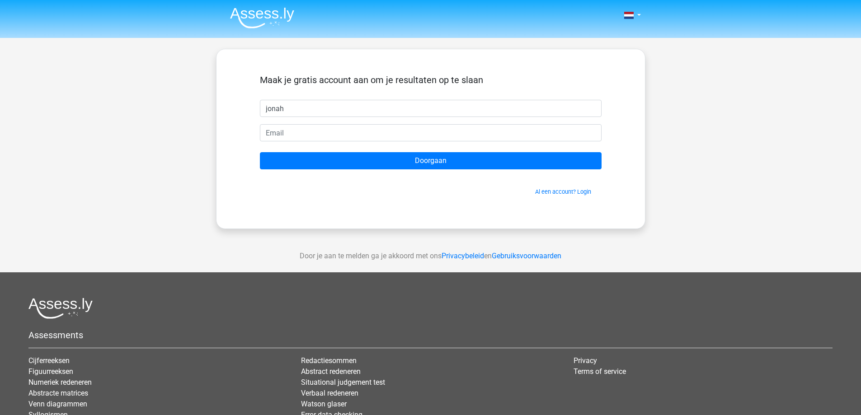
type input "jonah"
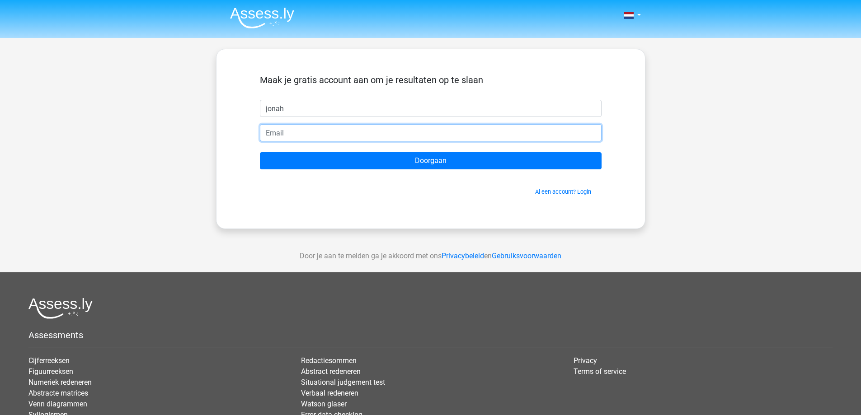
click at [412, 136] on input "email" at bounding box center [430, 132] width 341 height 17
type input "[EMAIL_ADDRESS][DOMAIN_NAME]"
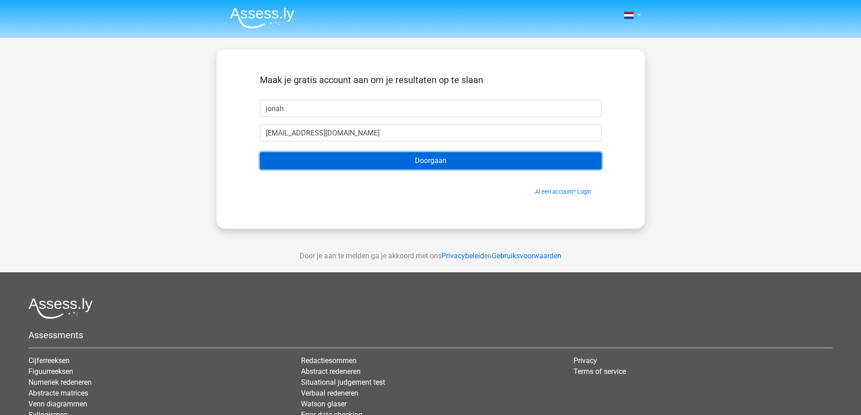
click at [419, 163] on input "Doorgaan" at bounding box center [430, 160] width 341 height 17
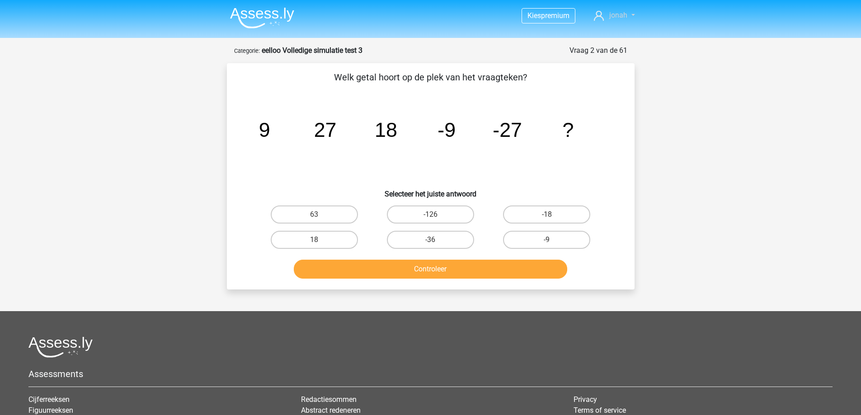
click at [619, 11] on span "jonah" at bounding box center [618, 15] width 18 height 9
click at [471, 40] on div "Kies premium jonah info@vantriesthorses.nl 9" at bounding box center [430, 275] width 861 height 550
click at [265, 18] on img at bounding box center [262, 17] width 64 height 21
